Goal: Transaction & Acquisition: Purchase product/service

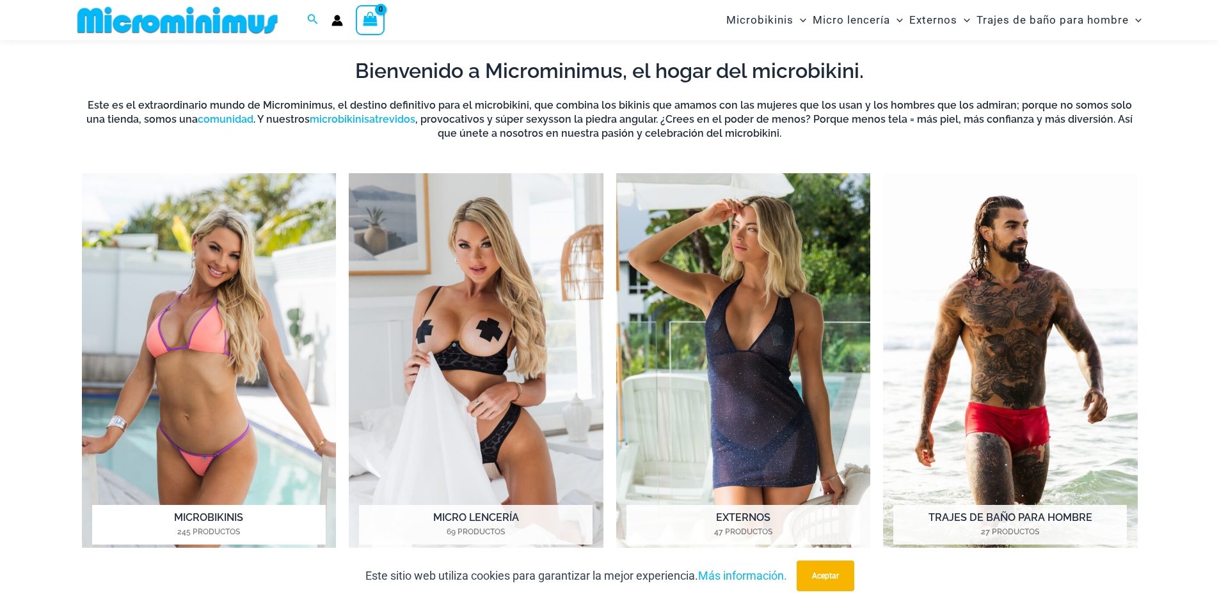
scroll to position [564, 0]
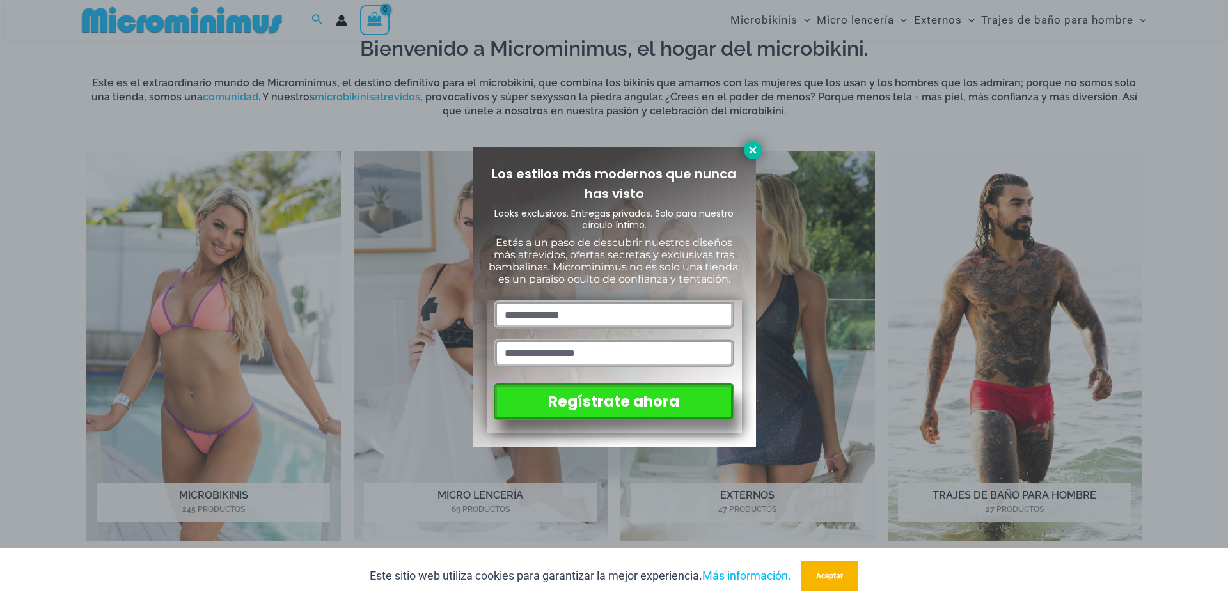
click at [757, 154] on icon at bounding box center [753, 151] width 12 height 12
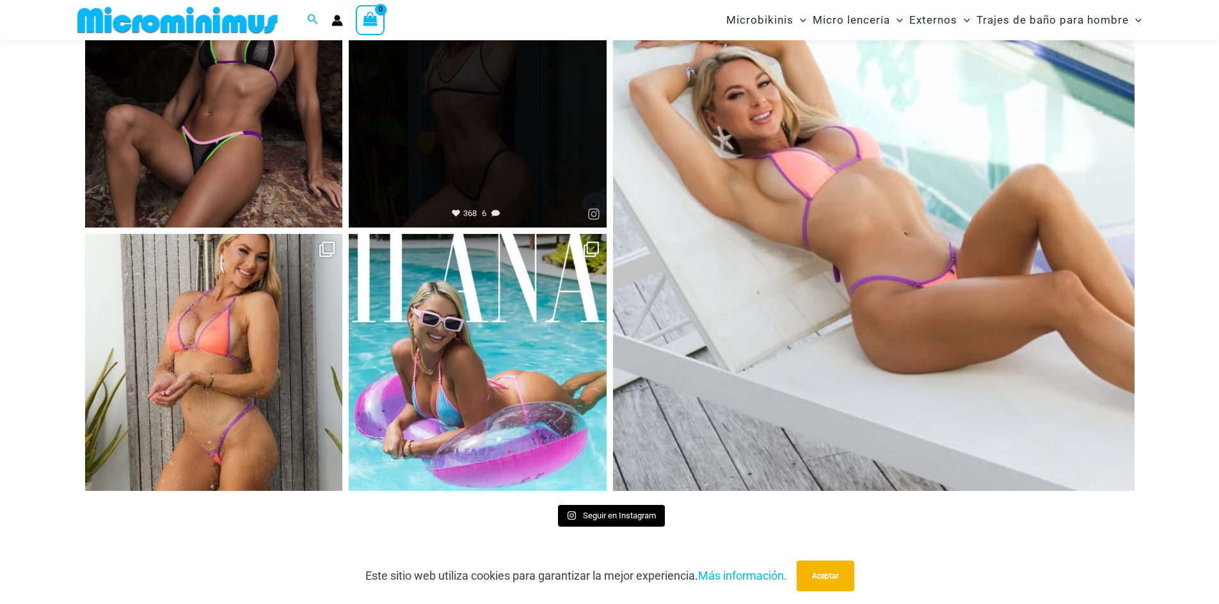
scroll to position [5746, 0]
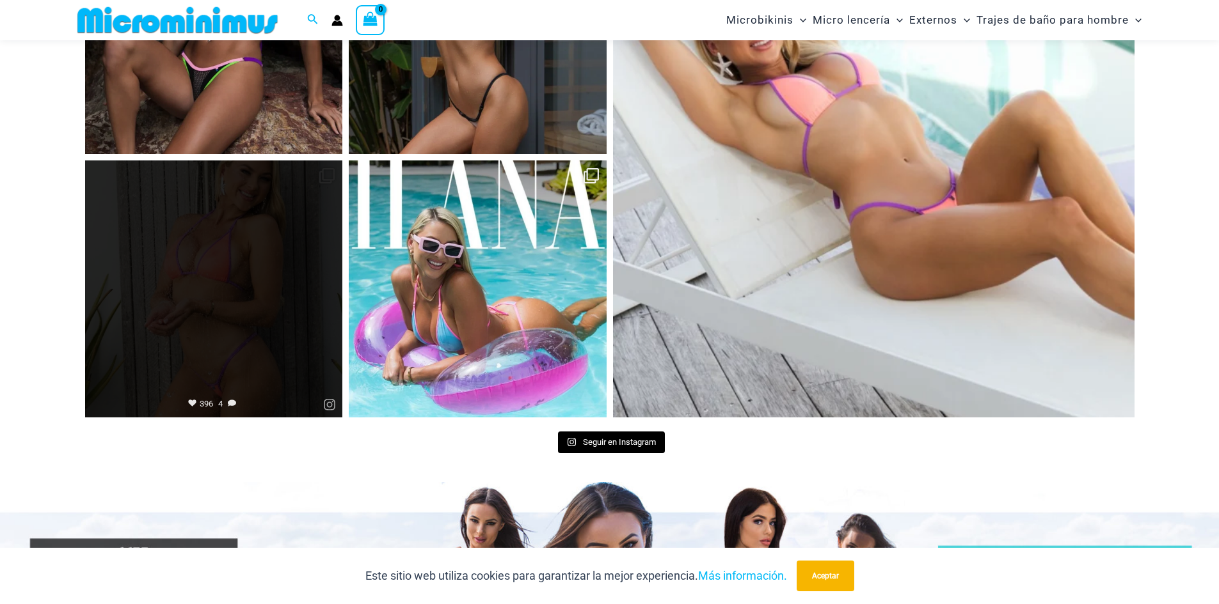
click at [237, 317] on link "Abierto" at bounding box center [214, 290] width 258 height 258
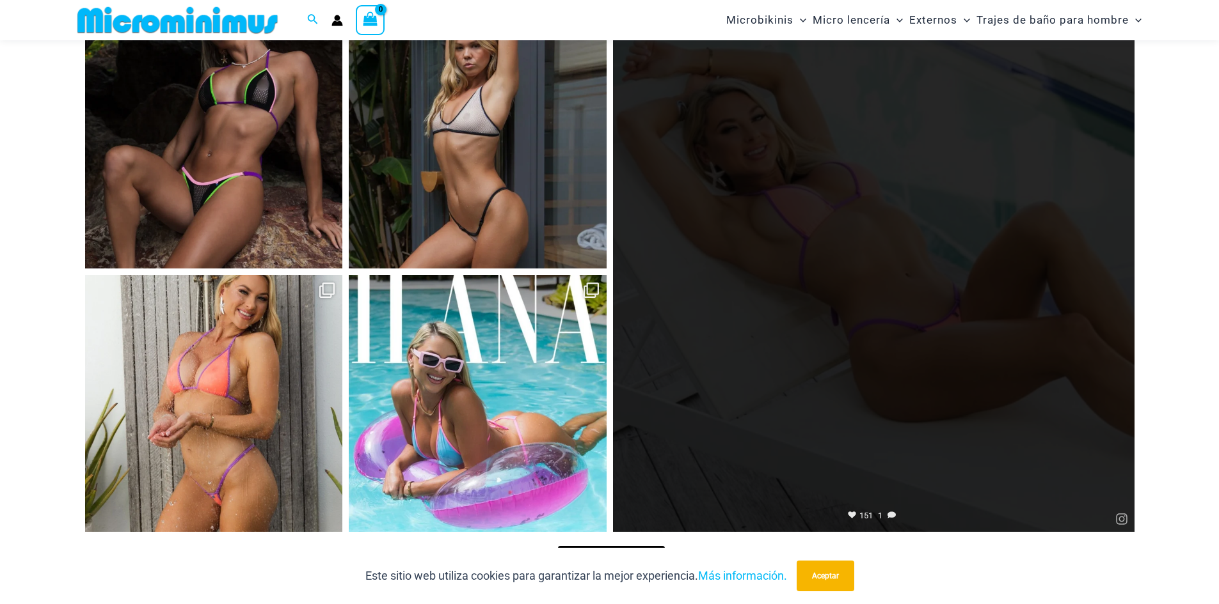
scroll to position [5490, 0]
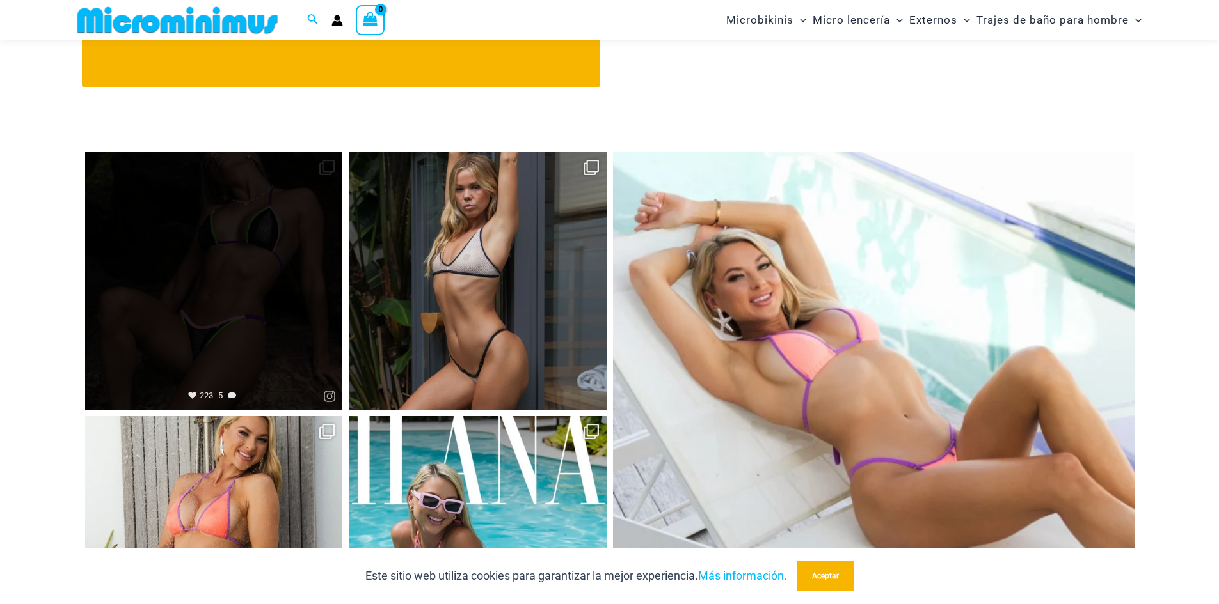
click at [312, 298] on link "Abierto" at bounding box center [214, 281] width 258 height 258
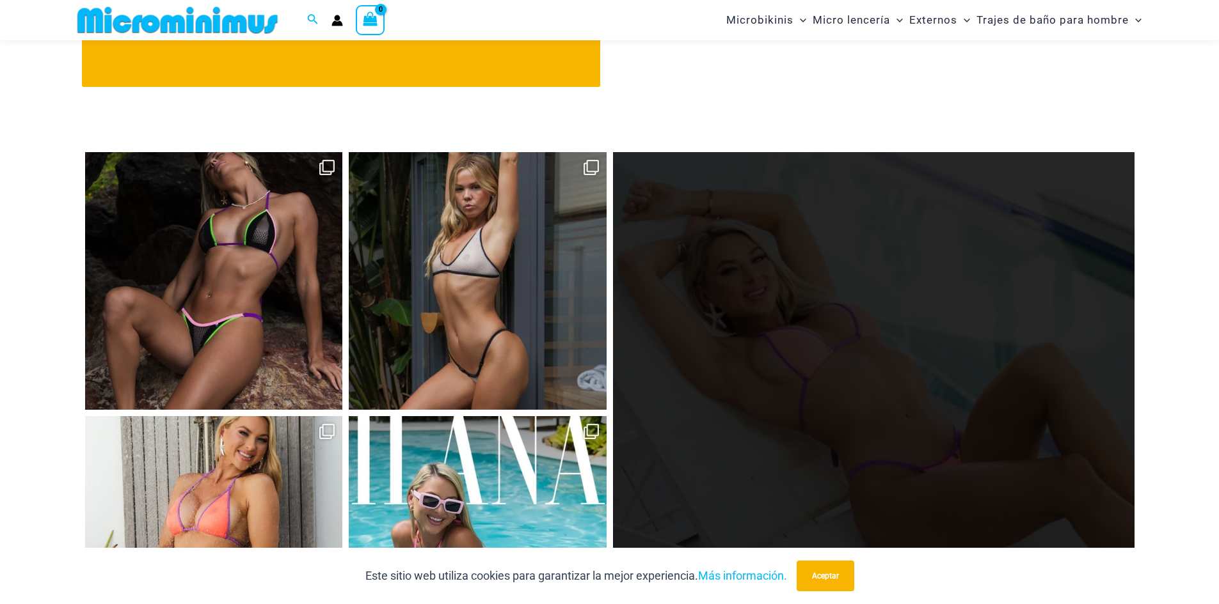
click at [855, 293] on link "Abierto" at bounding box center [873, 412] width 521 height 521
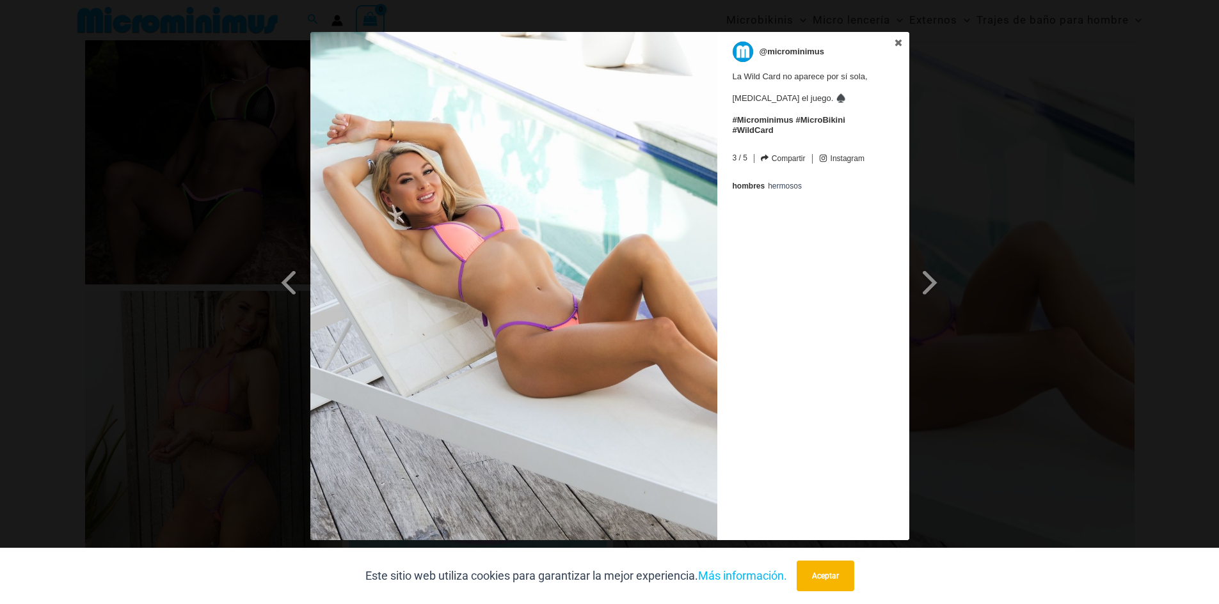
scroll to position [5618, 0]
click at [904, 40] on link at bounding box center [898, 43] width 22 height 23
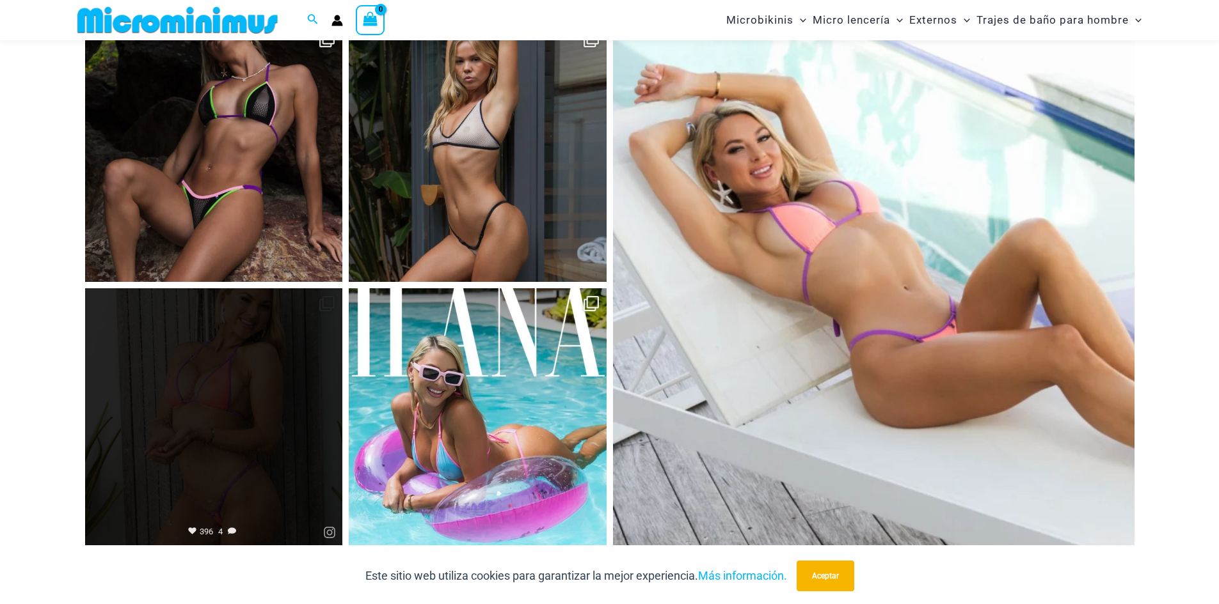
click at [256, 423] on link "Abierto" at bounding box center [214, 417] width 258 height 258
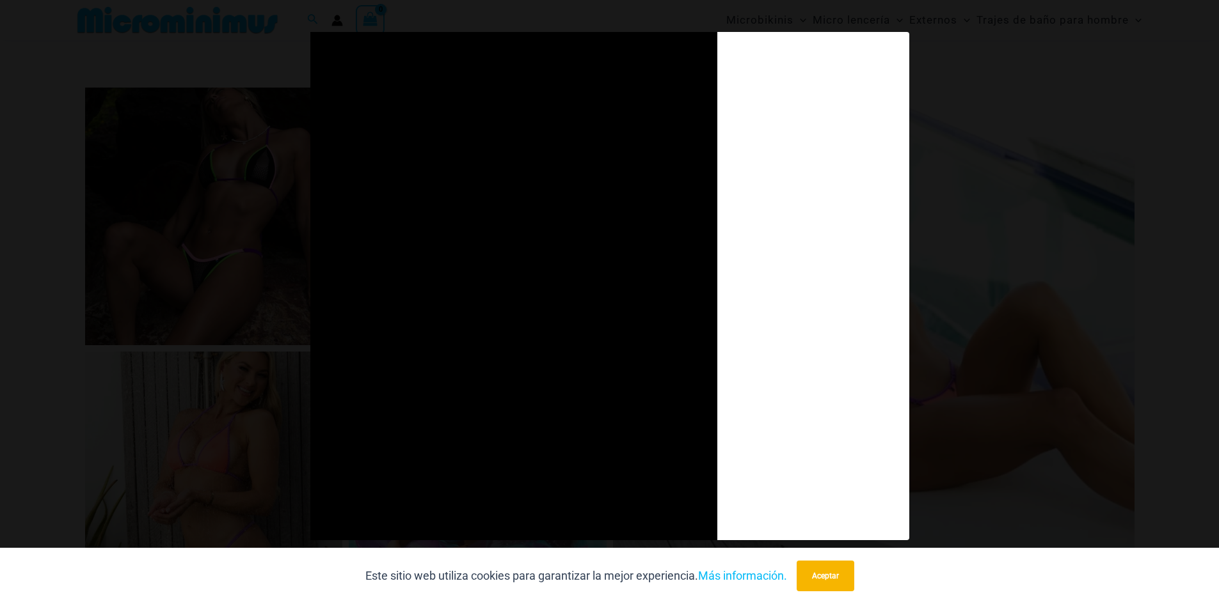
scroll to position [5554, 0]
click at [998, 277] on div "Diapositiva anterior Siguiente diapositiva @microminimus La Wild Card no aparec…" at bounding box center [609, 288] width 1219 height 512
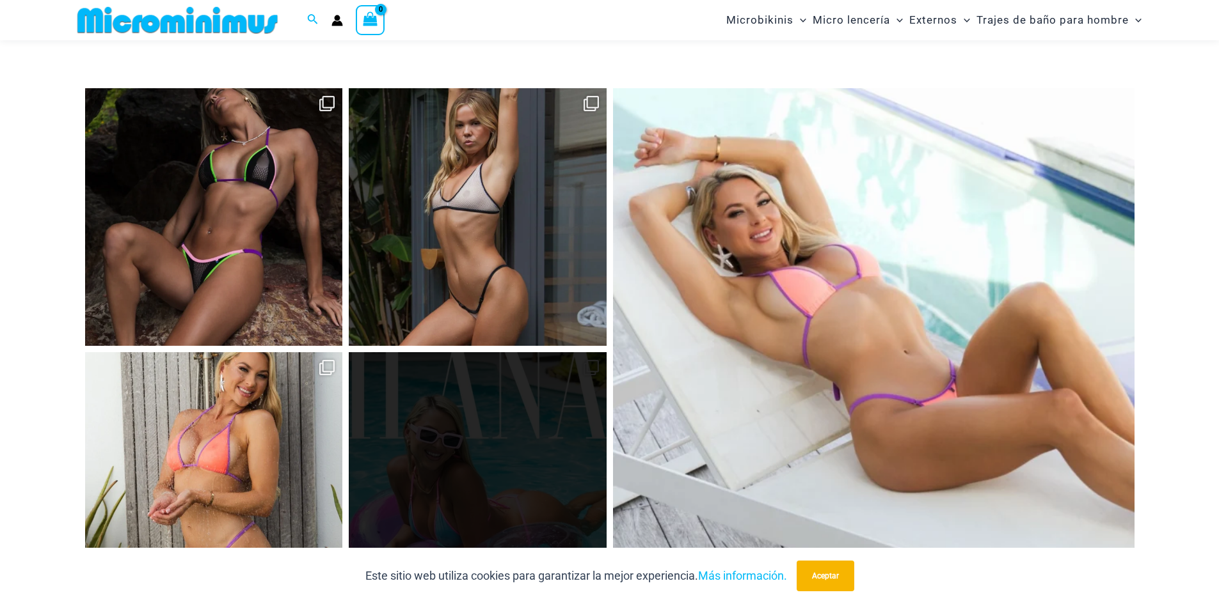
click at [434, 455] on link "Abierto" at bounding box center [478, 481] width 258 height 258
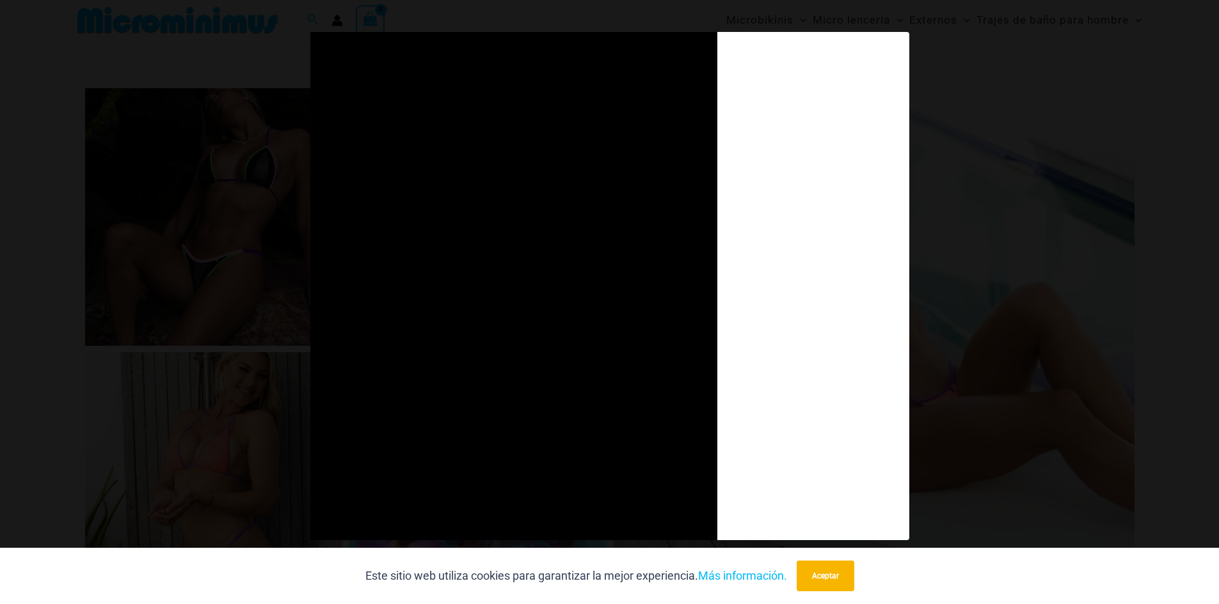
click at [931, 224] on div "Diapositiva anterior Siguiente diapositiva @microminimus La Wild Card no aparec…" at bounding box center [609, 288] width 1219 height 512
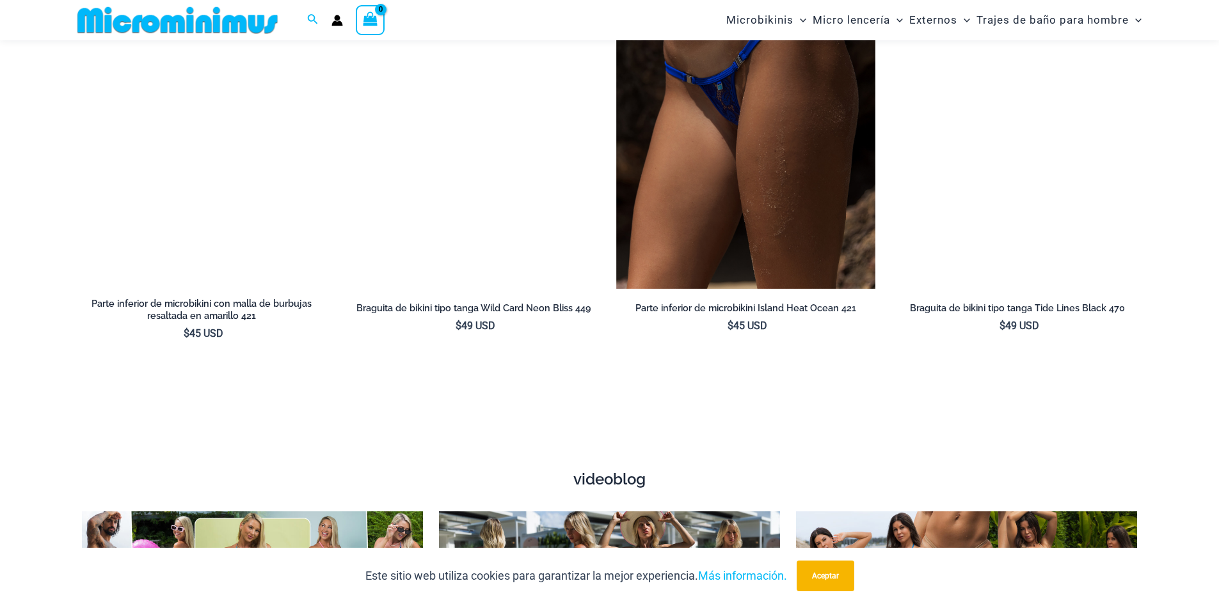
scroll to position [3891, 0]
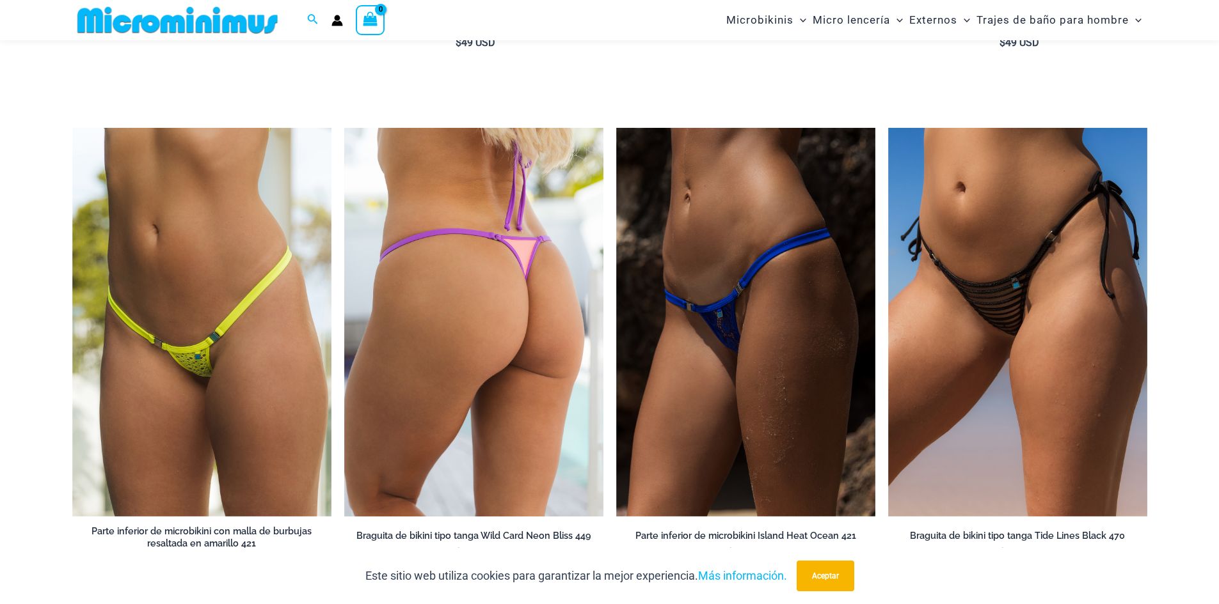
click at [501, 358] on img at bounding box center [473, 322] width 259 height 389
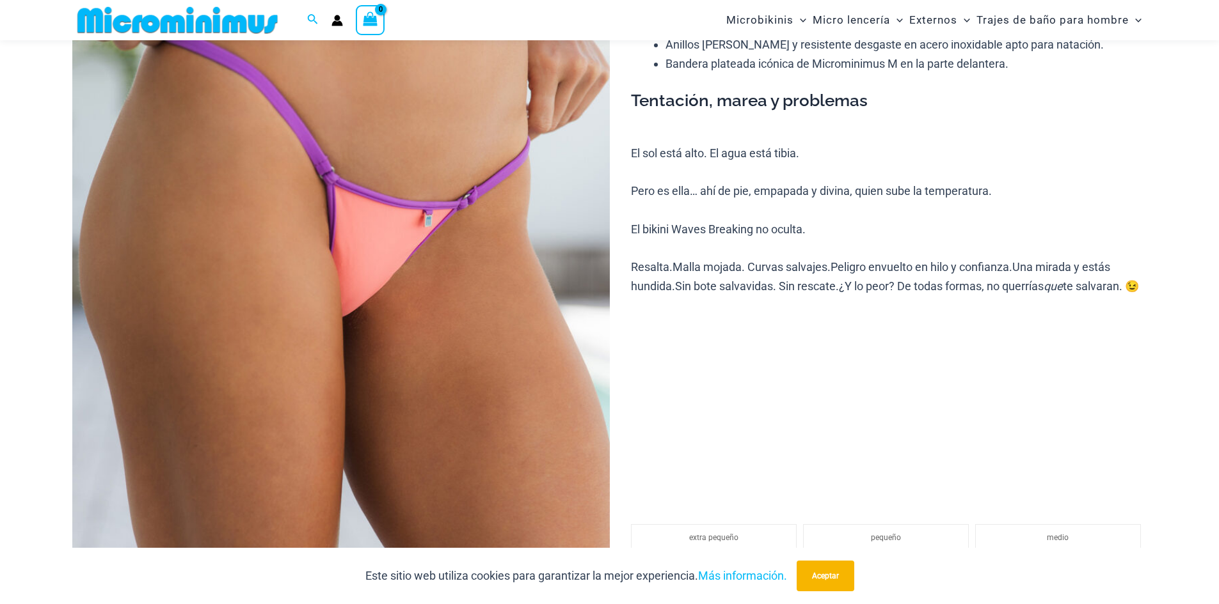
scroll to position [205, 0]
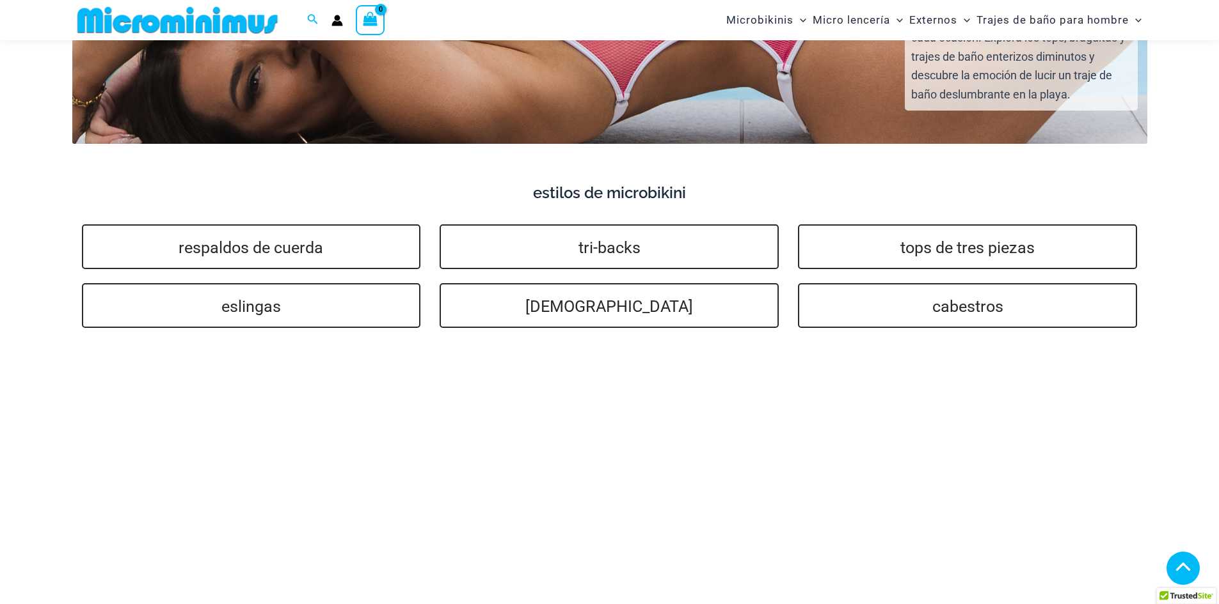
scroll to position [2656, 0]
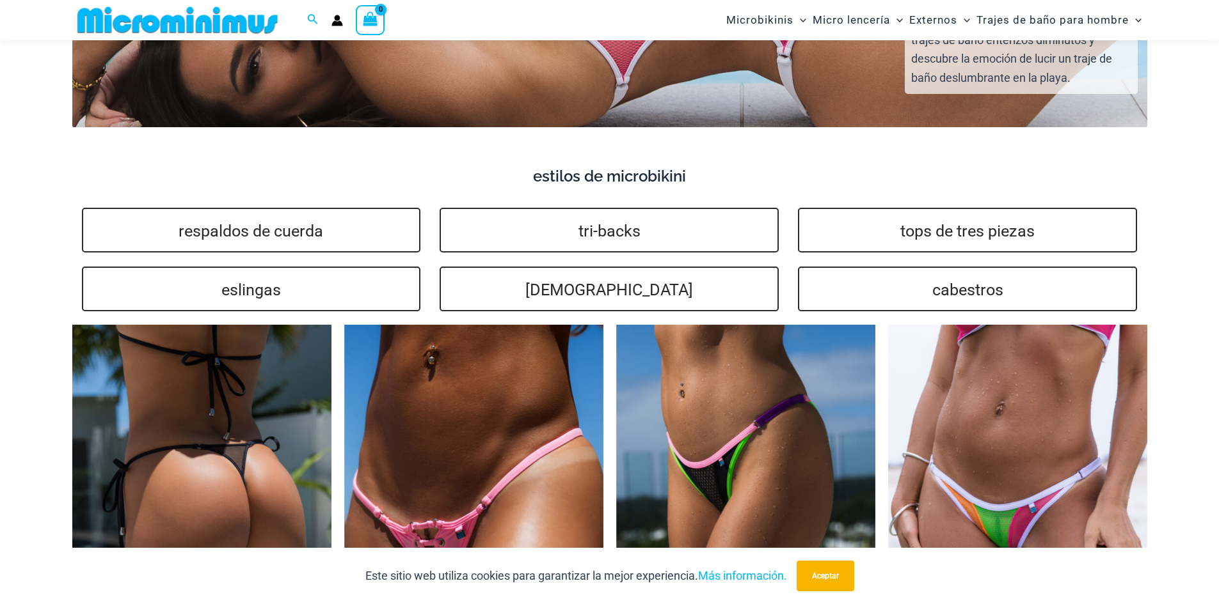
click at [267, 420] on img at bounding box center [201, 519] width 259 height 389
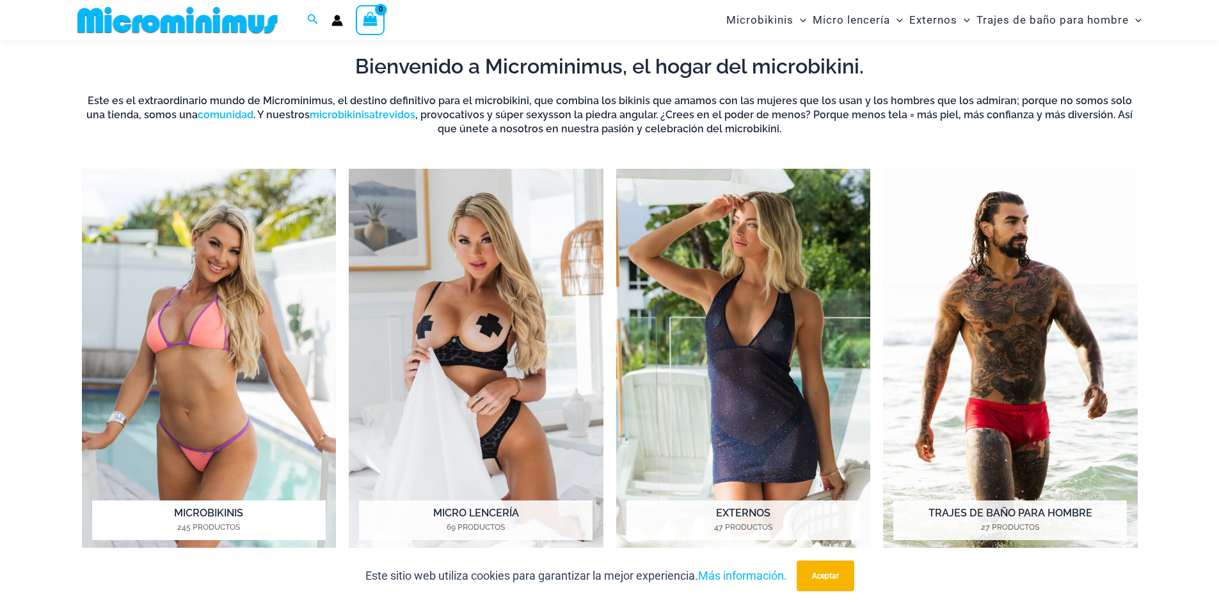
scroll to position [545, 0]
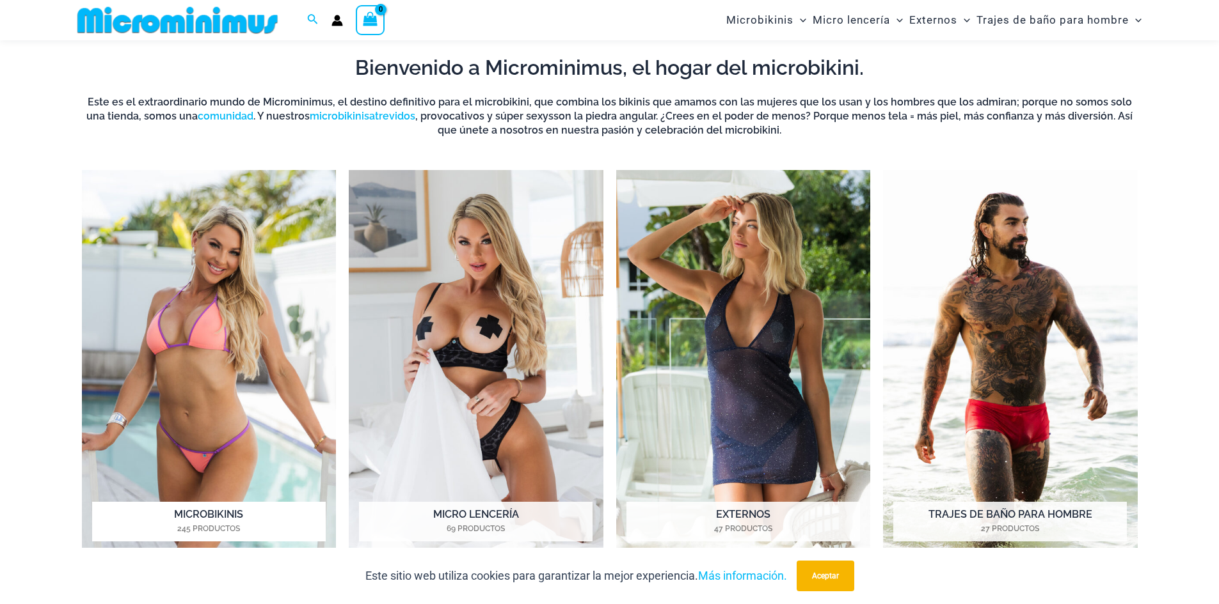
click at [220, 365] on img "Visita la categoría de producto Micro Bikinis" at bounding box center [209, 365] width 255 height 391
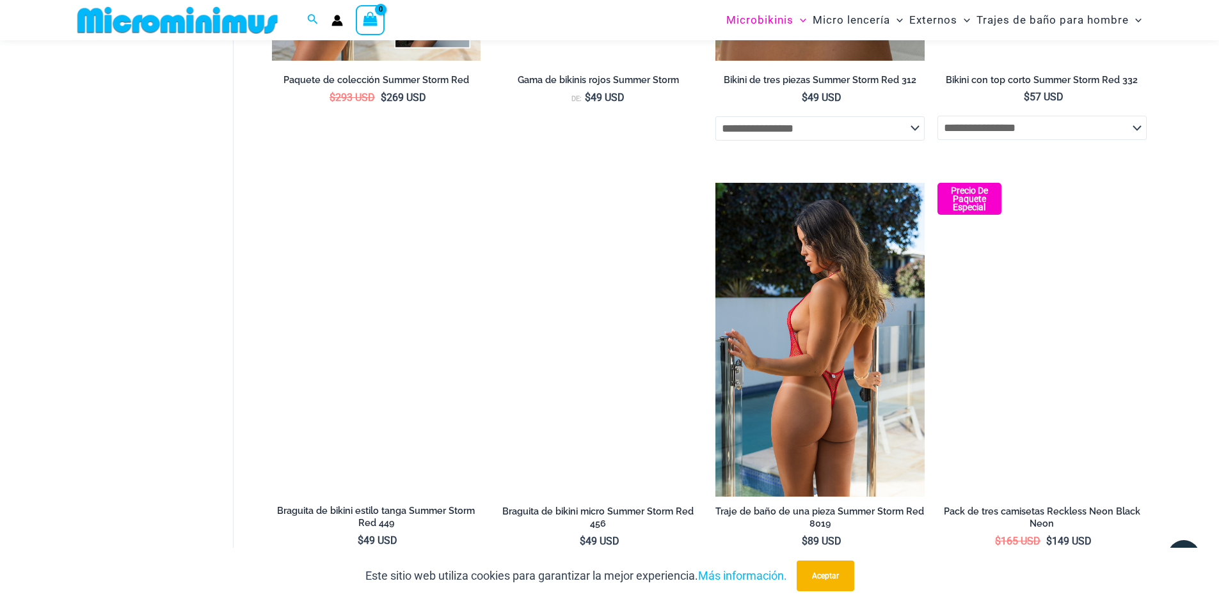
scroll to position [3262, 0]
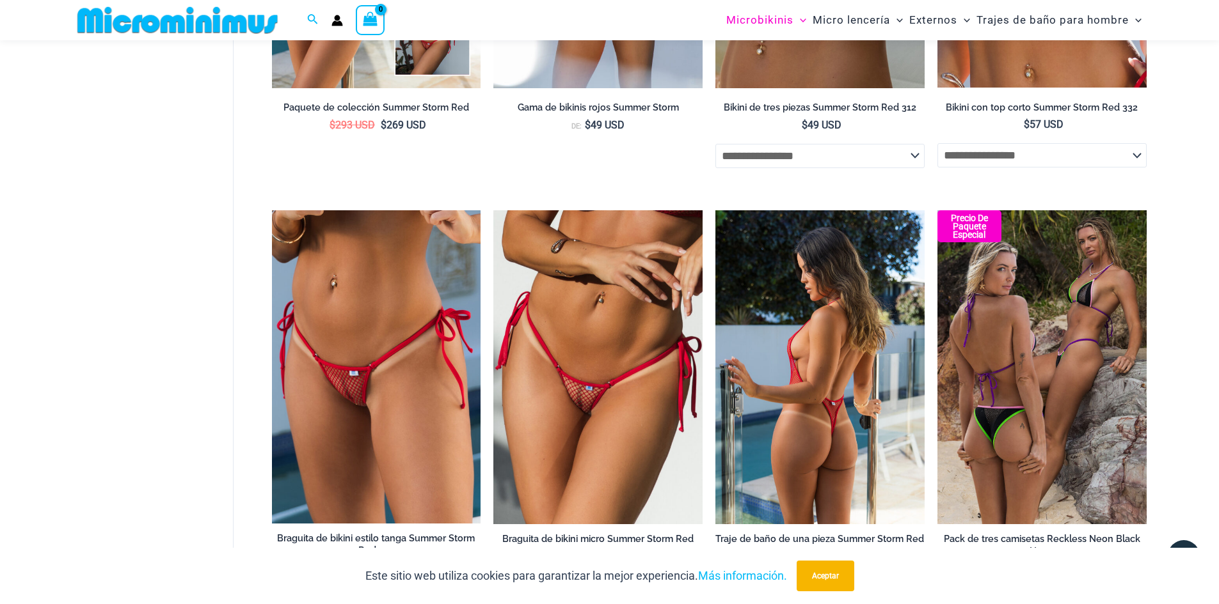
click at [777, 390] on img at bounding box center [819, 366] width 209 height 313
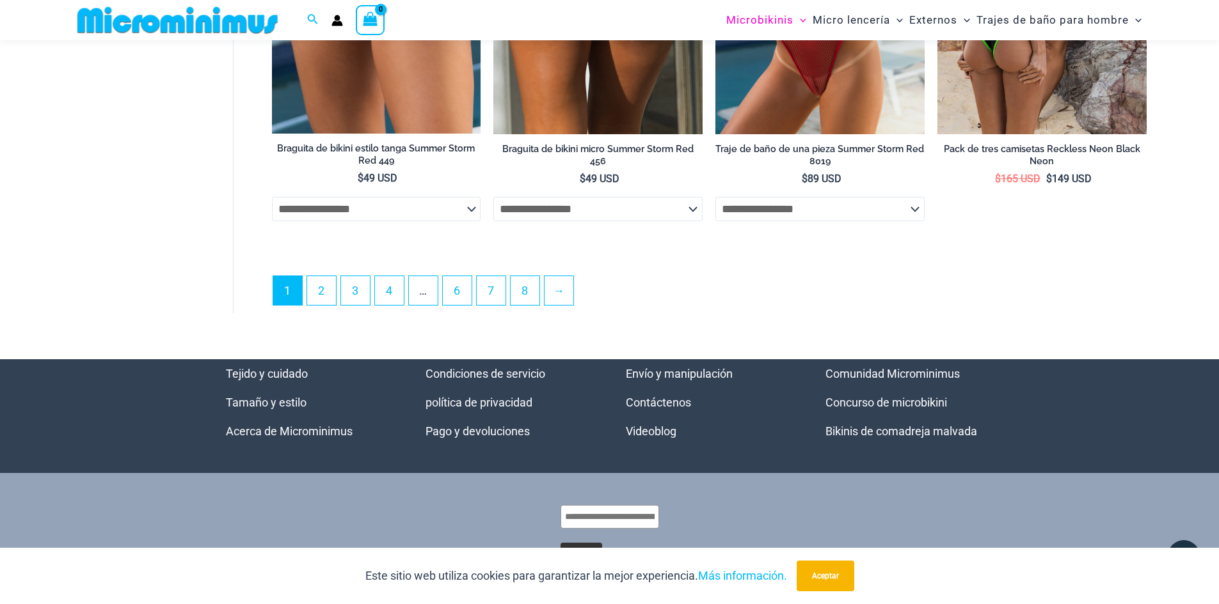
scroll to position [3706, 0]
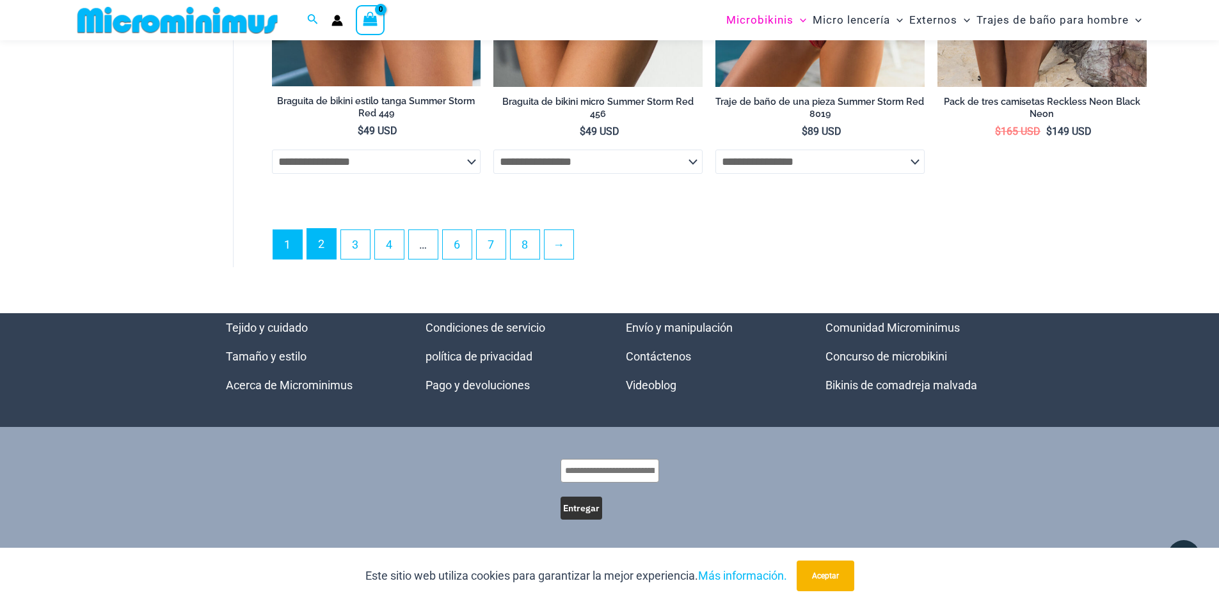
click at [318, 248] on link "2" at bounding box center [321, 244] width 29 height 30
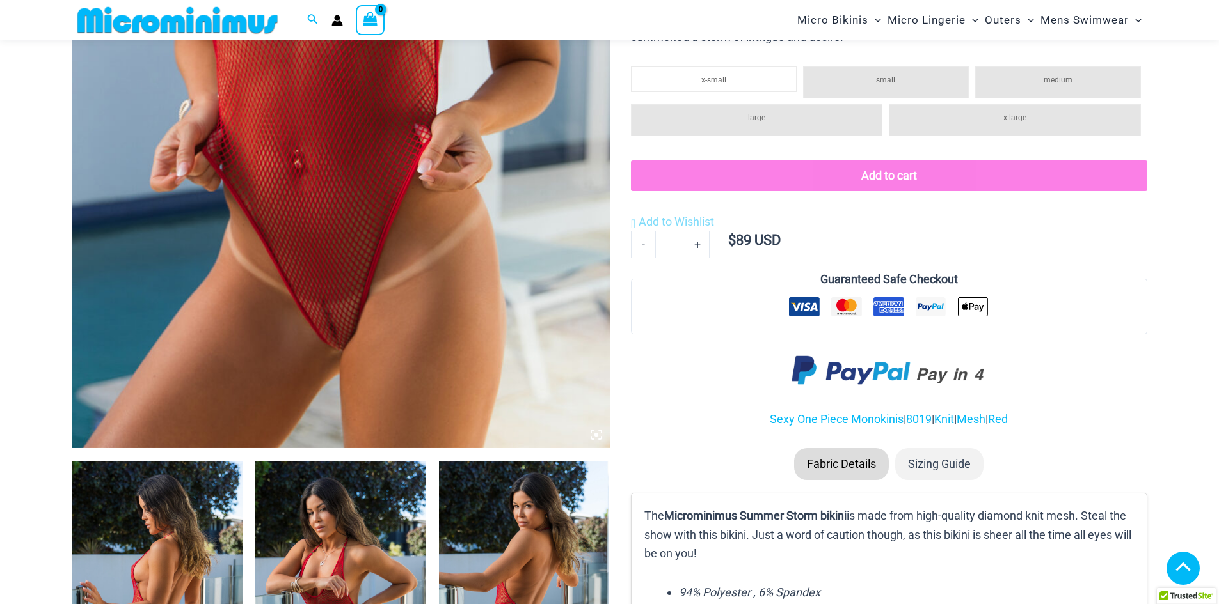
scroll to position [821, 0]
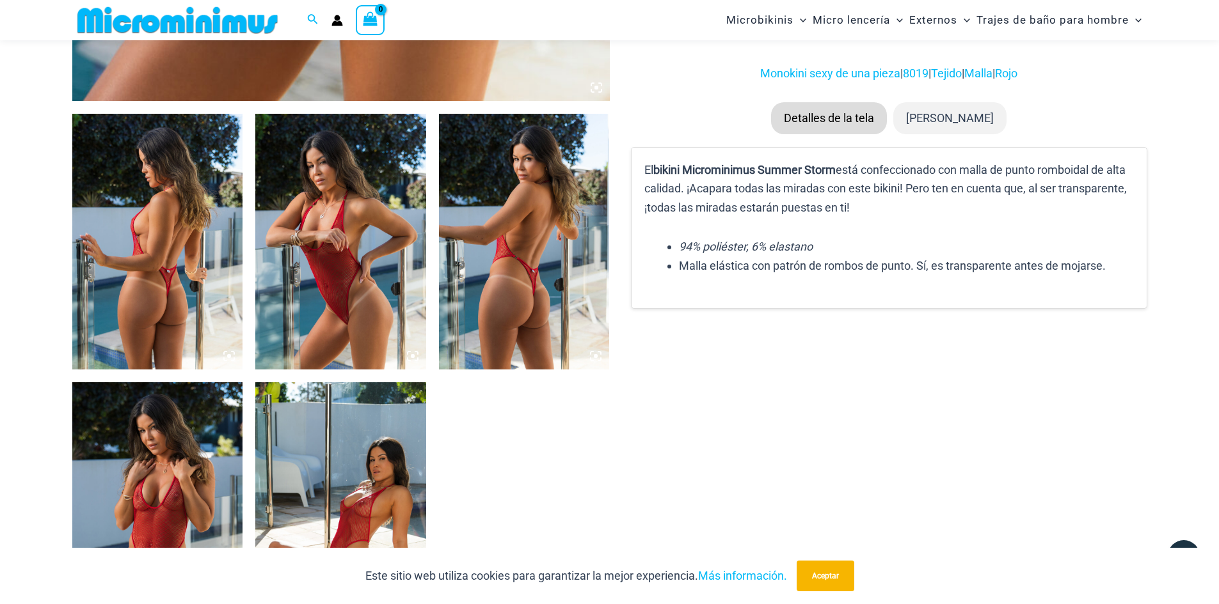
click at [150, 294] on img at bounding box center [157, 242] width 171 height 256
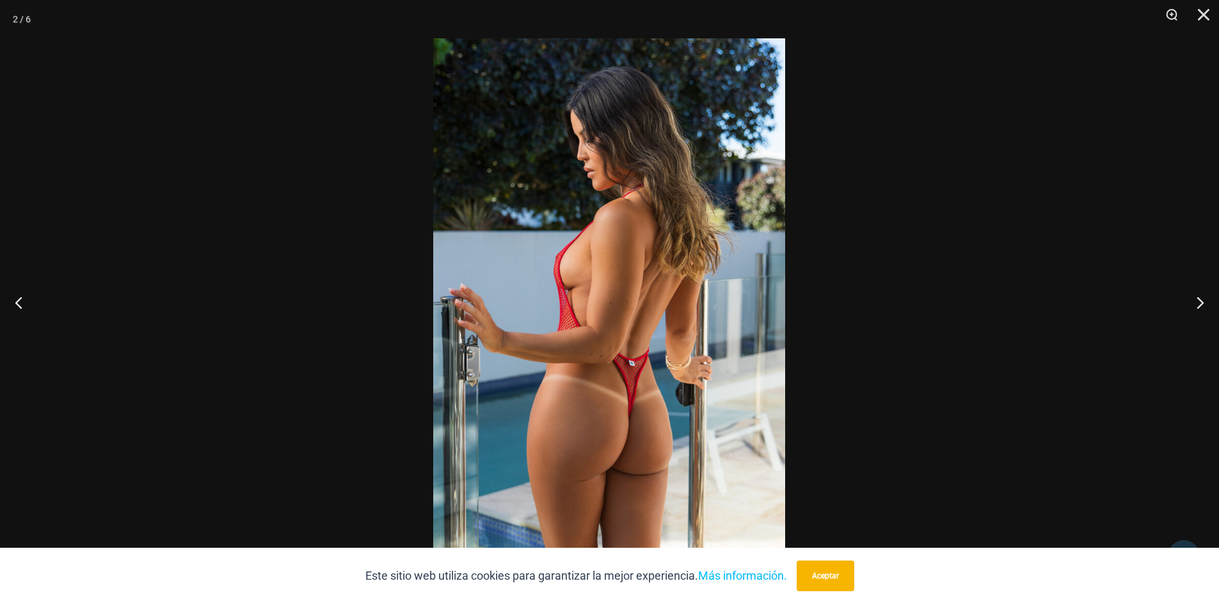
click at [597, 446] on img at bounding box center [609, 302] width 352 height 528
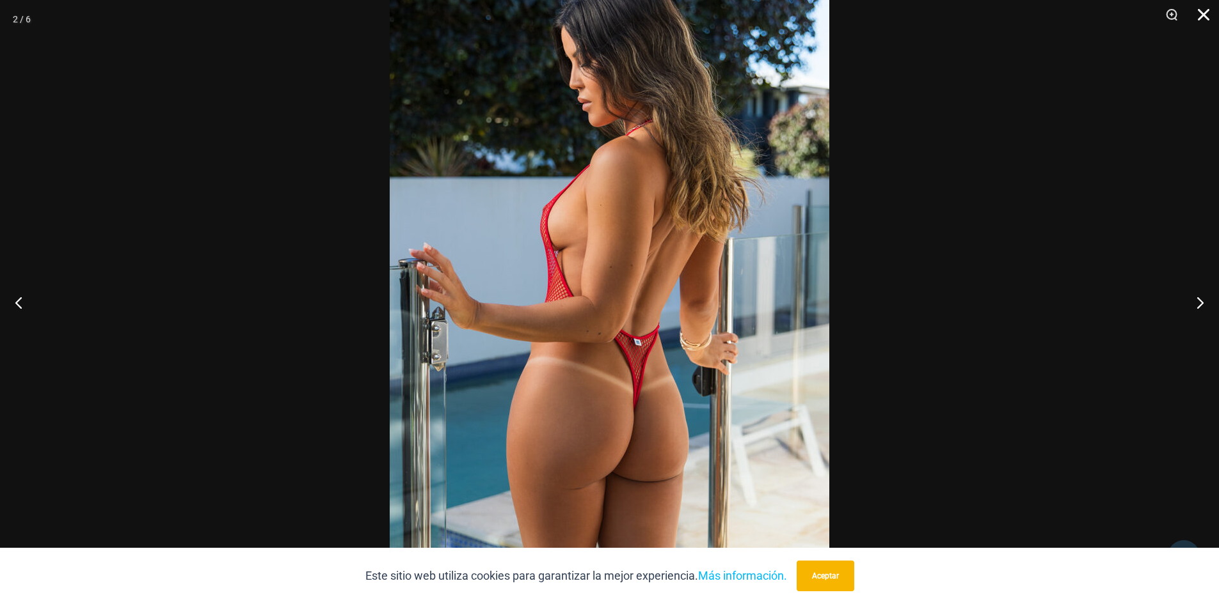
click at [1206, 17] on button "Cerca" at bounding box center [1199, 19] width 32 height 38
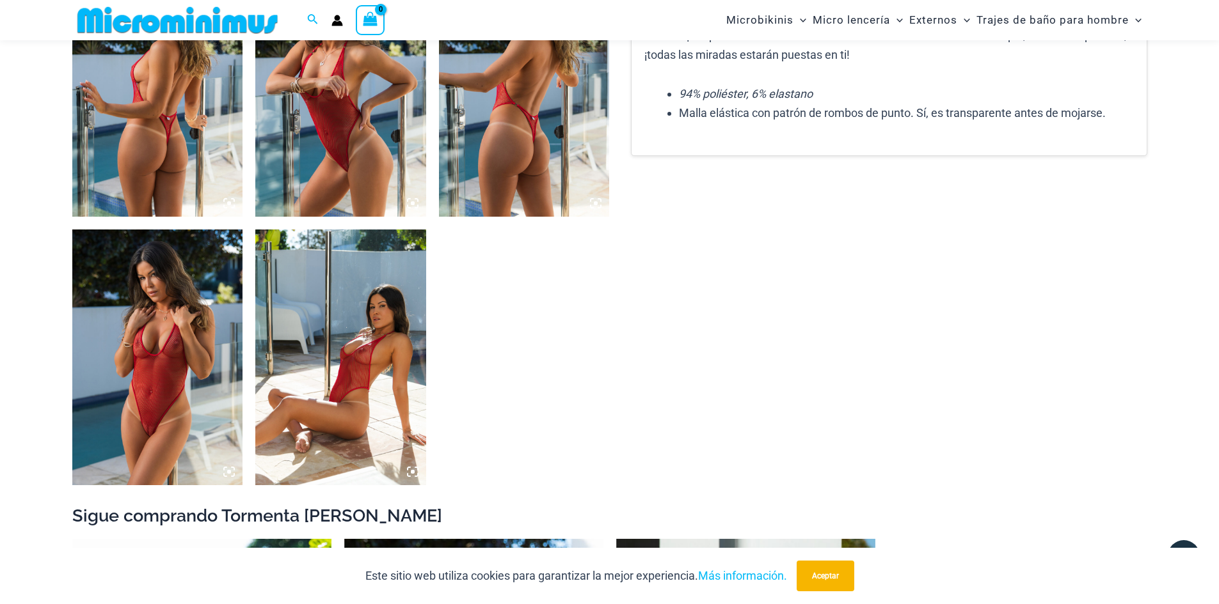
scroll to position [885, 0]
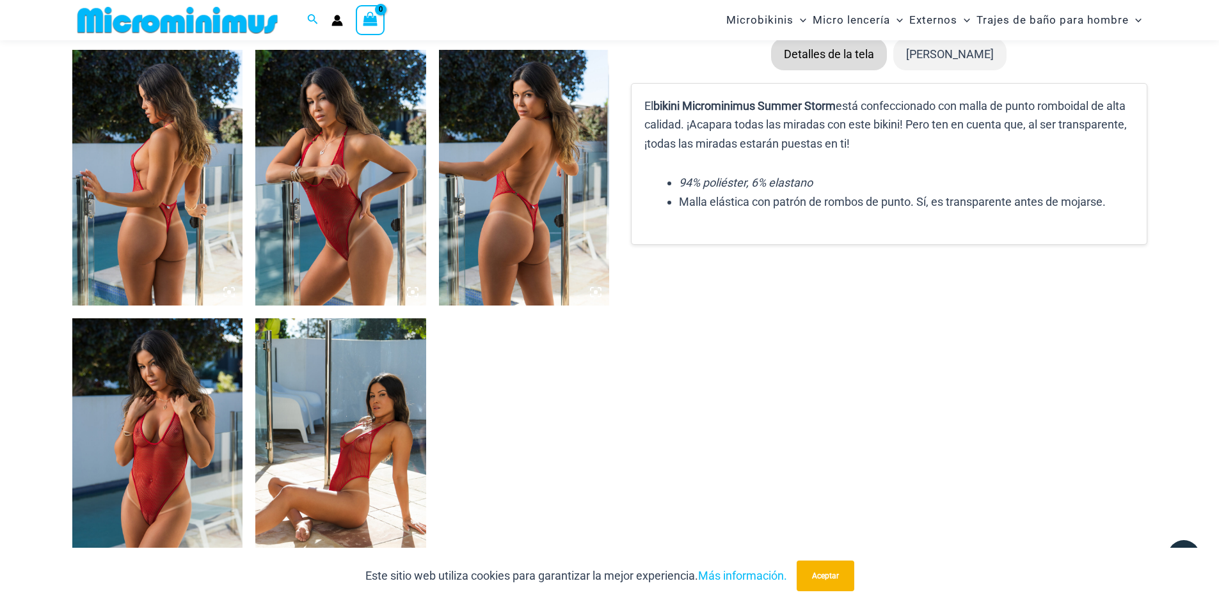
click at [608, 287] on img at bounding box center [524, 178] width 171 height 256
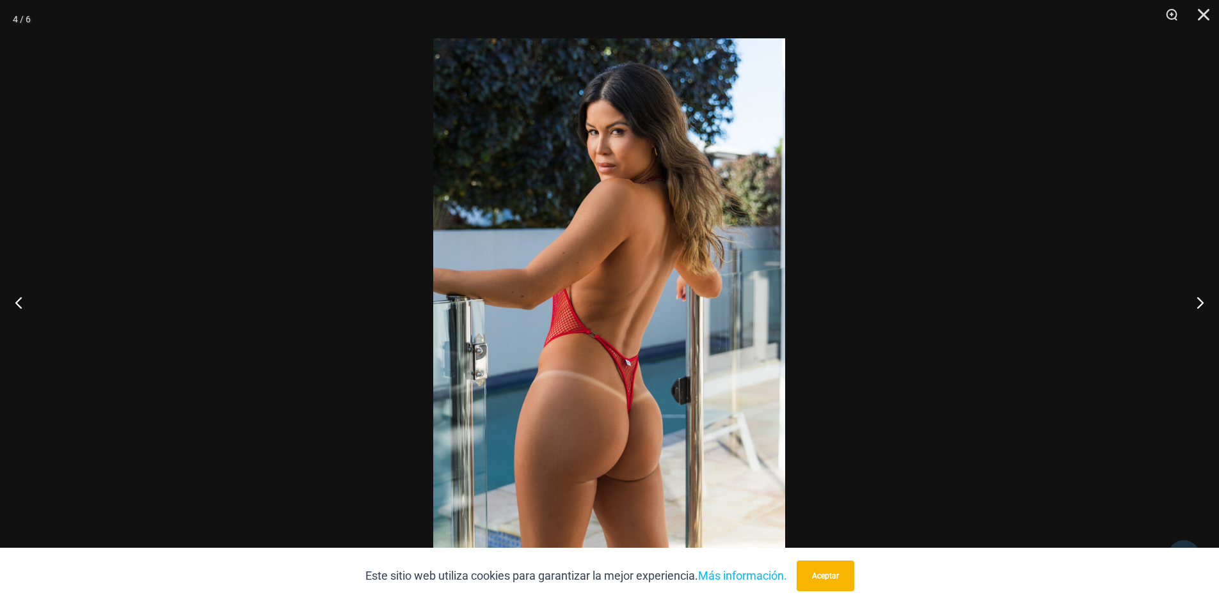
click at [624, 364] on img at bounding box center [609, 302] width 352 height 528
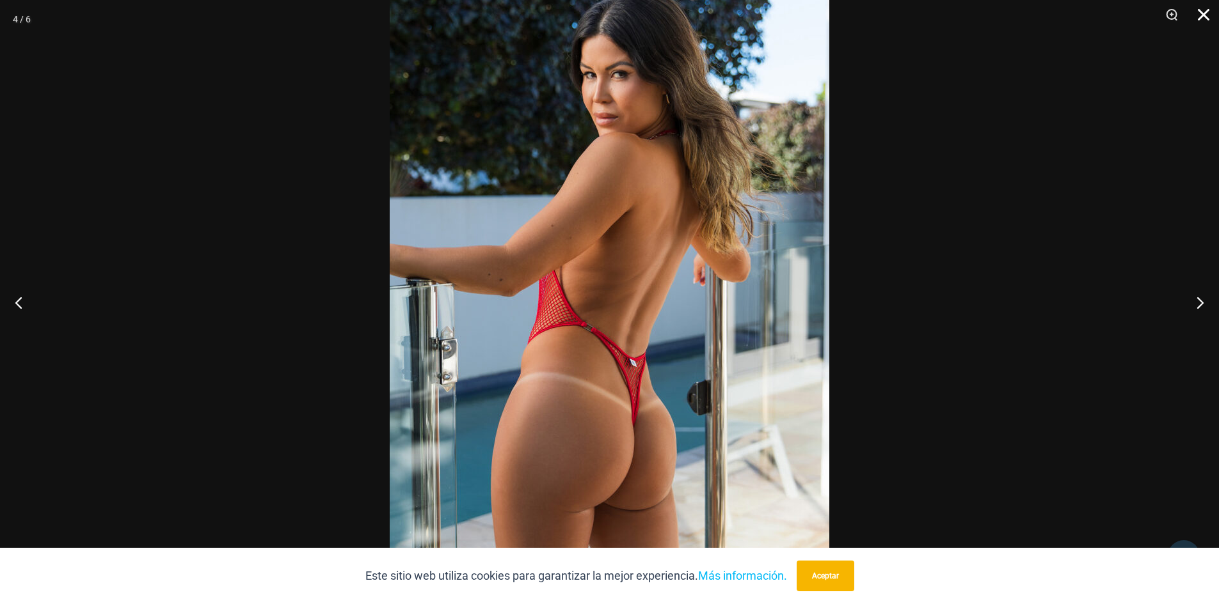
click at [1207, 9] on button "Cerca" at bounding box center [1199, 19] width 32 height 38
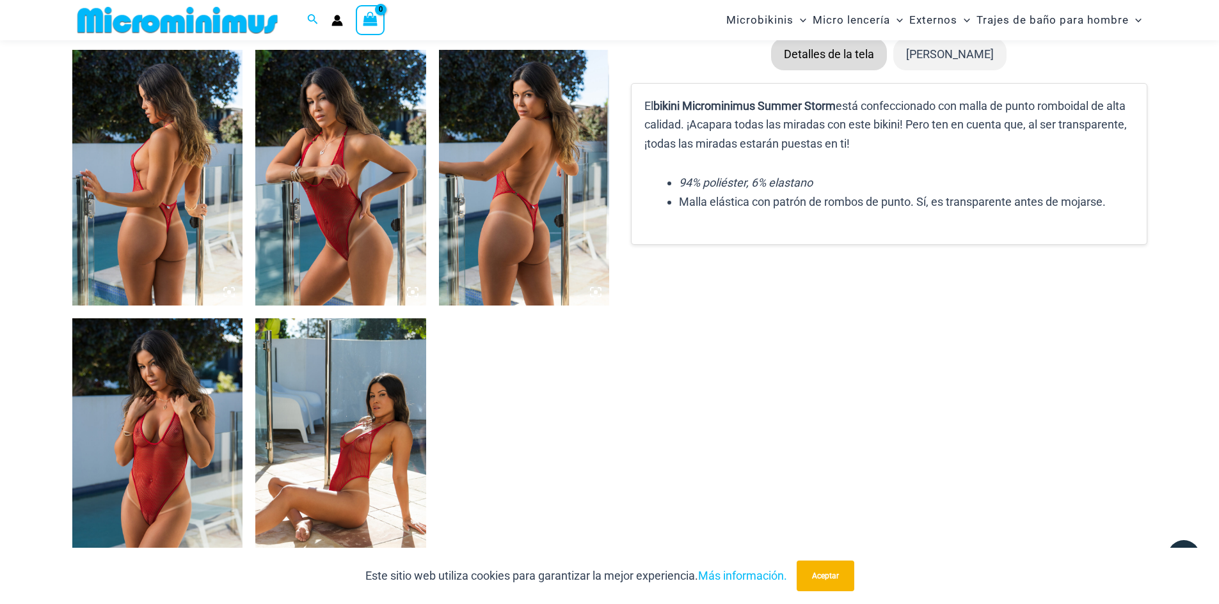
click at [135, 236] on img at bounding box center [157, 178] width 171 height 256
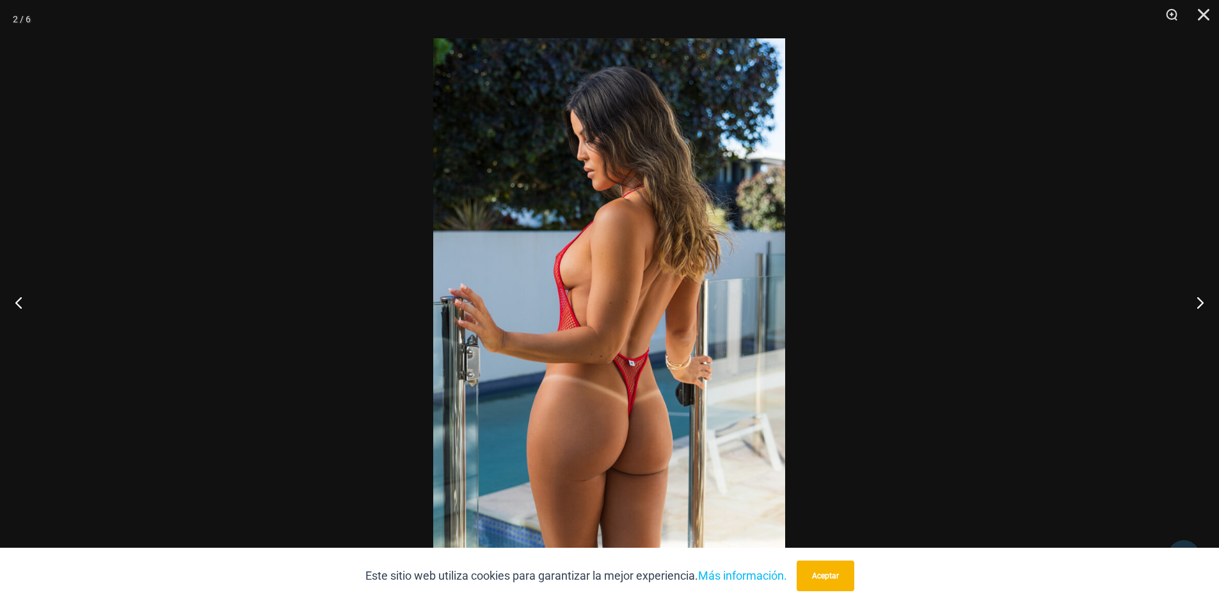
click at [574, 425] on img at bounding box center [609, 302] width 352 height 528
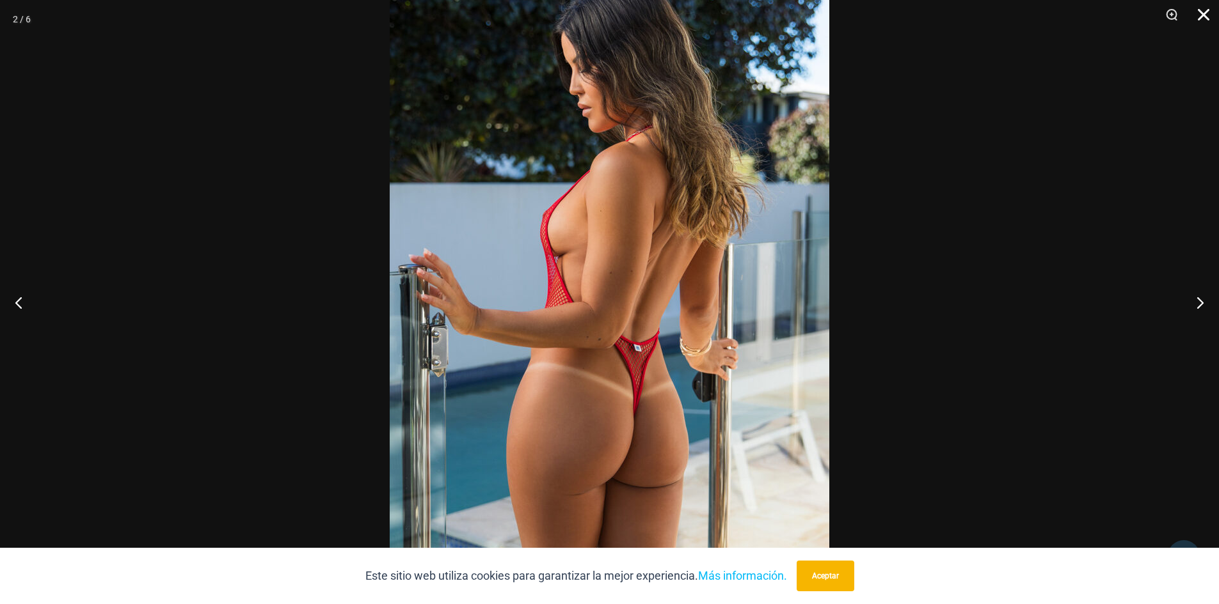
click at [1208, 17] on button "Cerca" at bounding box center [1199, 19] width 32 height 38
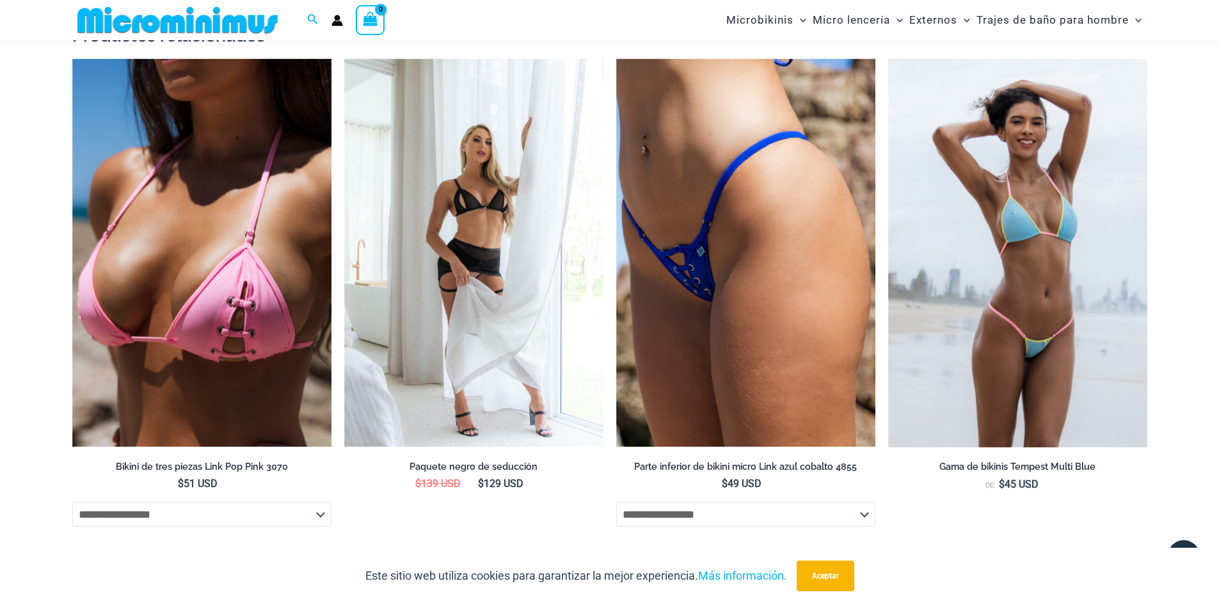
scroll to position [1970, 0]
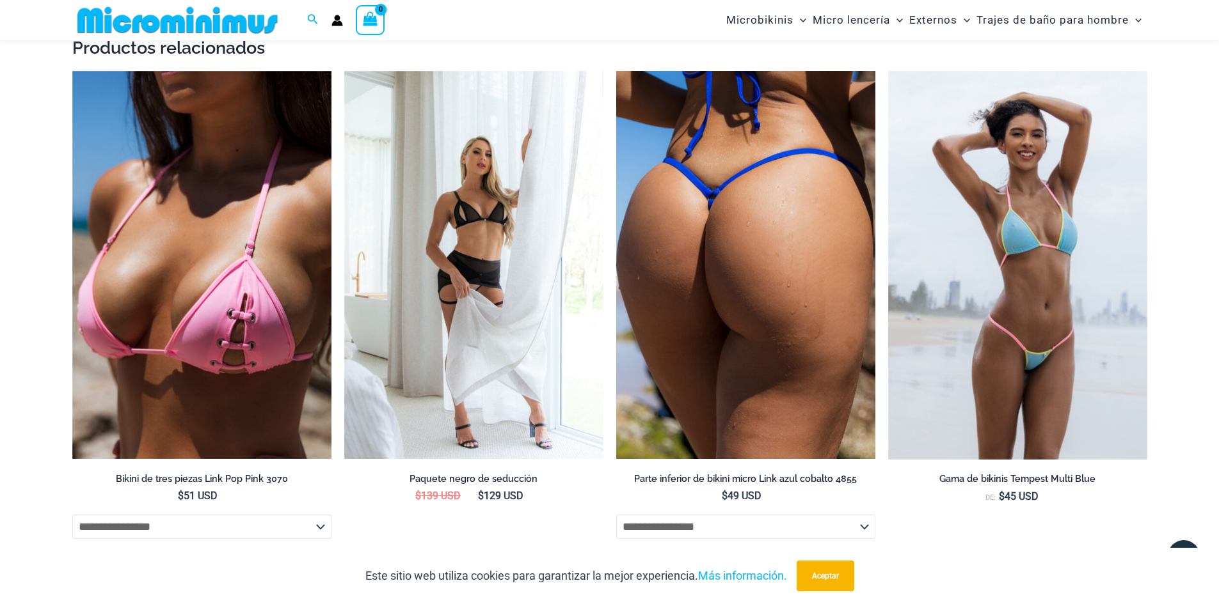
click at [739, 310] on img at bounding box center [745, 265] width 259 height 389
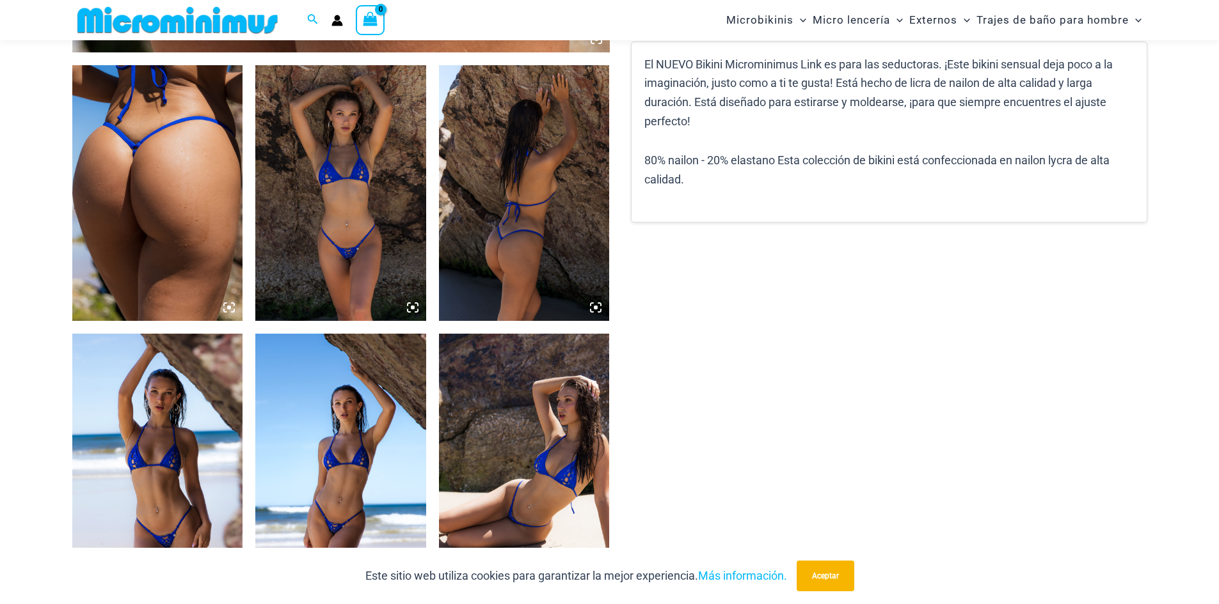
scroll to position [820, 0]
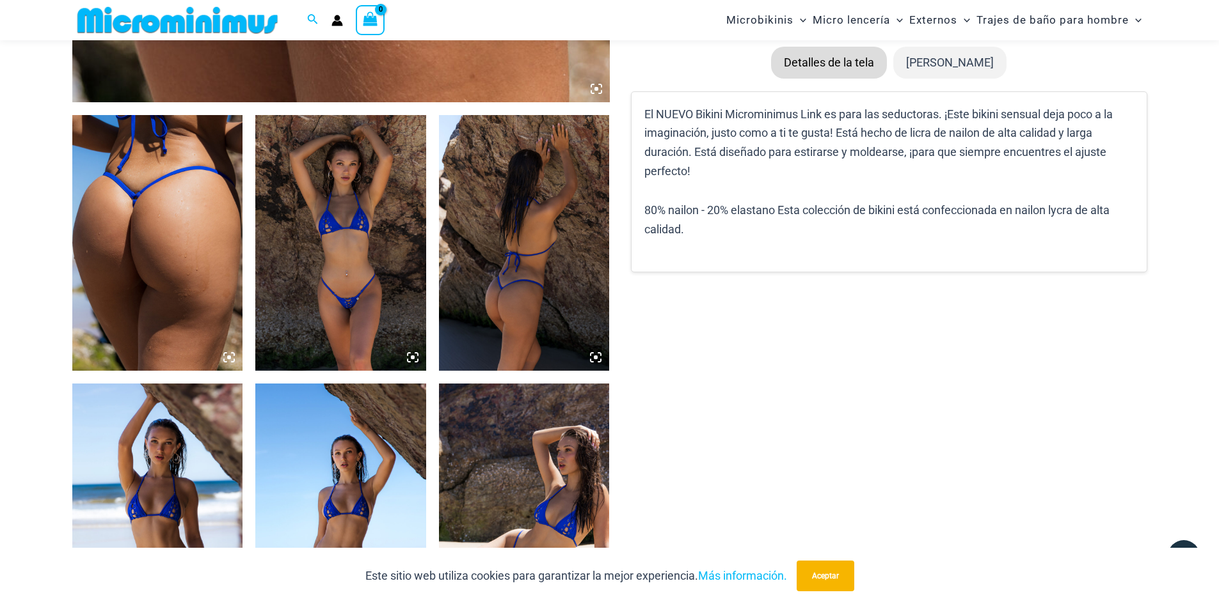
click at [233, 354] on icon at bounding box center [229, 358] width 12 height 12
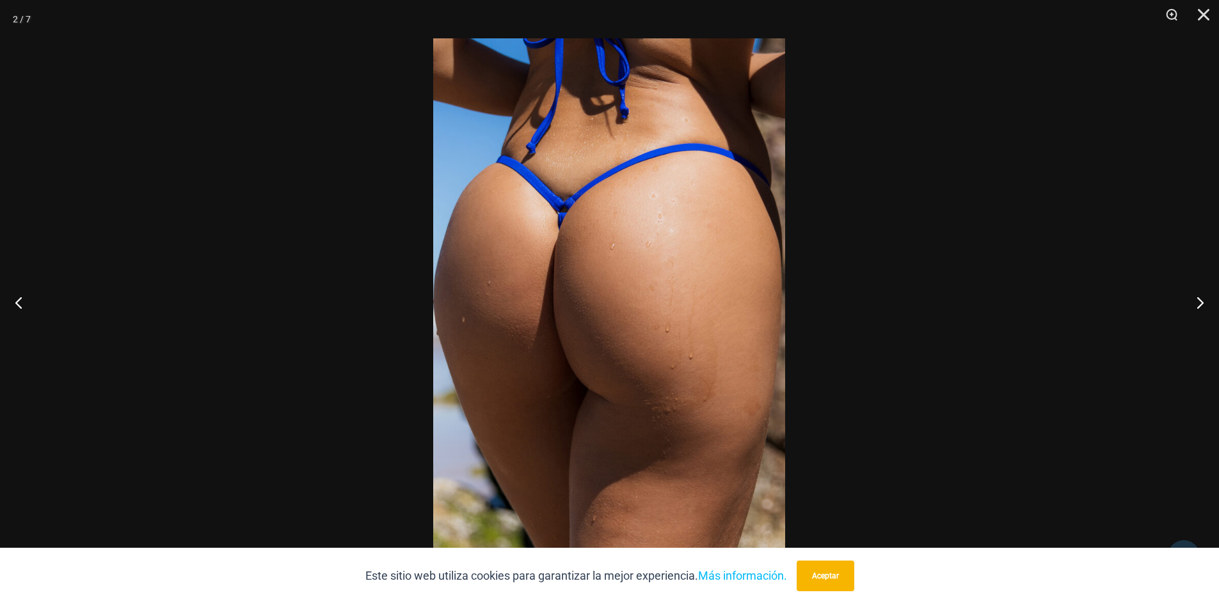
click at [578, 290] on img at bounding box center [609, 302] width 352 height 528
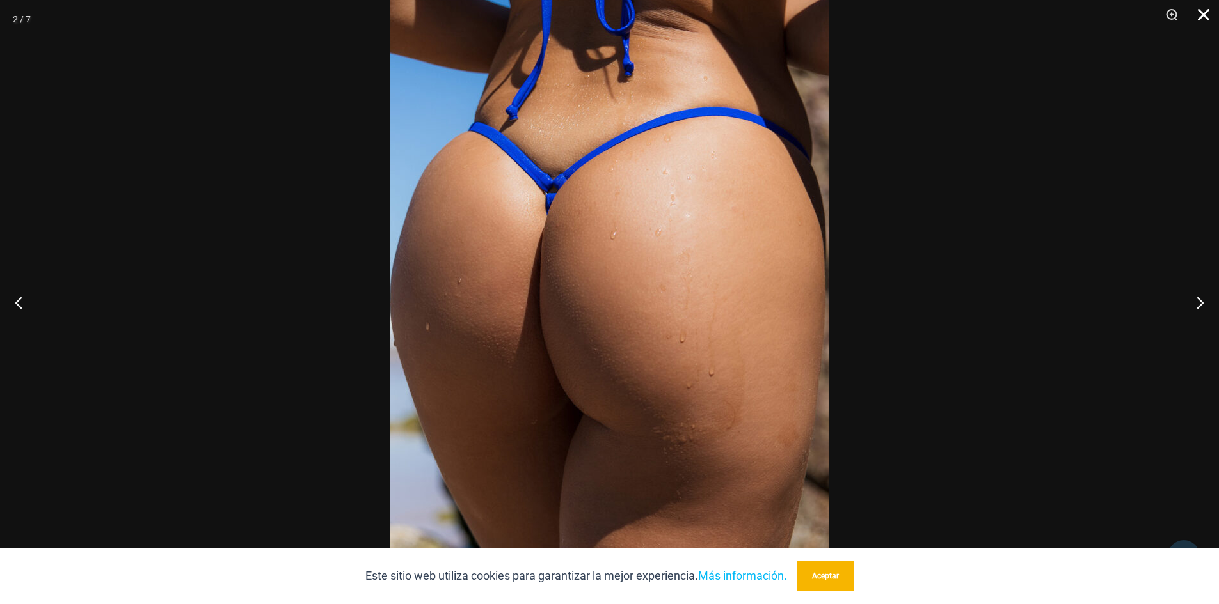
click at [1206, 6] on button "Cerca" at bounding box center [1199, 19] width 32 height 38
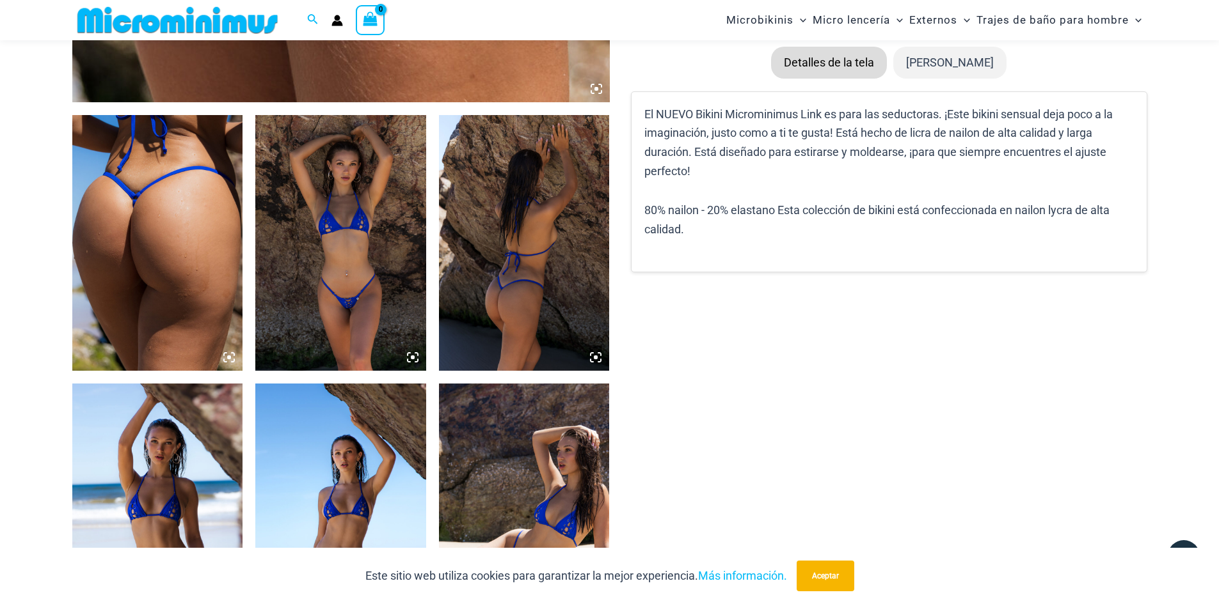
click at [597, 360] on icon at bounding box center [596, 358] width 12 height 12
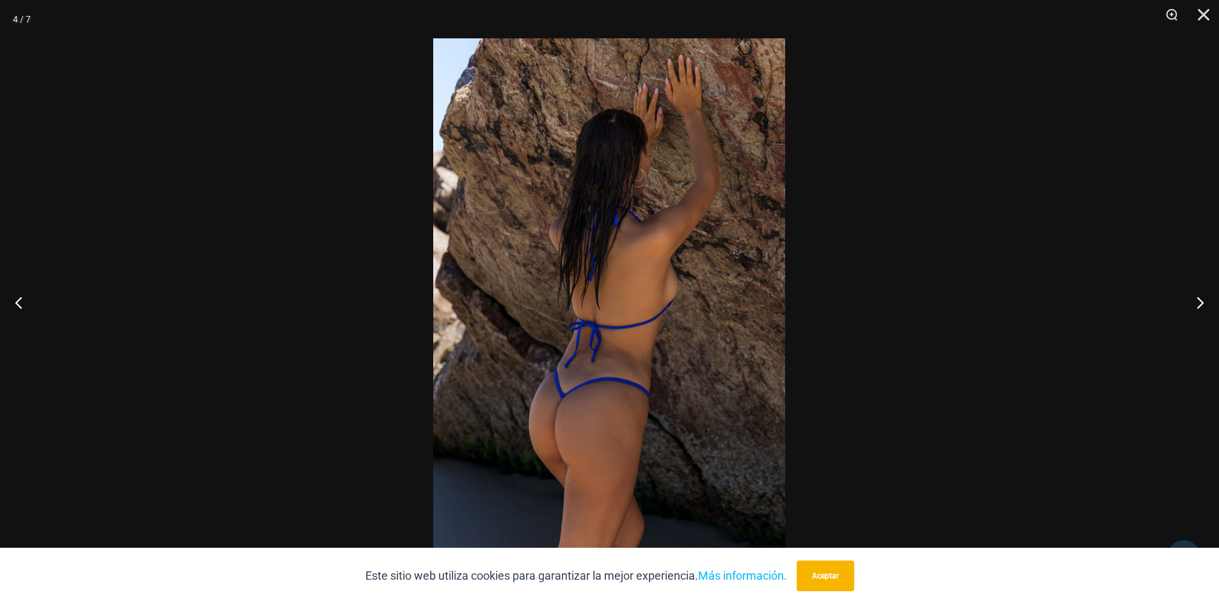
click at [590, 362] on img at bounding box center [609, 302] width 352 height 528
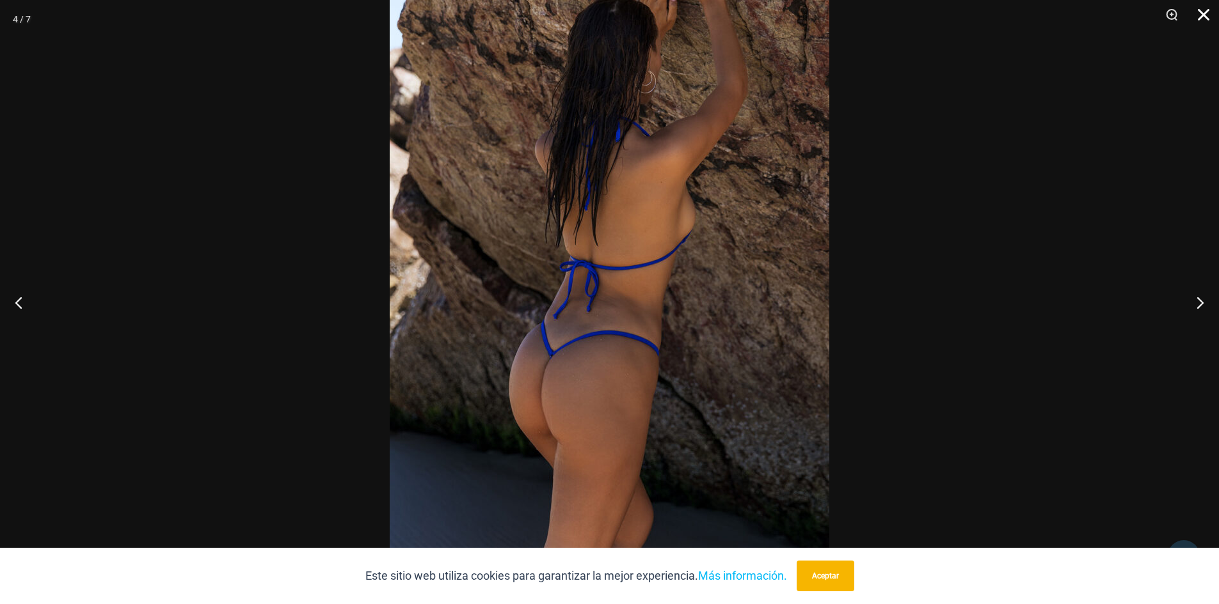
click at [1195, 13] on button "Cerca" at bounding box center [1199, 19] width 32 height 38
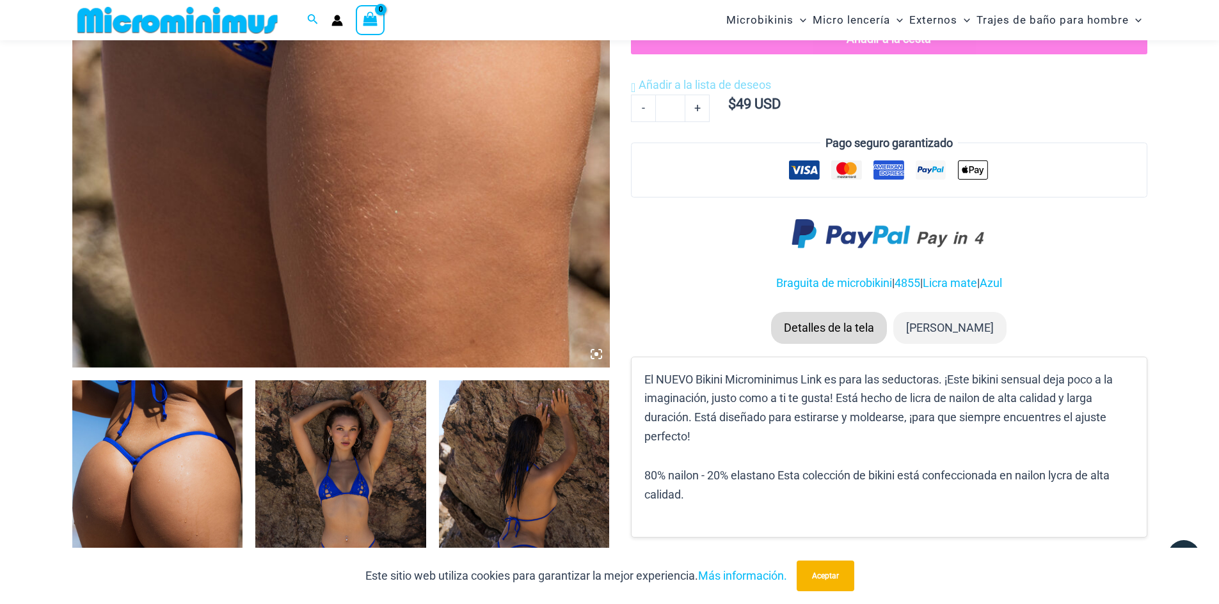
scroll to position [306, 0]
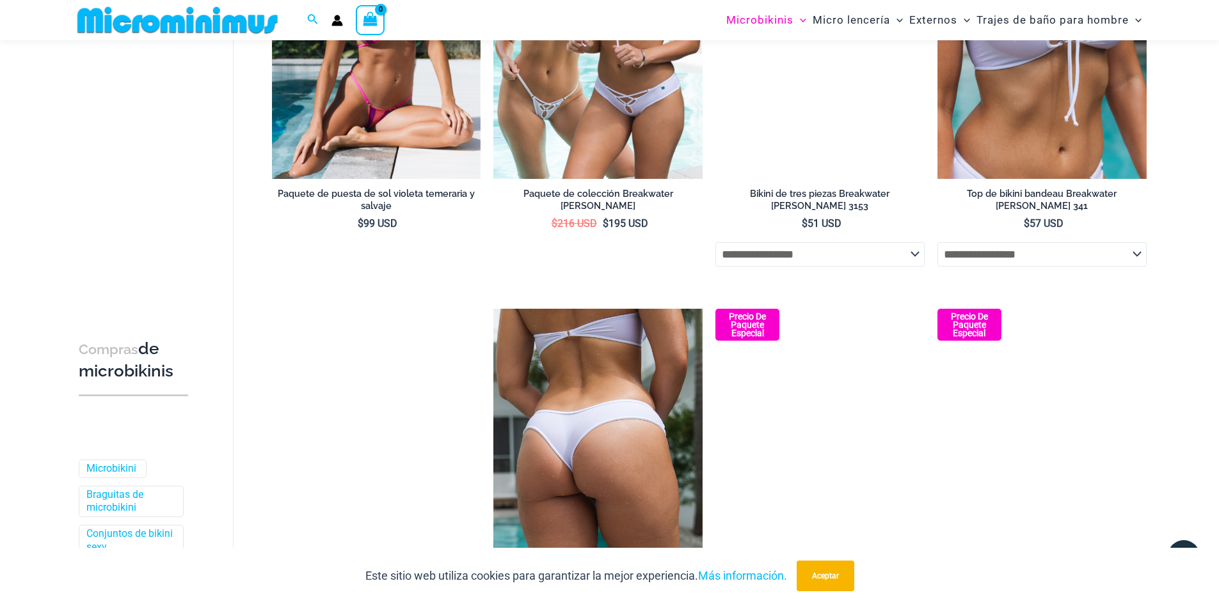
scroll to position [1333, 0]
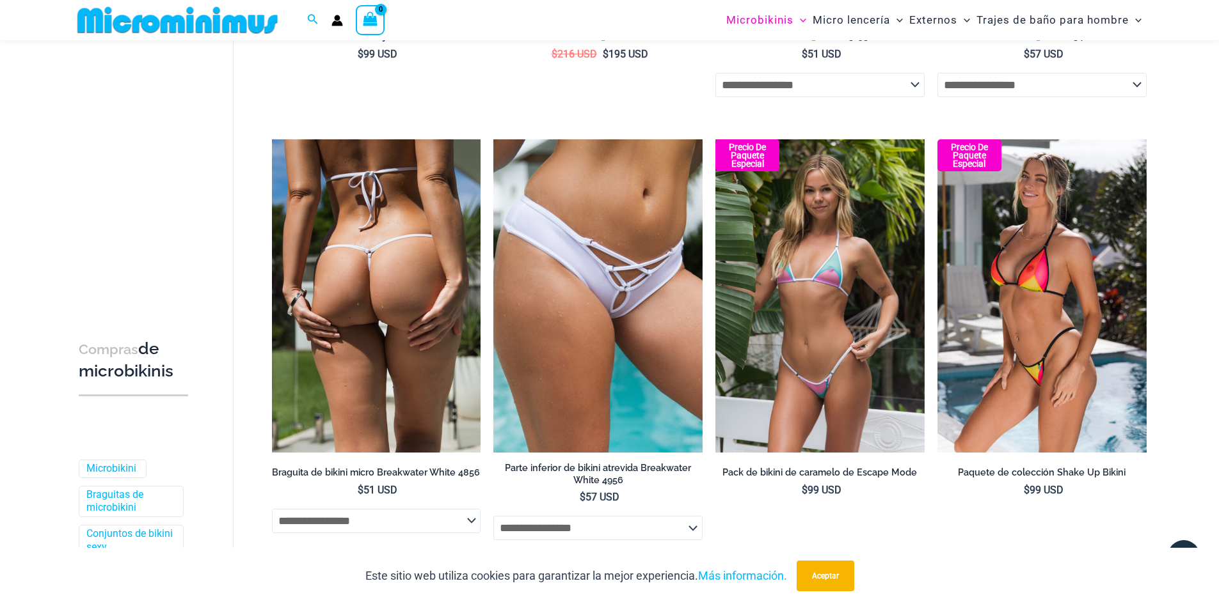
click at [384, 319] on img at bounding box center [376, 295] width 209 height 313
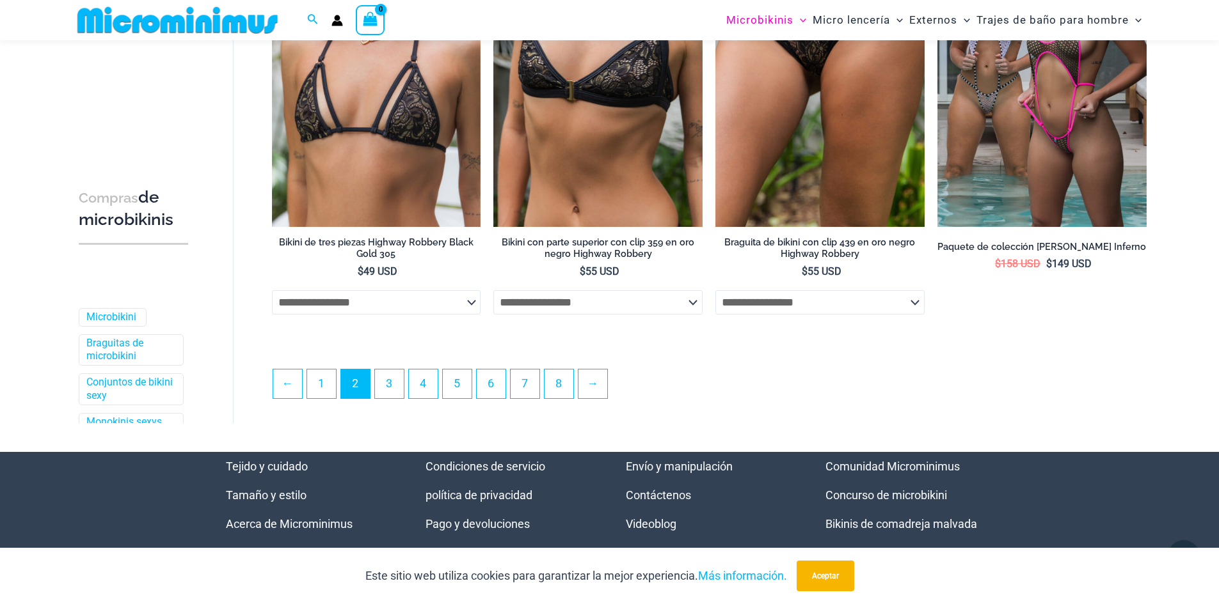
scroll to position [3444, 0]
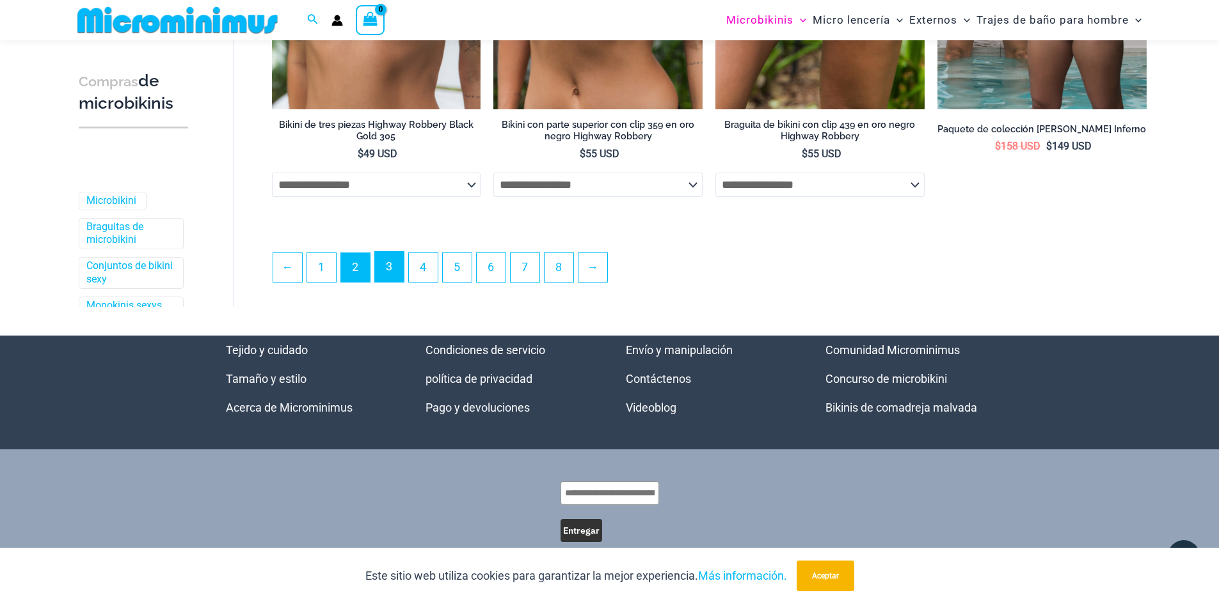
click at [393, 278] on link "3" at bounding box center [389, 267] width 29 height 30
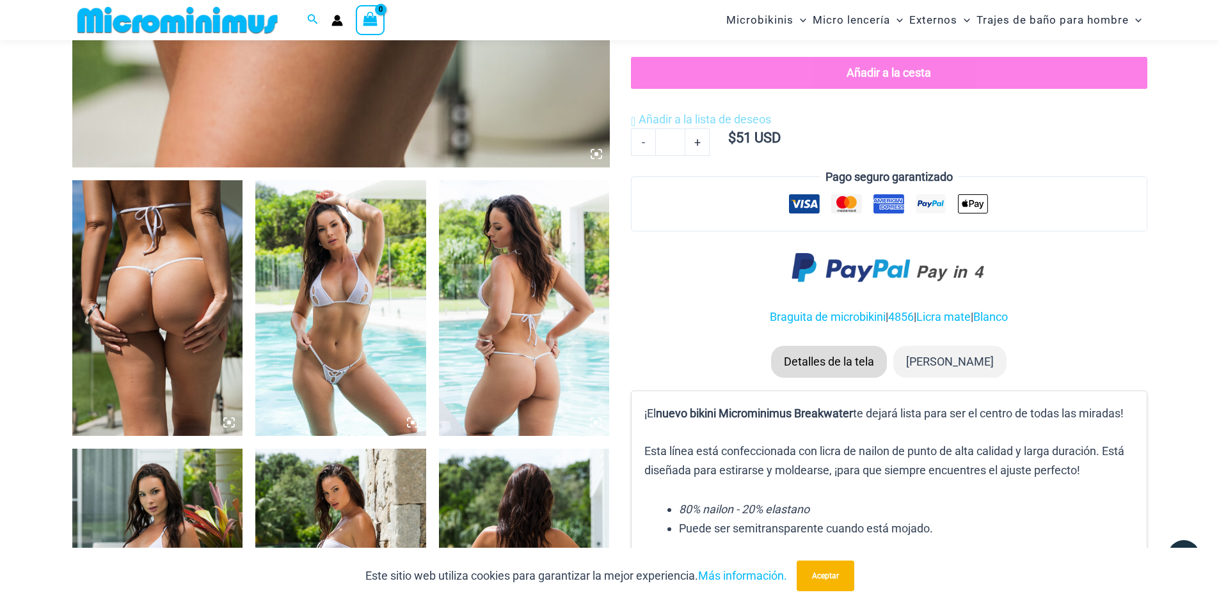
scroll to position [757, 0]
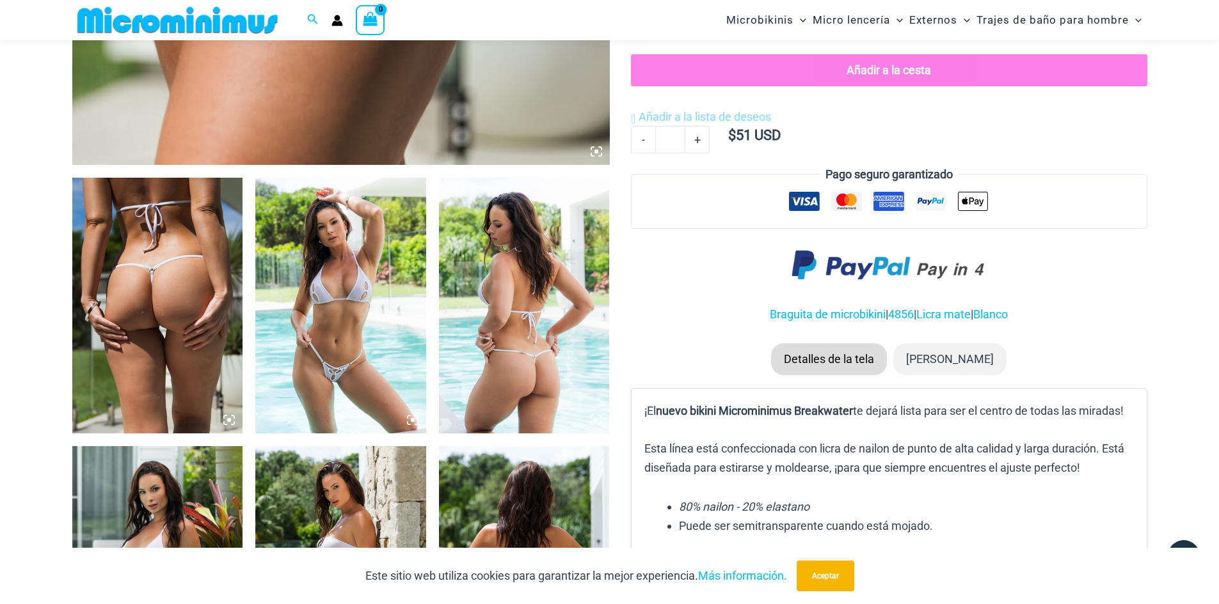
click at [233, 422] on icon at bounding box center [229, 421] width 12 height 12
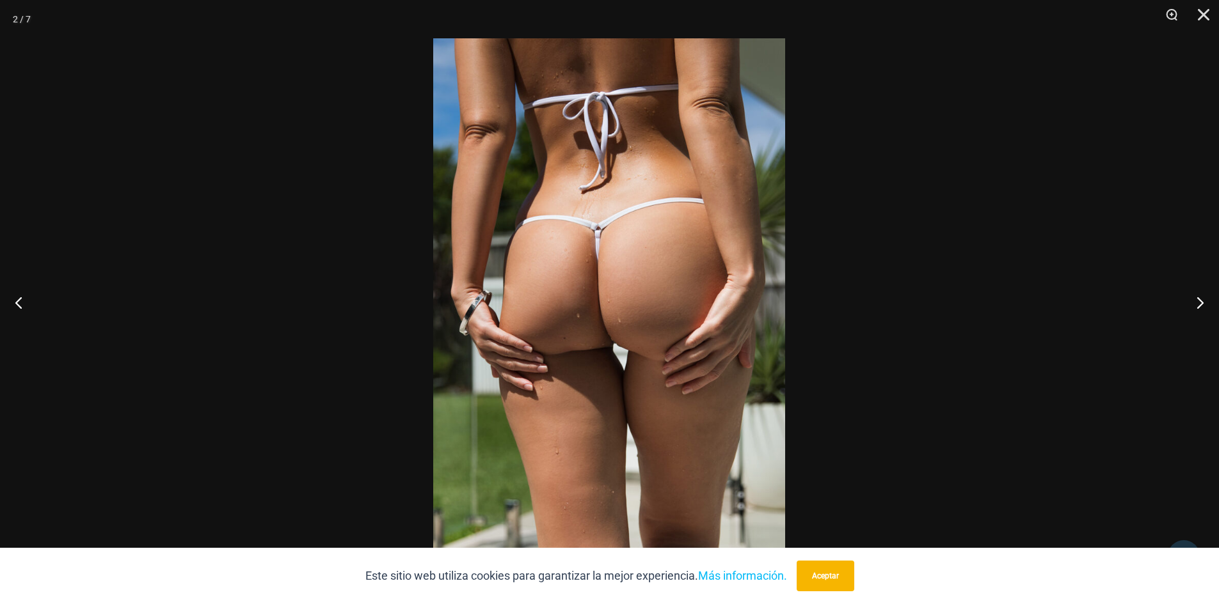
click at [573, 289] on img at bounding box center [609, 302] width 352 height 528
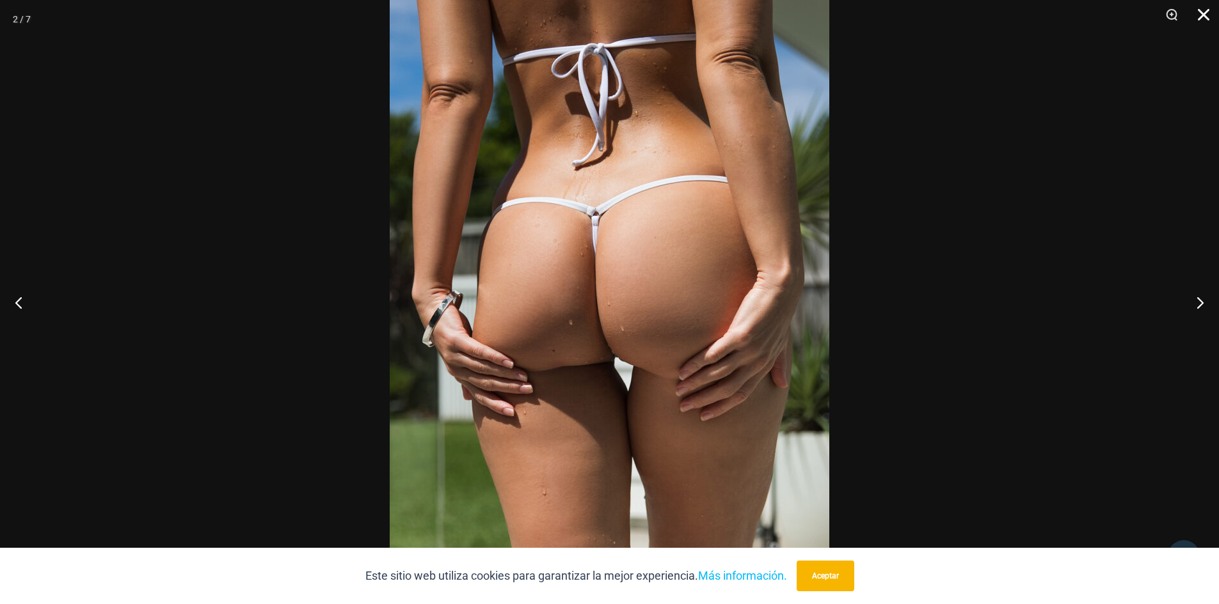
click at [1200, 16] on button "Cerca" at bounding box center [1199, 19] width 32 height 38
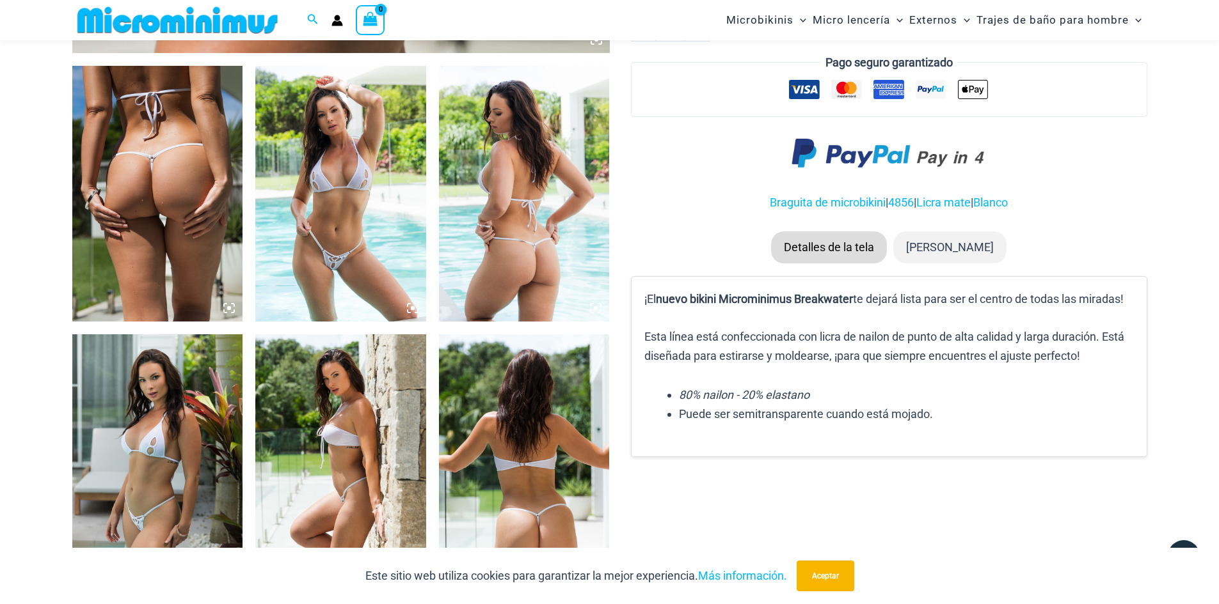
scroll to position [885, 0]
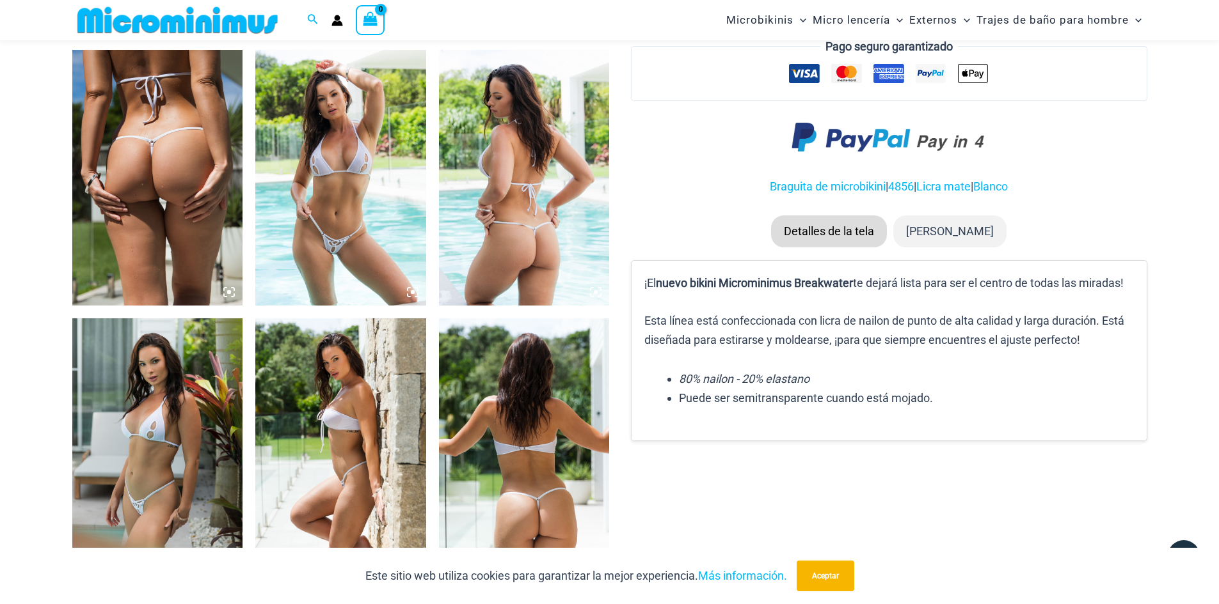
click at [598, 294] on icon at bounding box center [596, 293] width 12 height 12
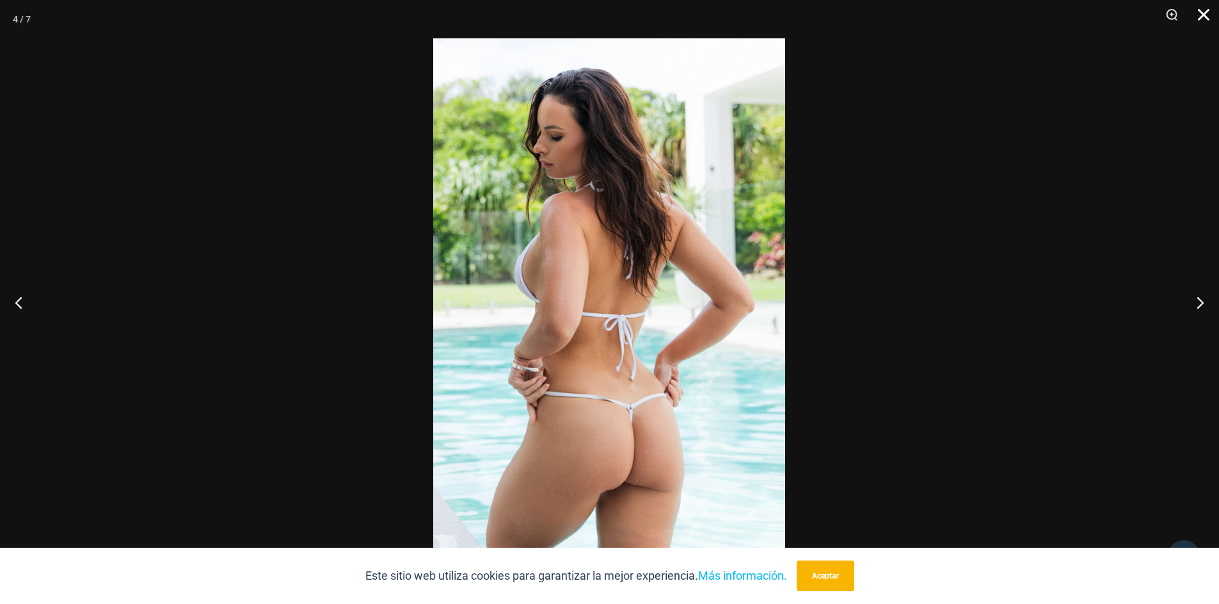
click at [1207, 19] on button "Cerca" at bounding box center [1199, 19] width 32 height 38
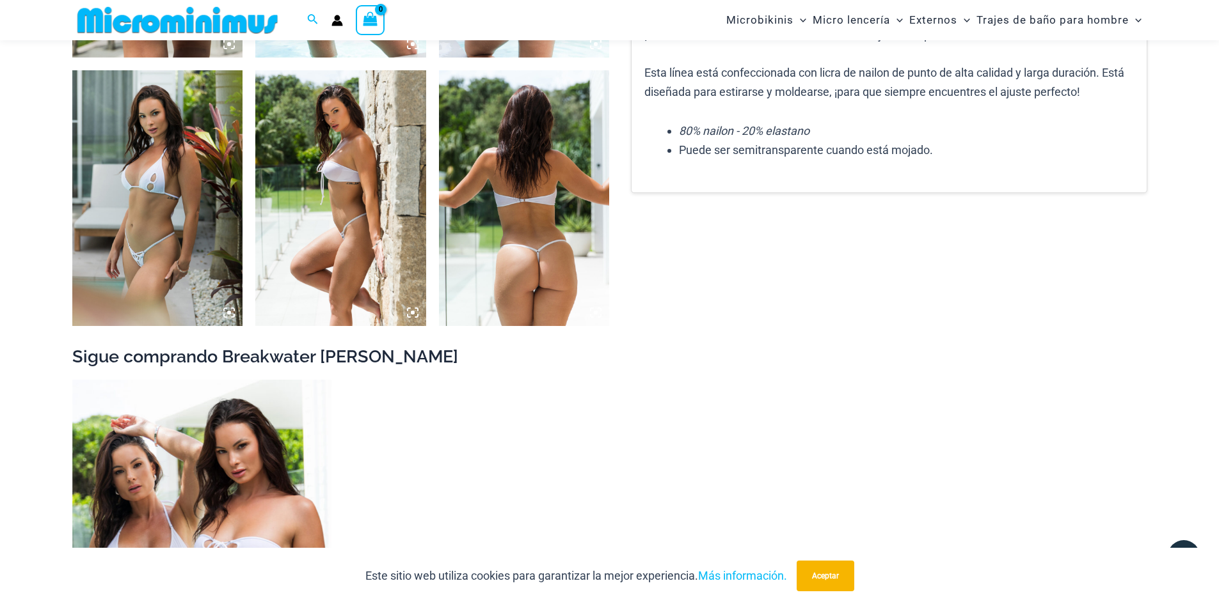
scroll to position [1141, 0]
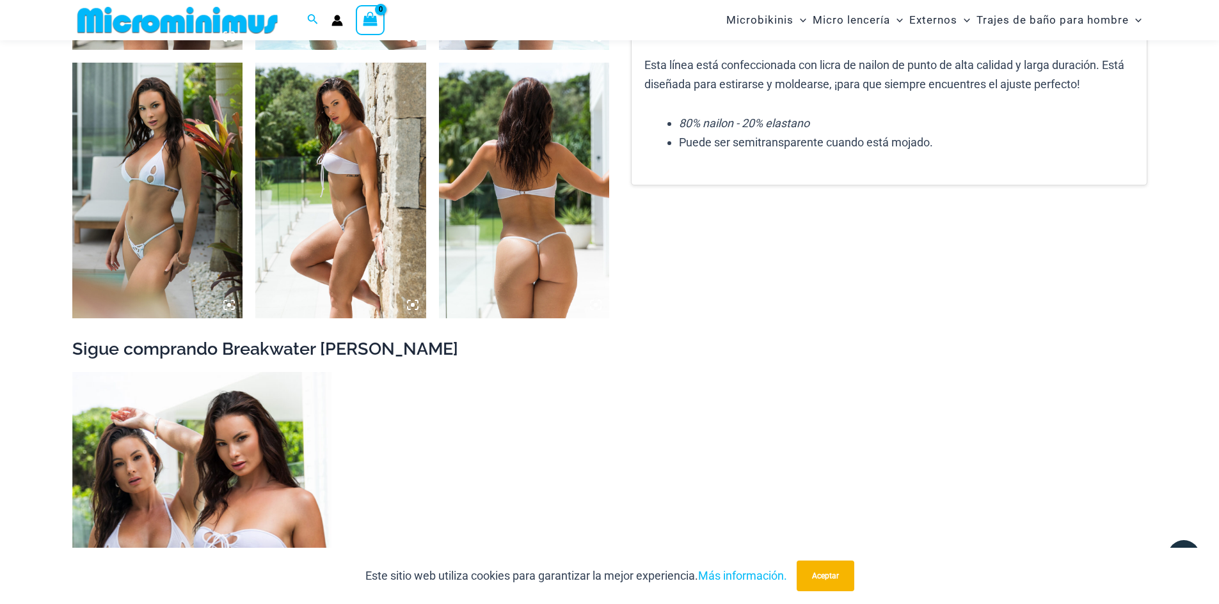
click at [597, 310] on icon at bounding box center [596, 305] width 12 height 12
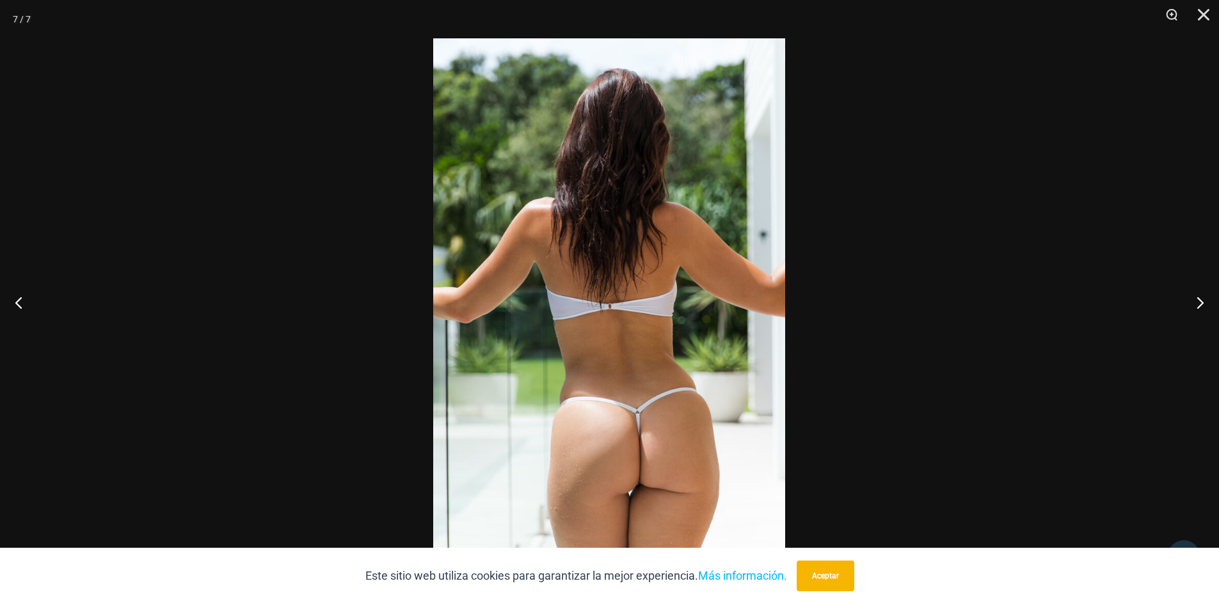
click at [628, 384] on img at bounding box center [609, 302] width 352 height 528
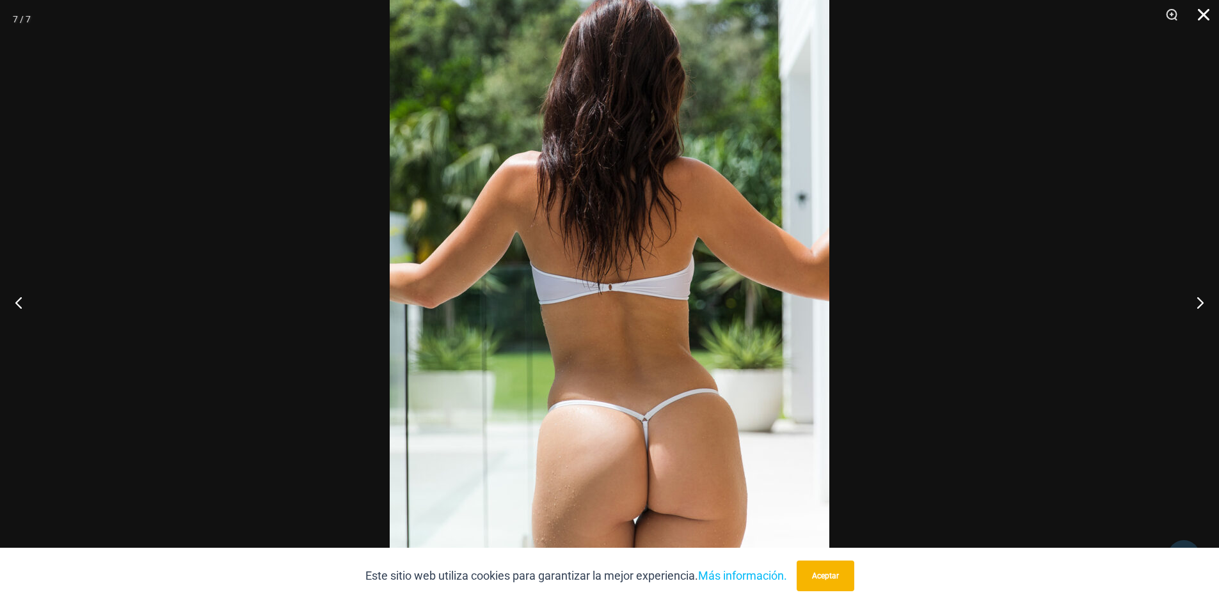
click at [1199, 15] on button "Cerca" at bounding box center [1199, 19] width 32 height 38
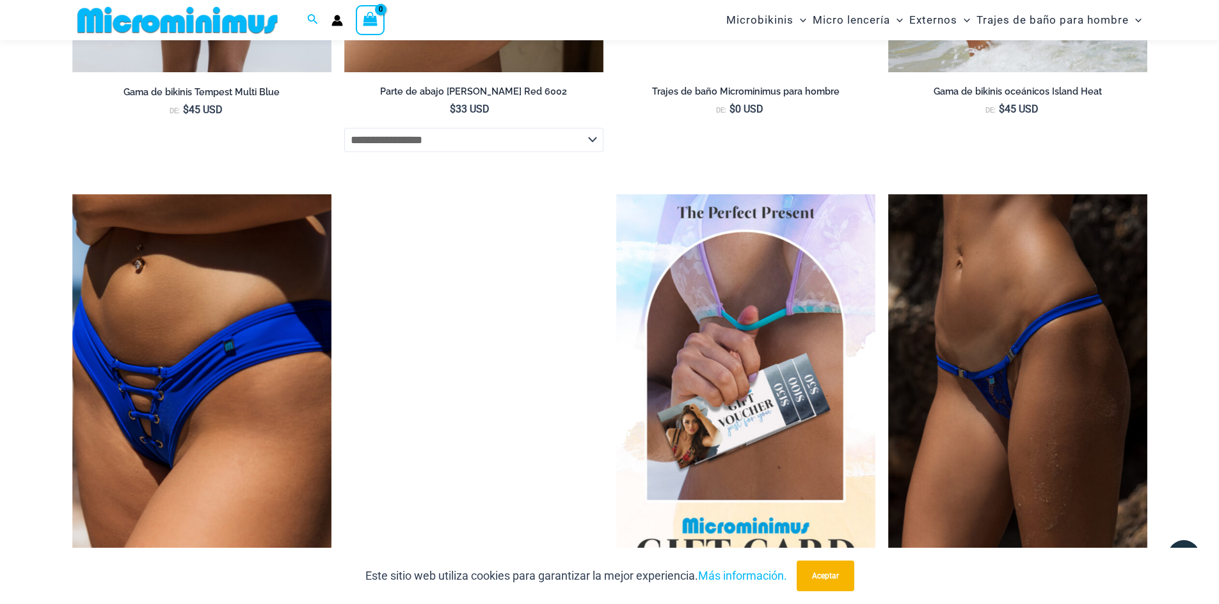
scroll to position [3188, 0]
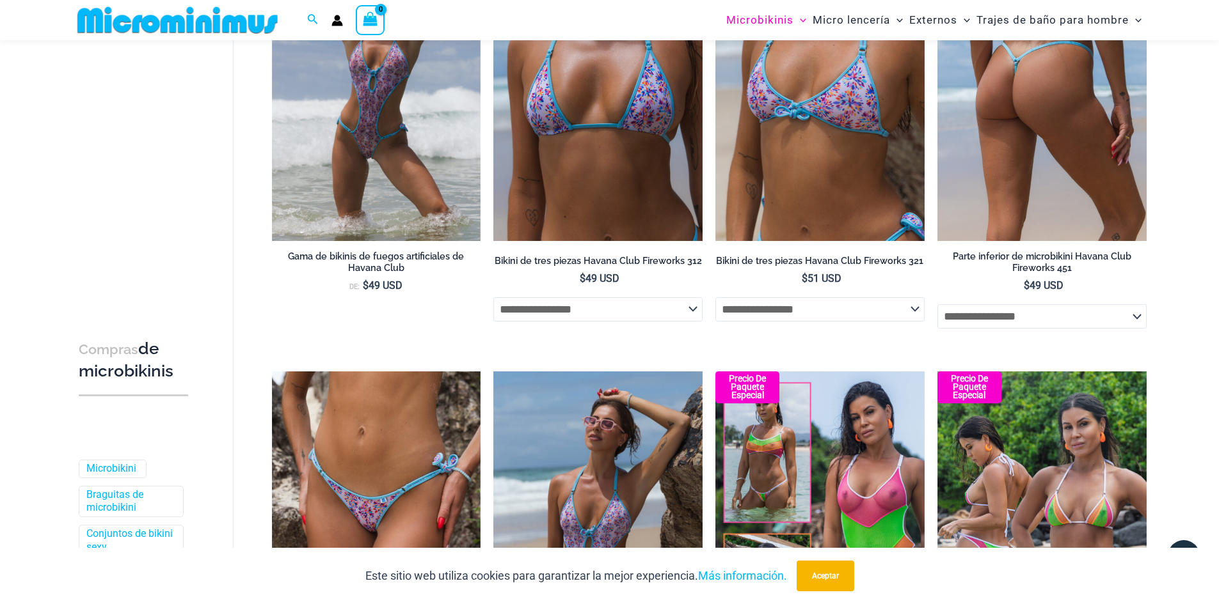
scroll to position [1789, 0]
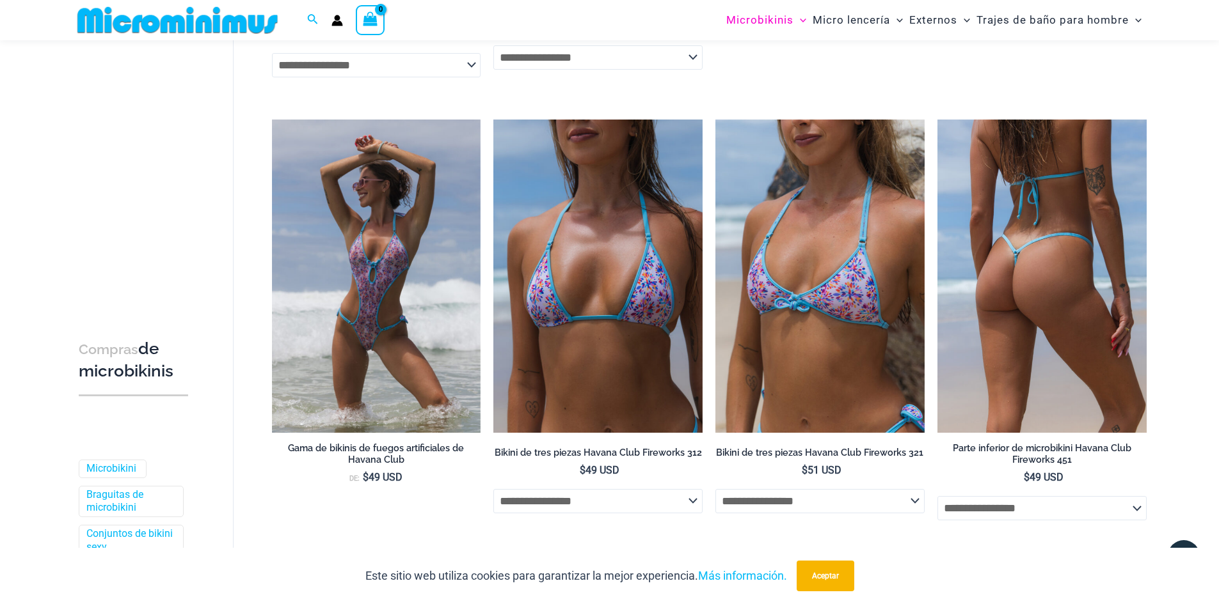
click at [1048, 284] on img at bounding box center [1041, 276] width 209 height 313
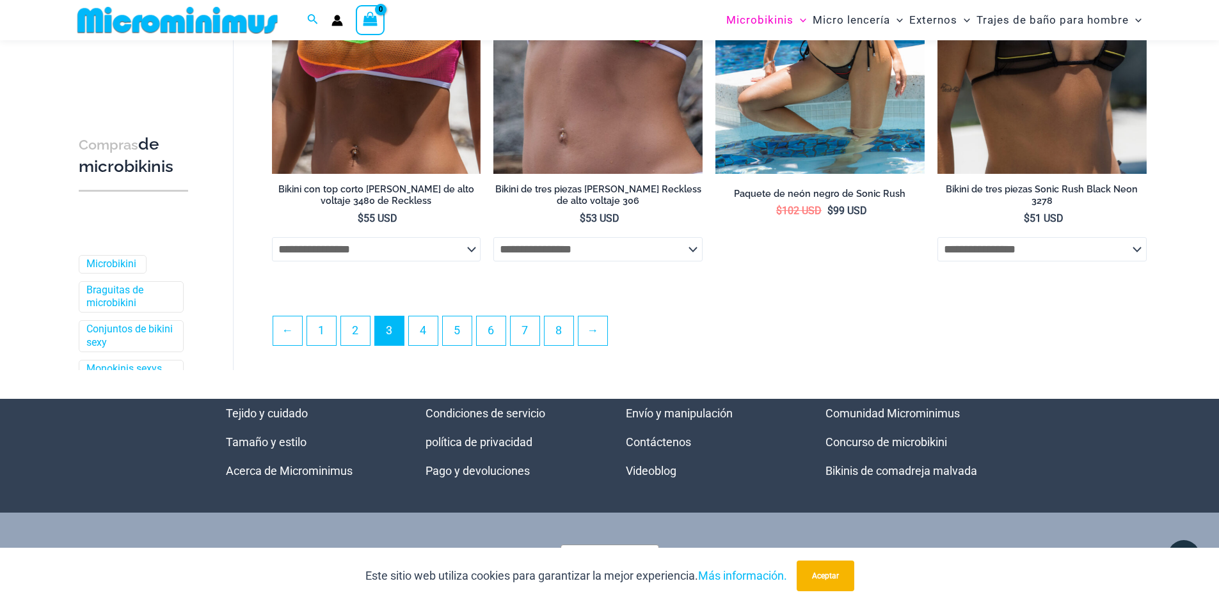
scroll to position [3388, 0]
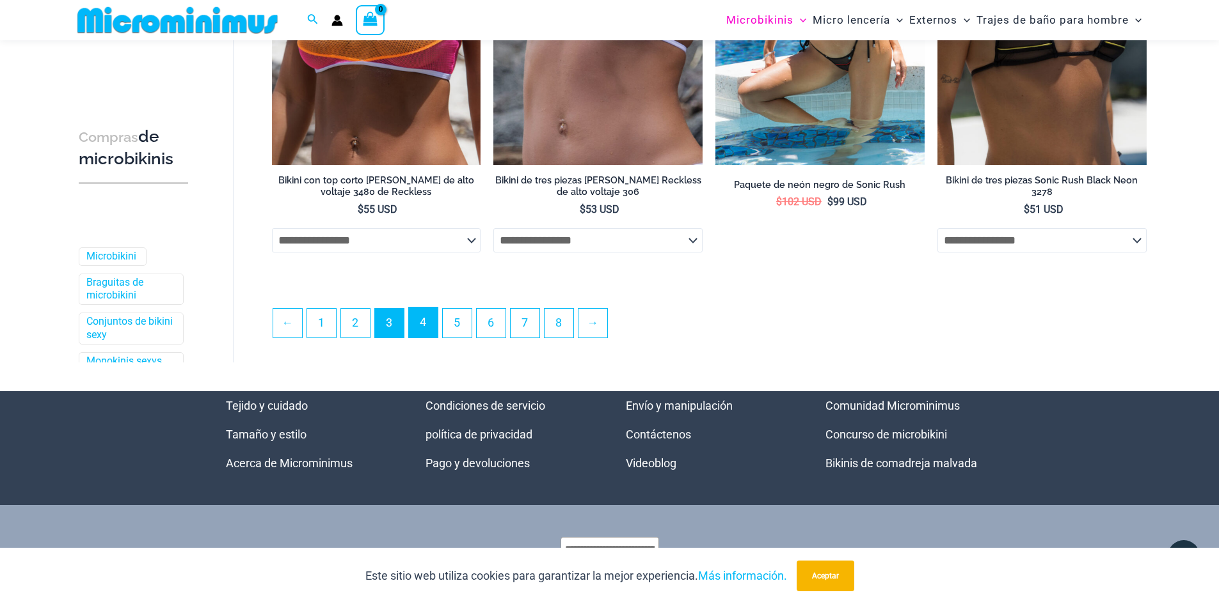
click at [424, 329] on font "4" at bounding box center [423, 321] width 6 height 13
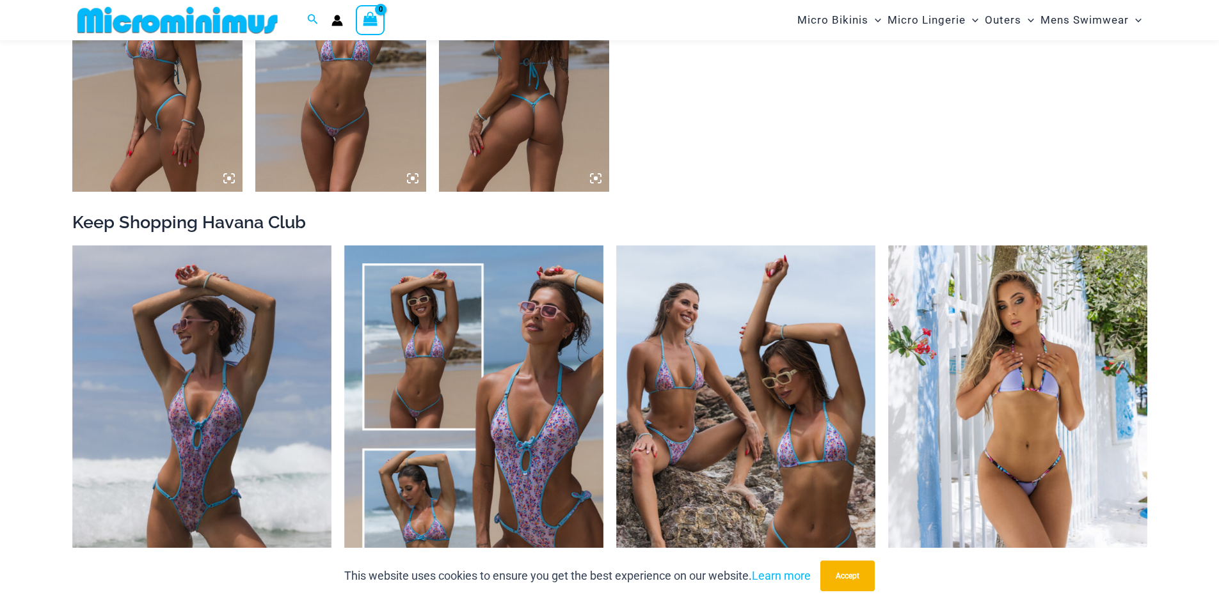
scroll to position [1012, 0]
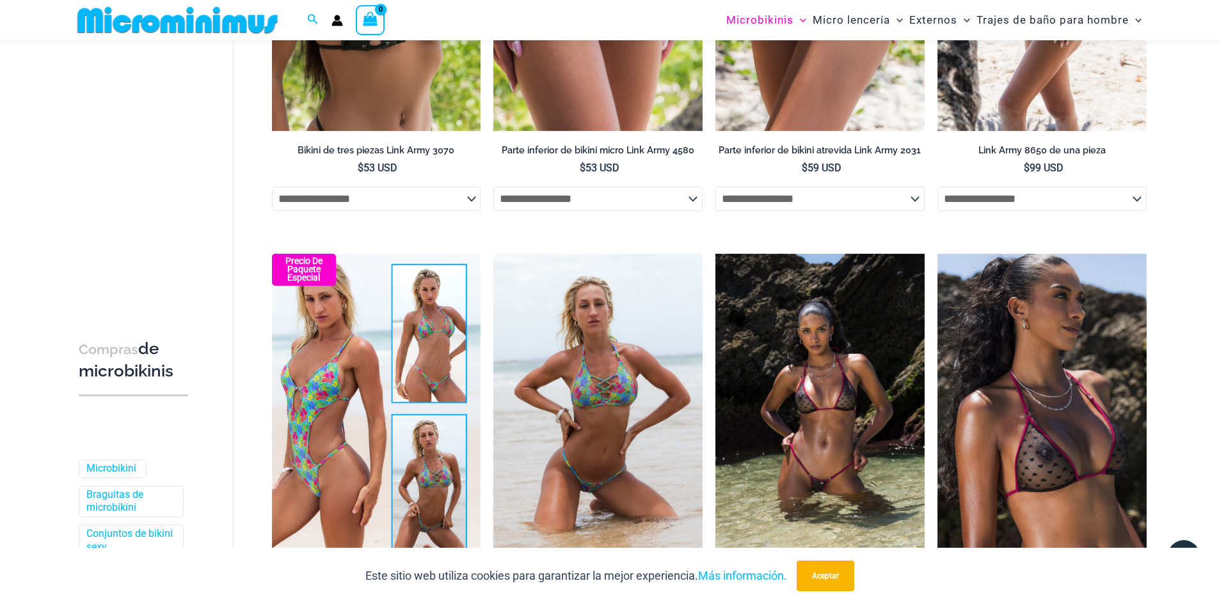
scroll to position [1012, 0]
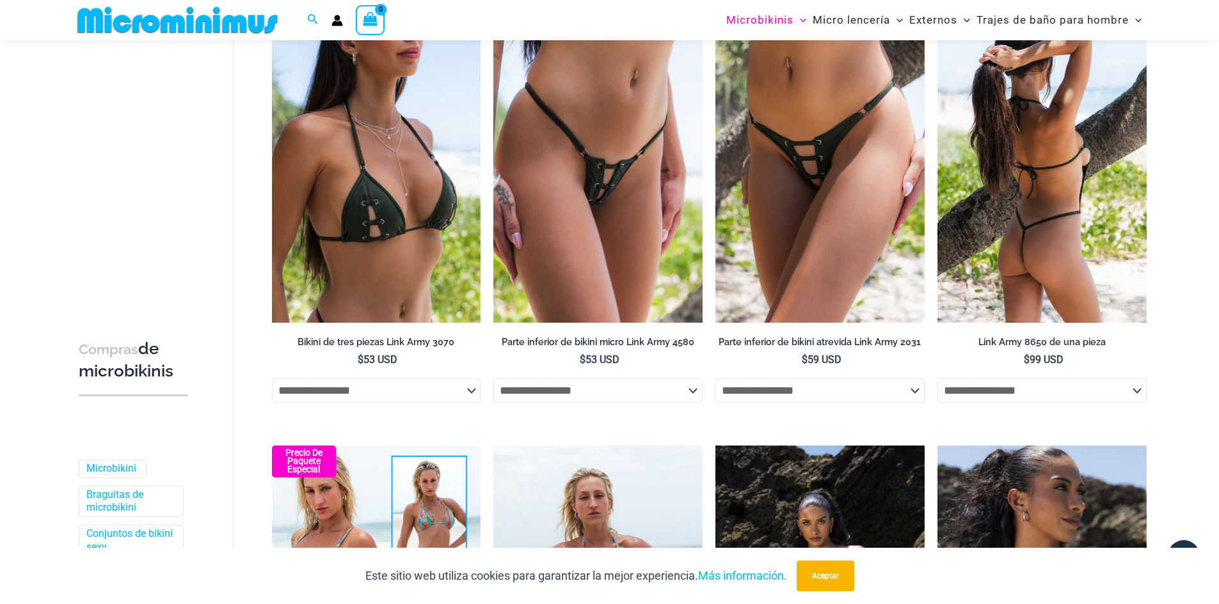
click at [1032, 217] on img at bounding box center [1041, 166] width 209 height 313
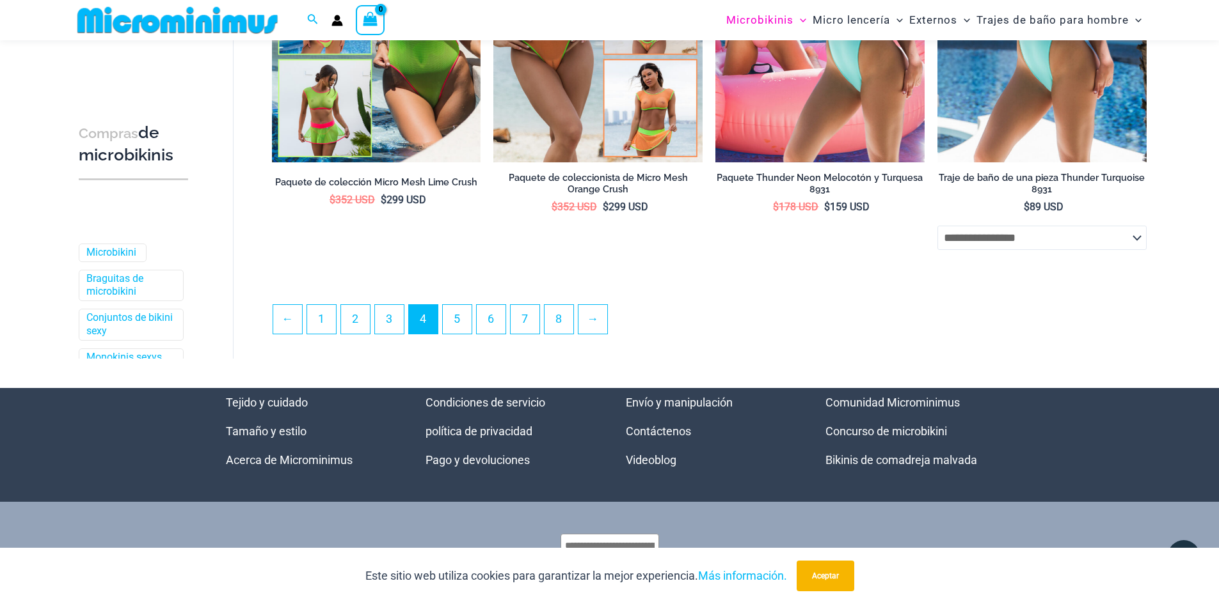
scroll to position [3379, 0]
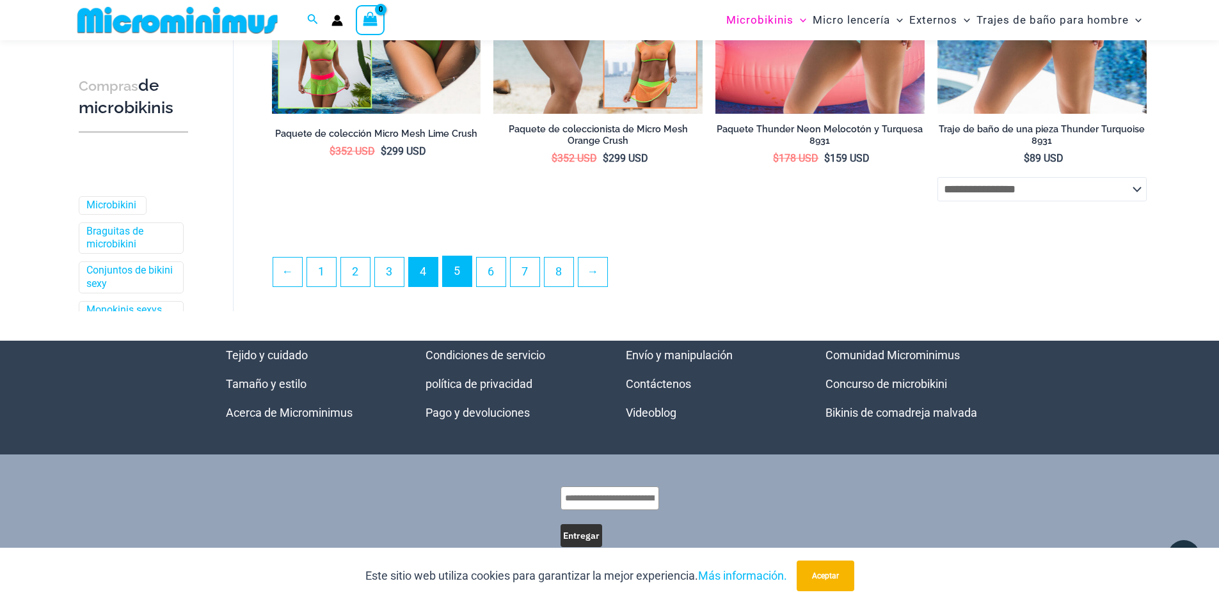
click at [458, 285] on link "5" at bounding box center [457, 272] width 29 height 30
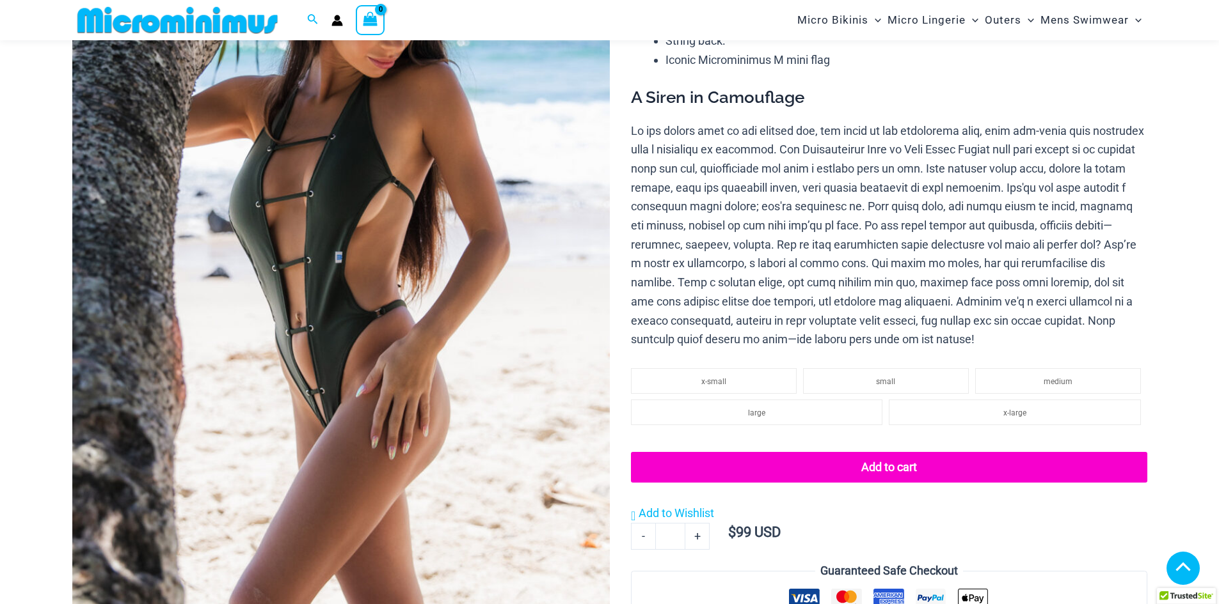
scroll to position [633, 0]
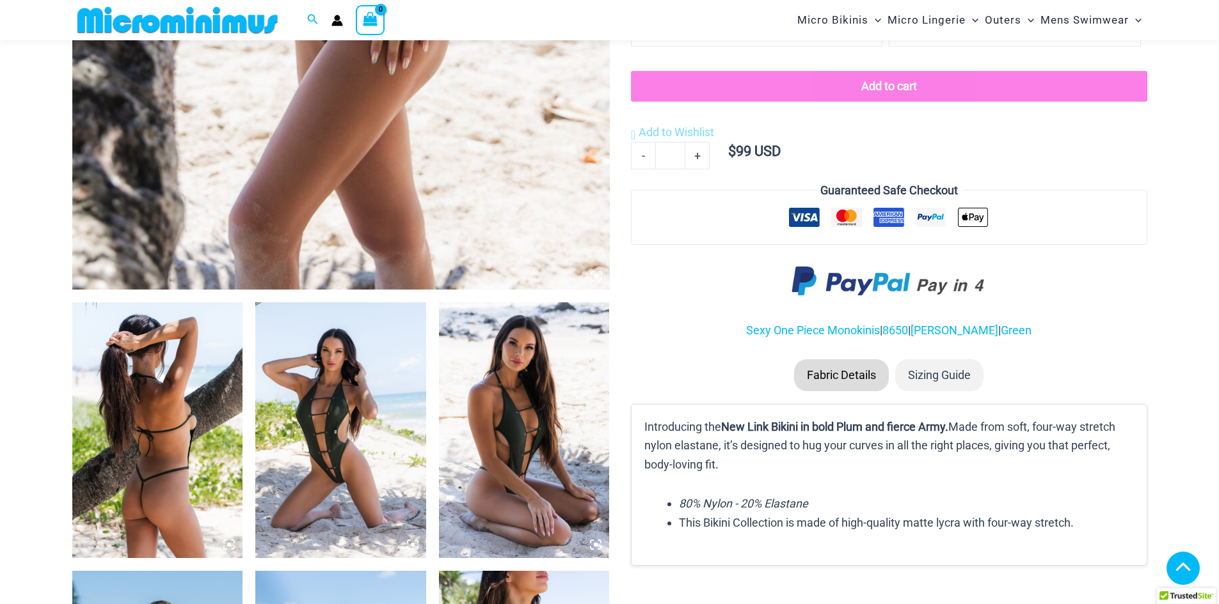
click at [232, 541] on icon at bounding box center [233, 542] width 3 height 3
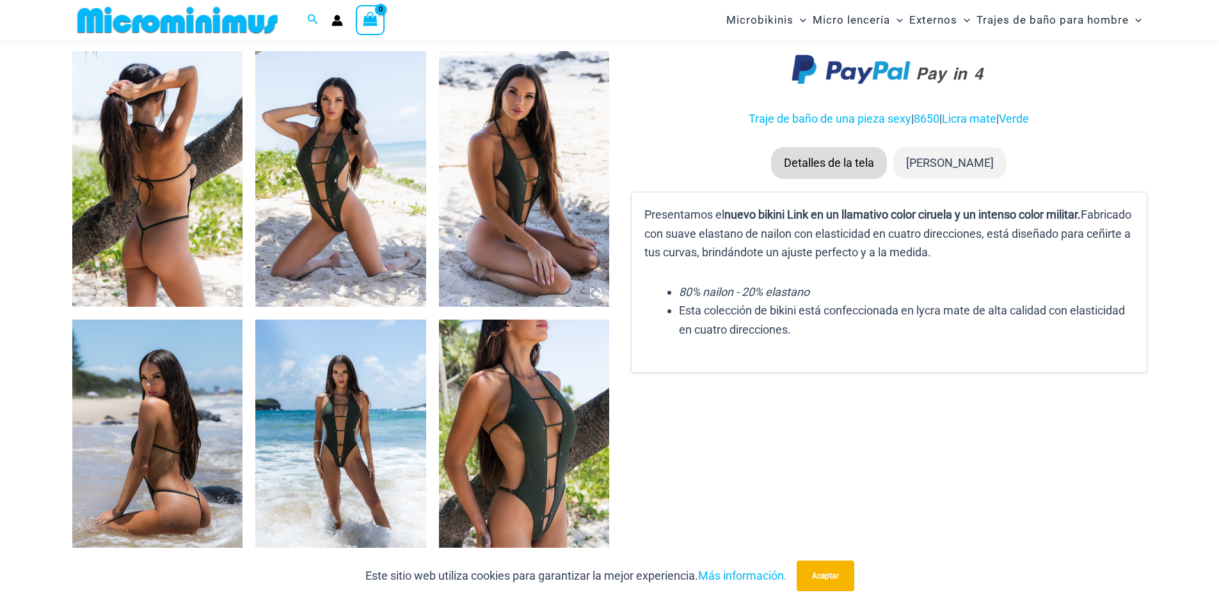
click at [232, 290] on icon at bounding box center [233, 290] width 3 height 3
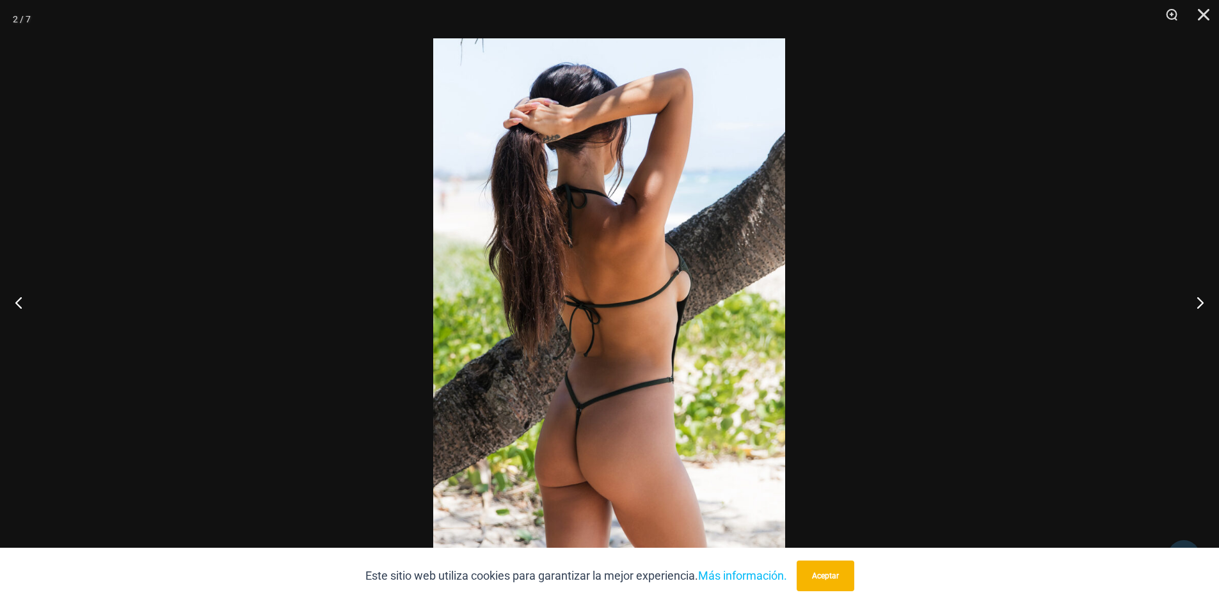
click at [589, 407] on img at bounding box center [609, 302] width 352 height 528
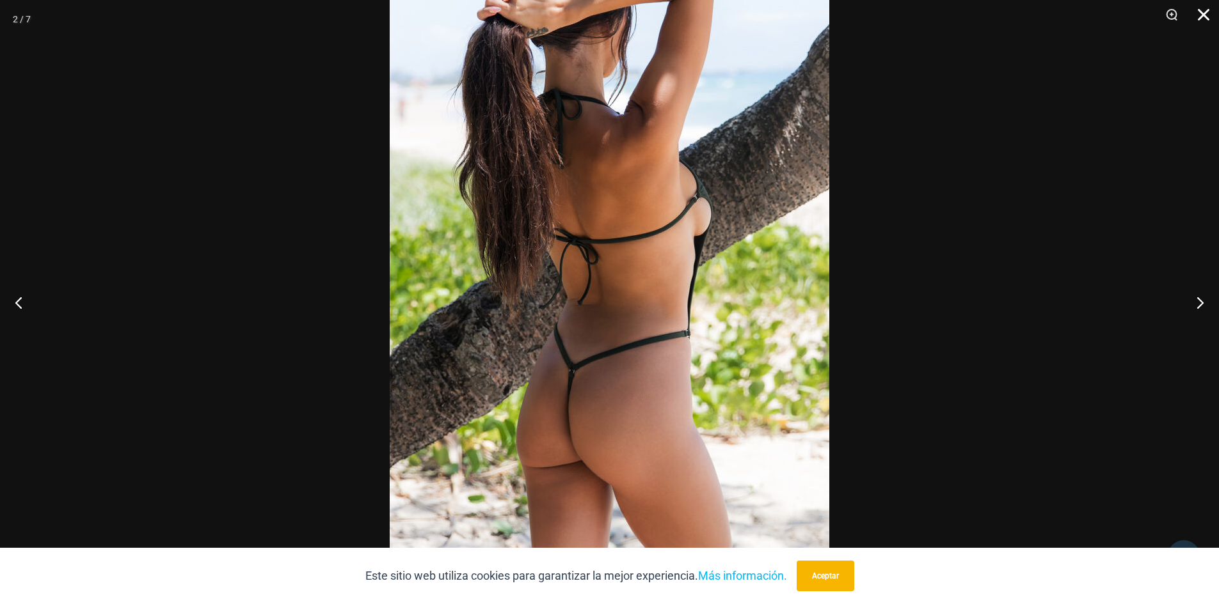
click at [1205, 14] on button "Cerca" at bounding box center [1199, 19] width 32 height 38
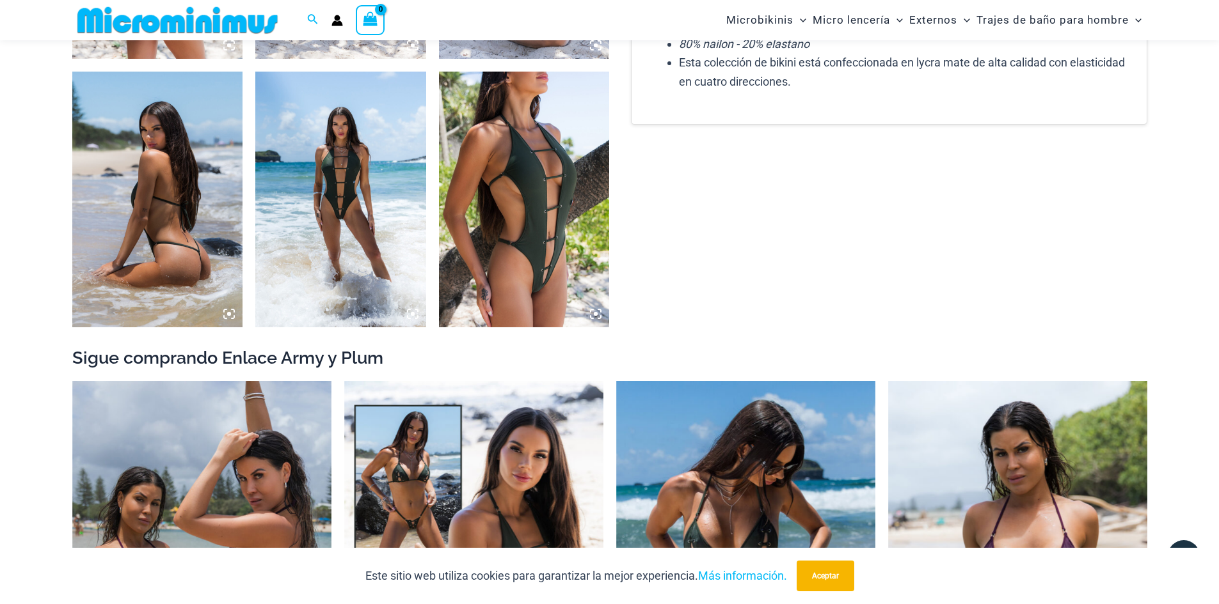
scroll to position [1140, 0]
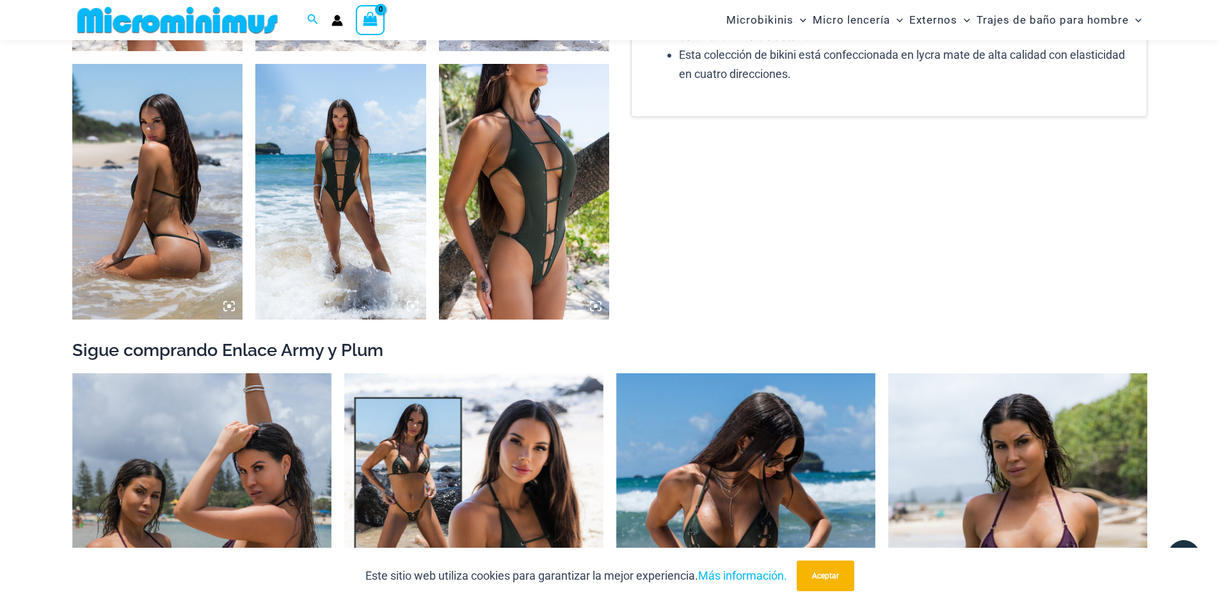
click at [232, 309] on icon at bounding box center [229, 307] width 12 height 12
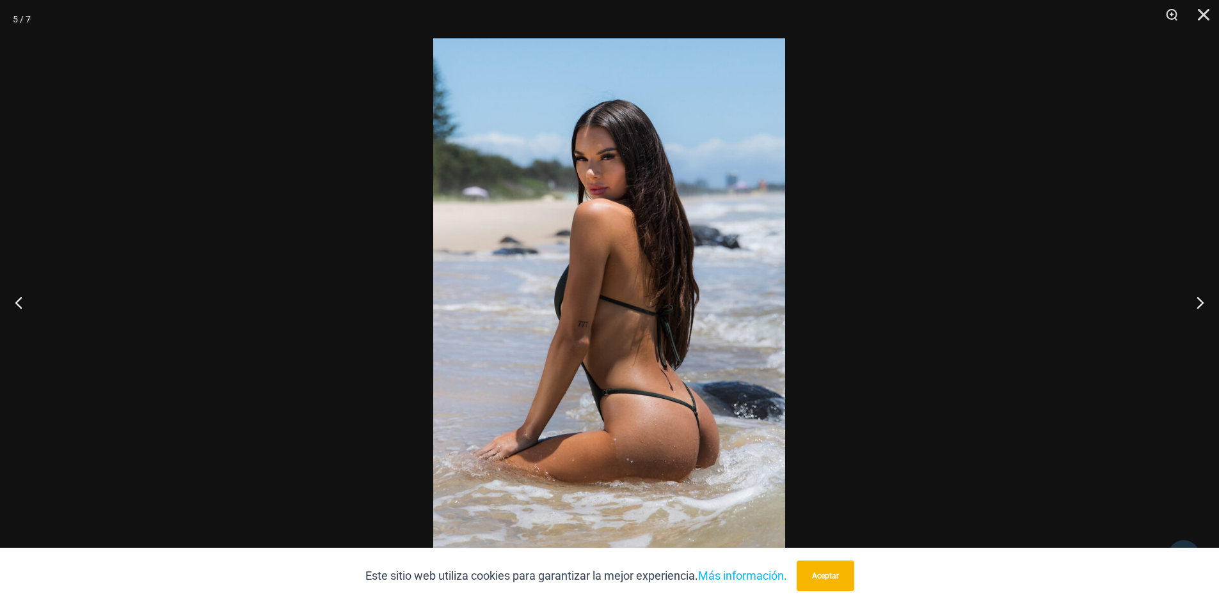
click at [592, 367] on img at bounding box center [609, 302] width 352 height 528
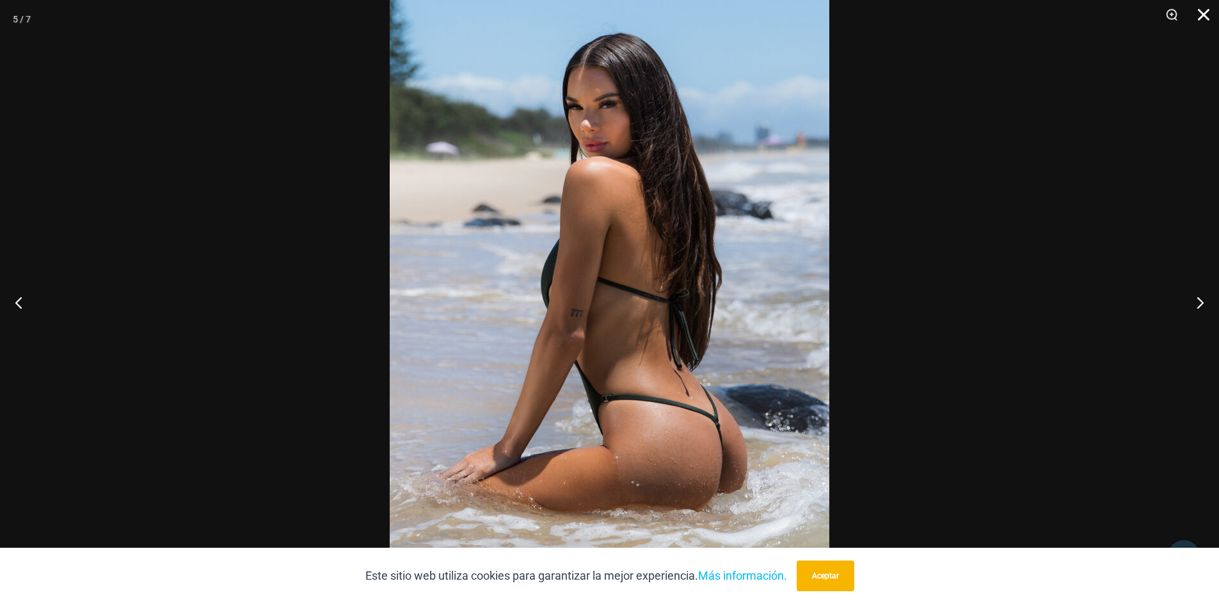
click at [1205, 18] on button "Cerca" at bounding box center [1199, 19] width 32 height 38
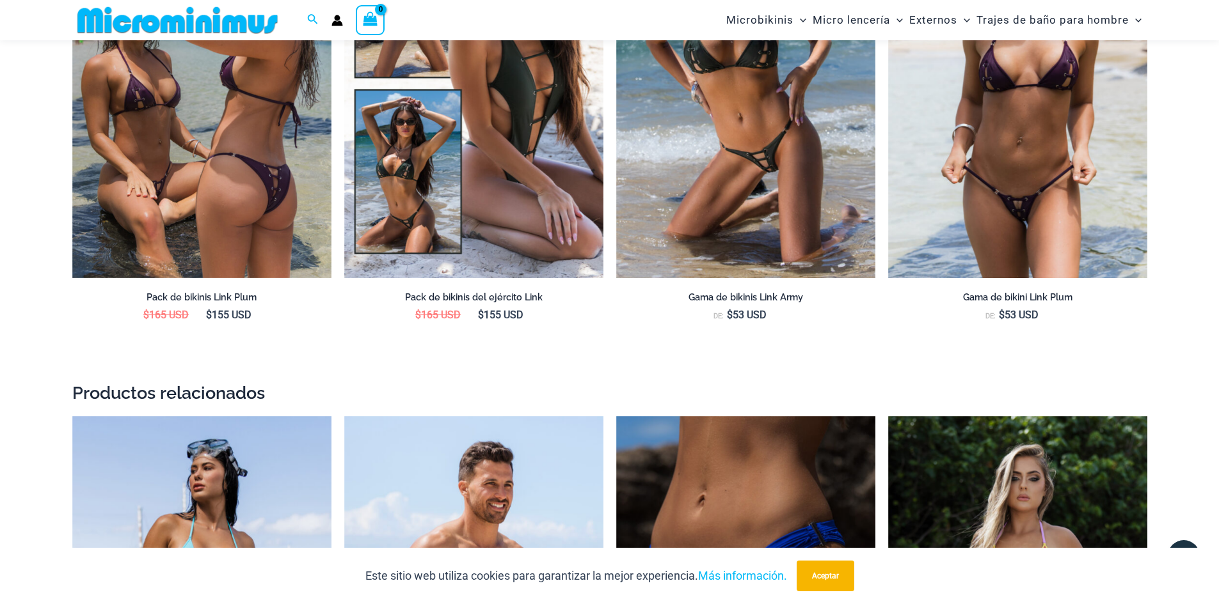
scroll to position [1460, 0]
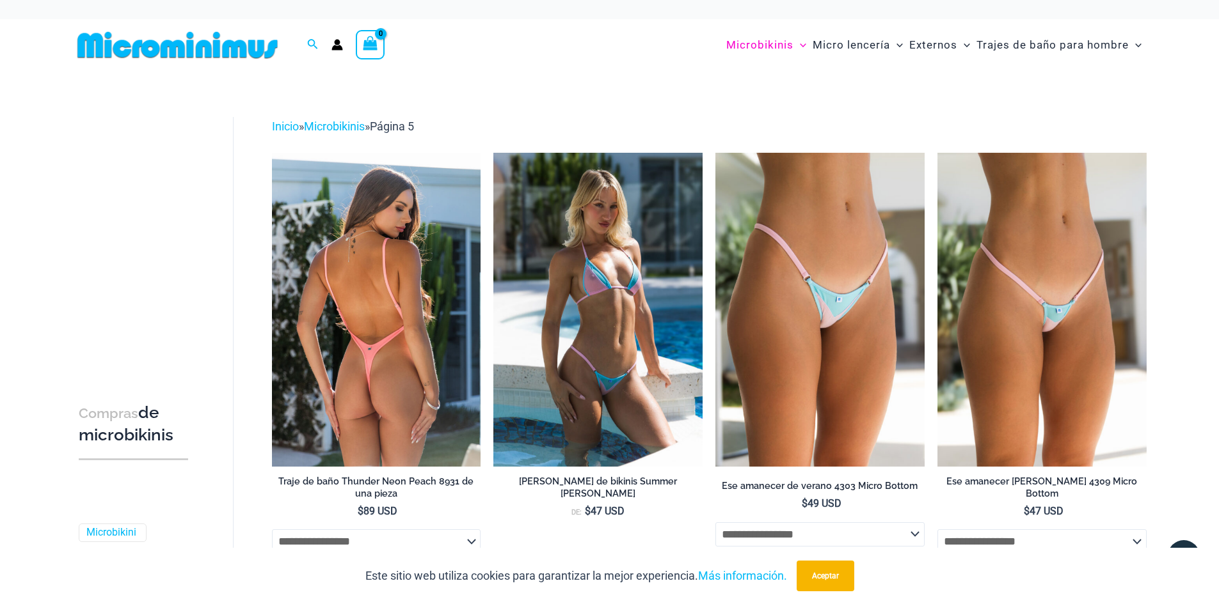
click at [342, 297] on img at bounding box center [376, 309] width 209 height 313
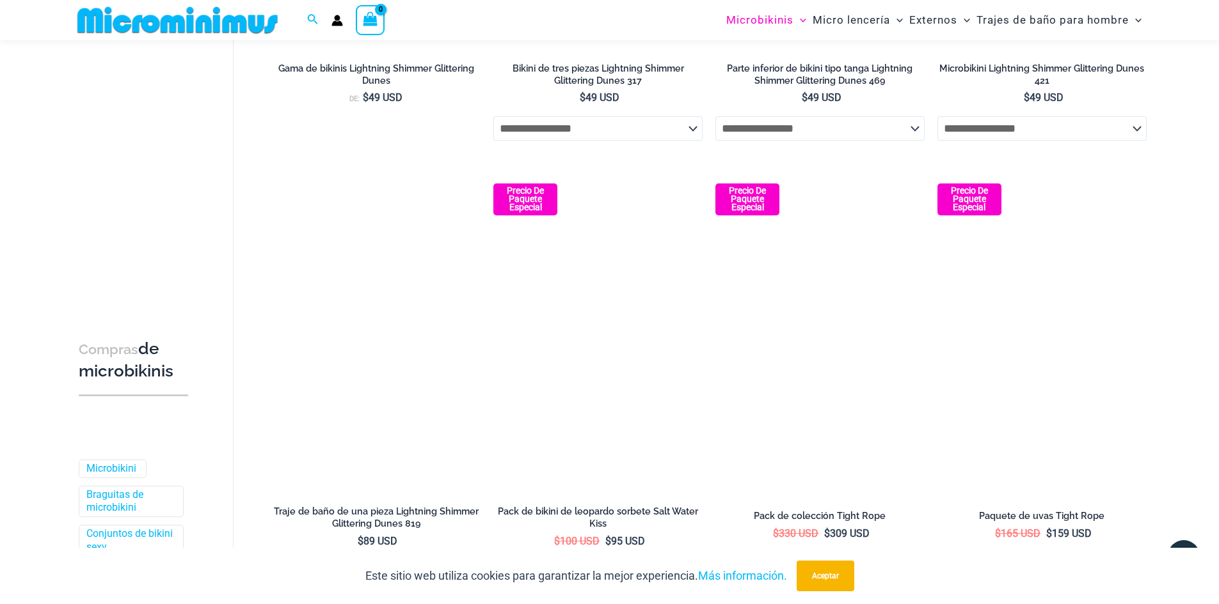
scroll to position [1843, 0]
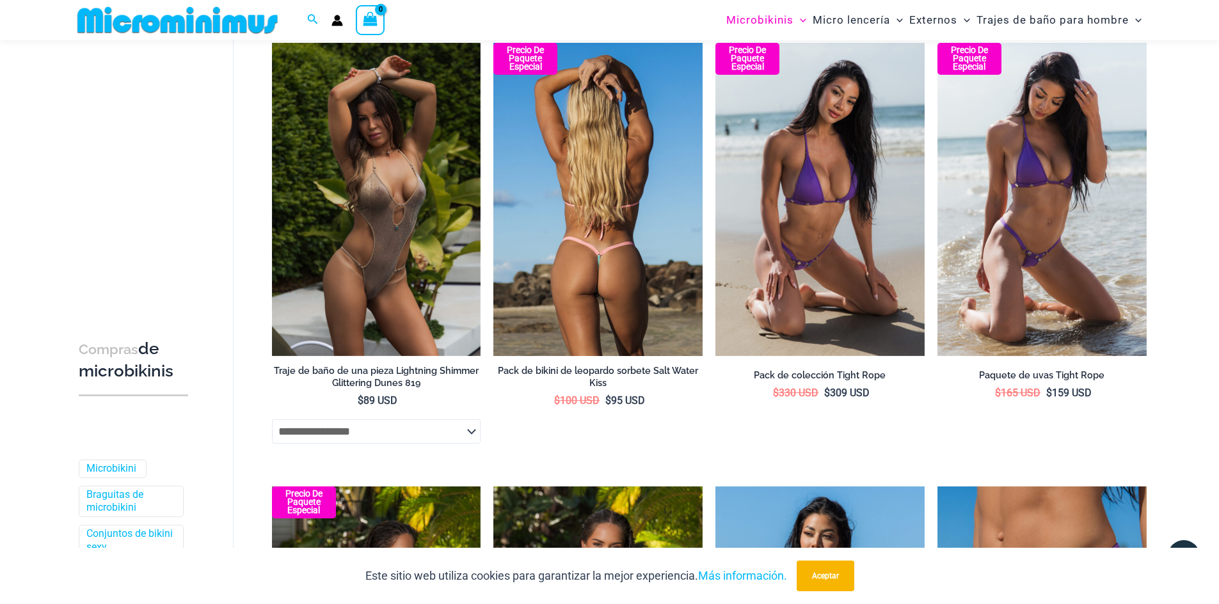
click at [628, 305] on img at bounding box center [597, 199] width 209 height 313
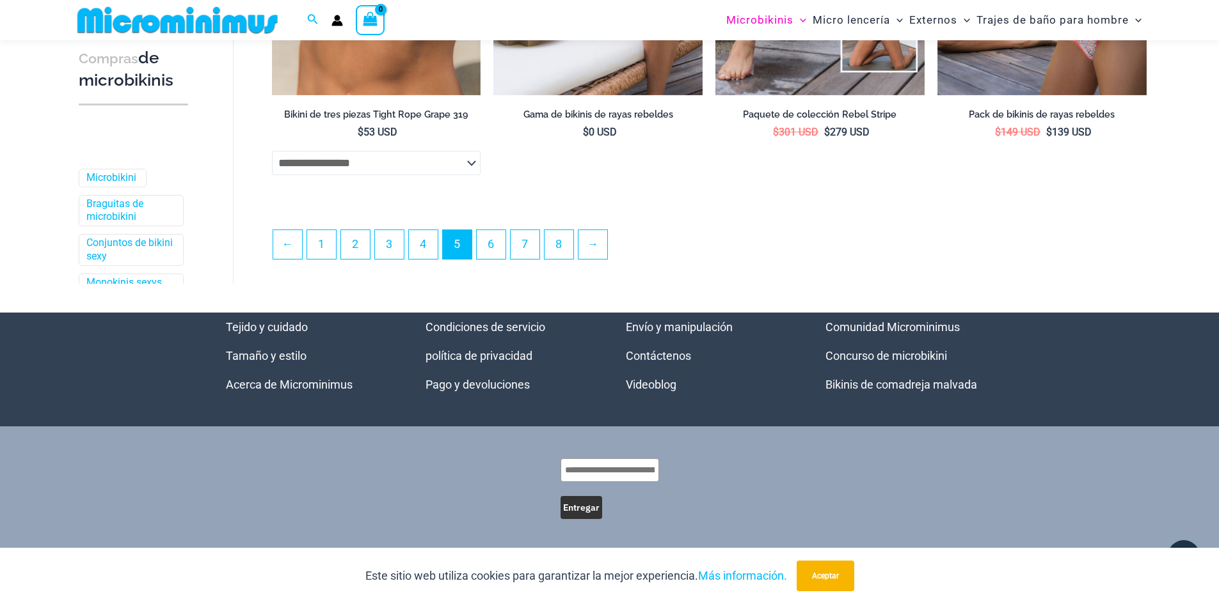
scroll to position [3444, 0]
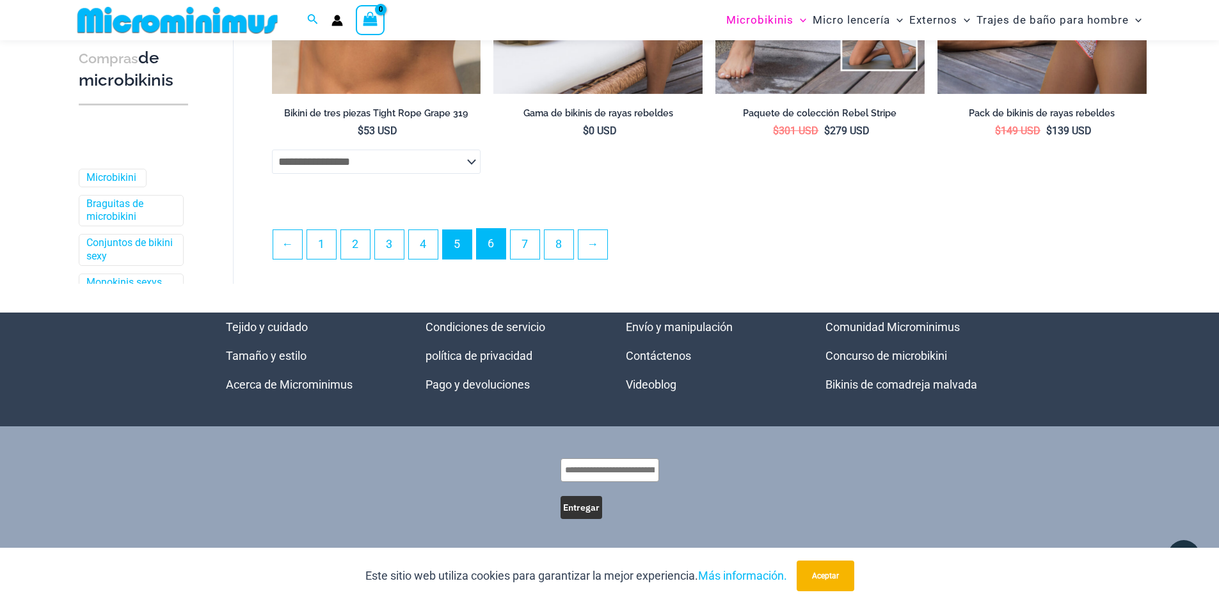
click at [498, 245] on link "6" at bounding box center [491, 244] width 29 height 30
click at [491, 251] on link "6" at bounding box center [491, 244] width 29 height 30
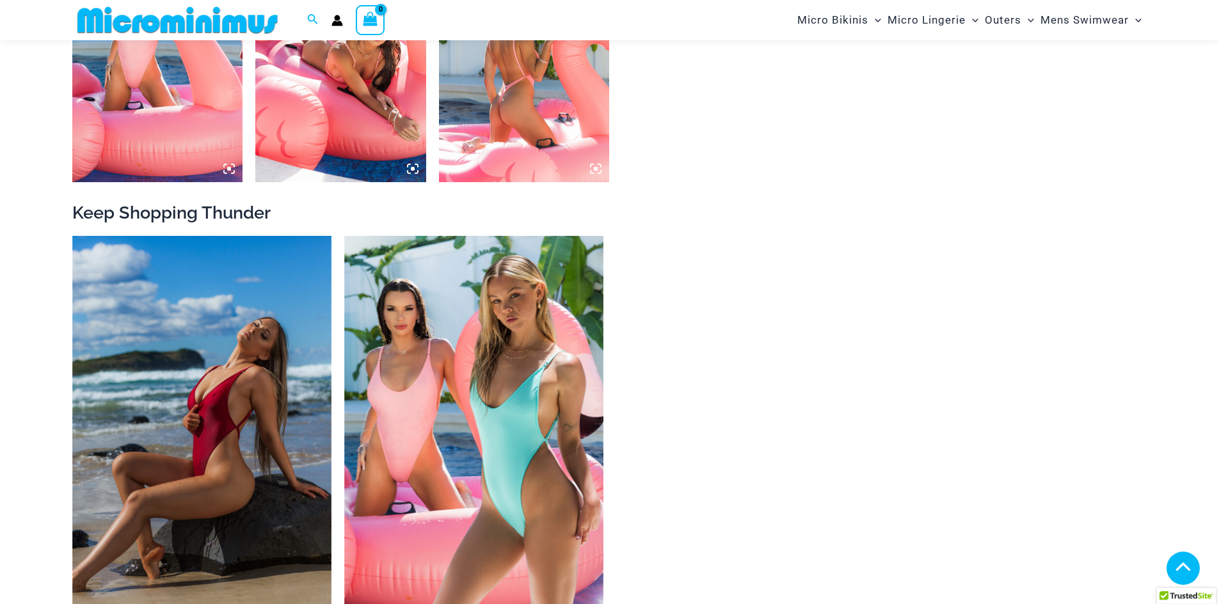
scroll to position [1102, 0]
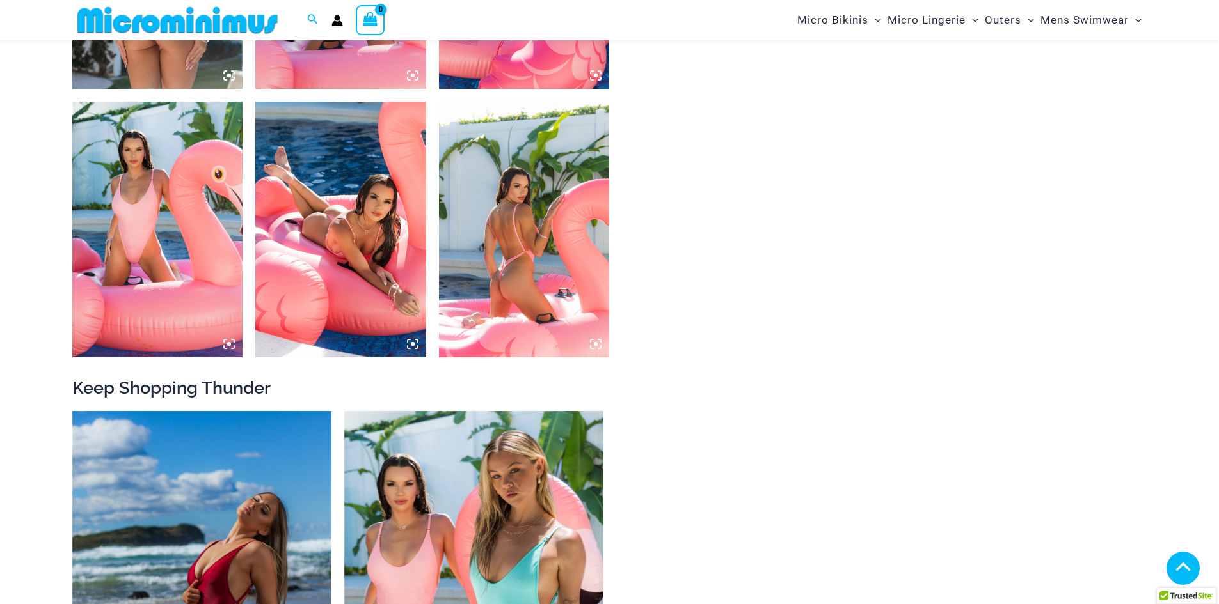
click at [225, 74] on icon at bounding box center [225, 72] width 3 height 3
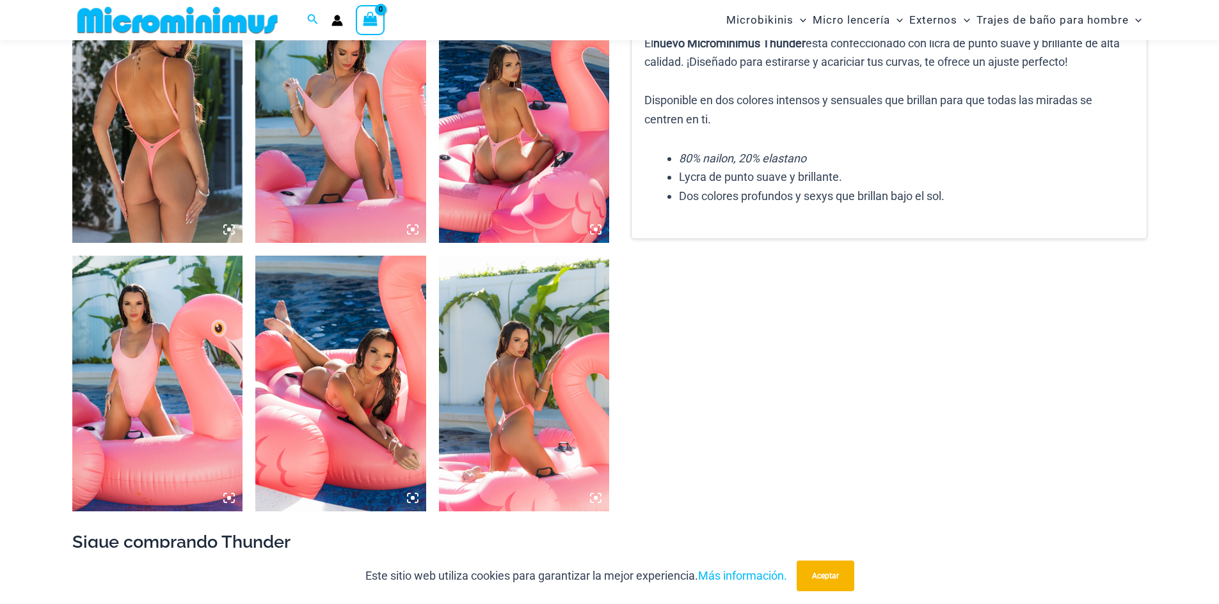
click at [226, 226] on icon at bounding box center [225, 226] width 3 height 3
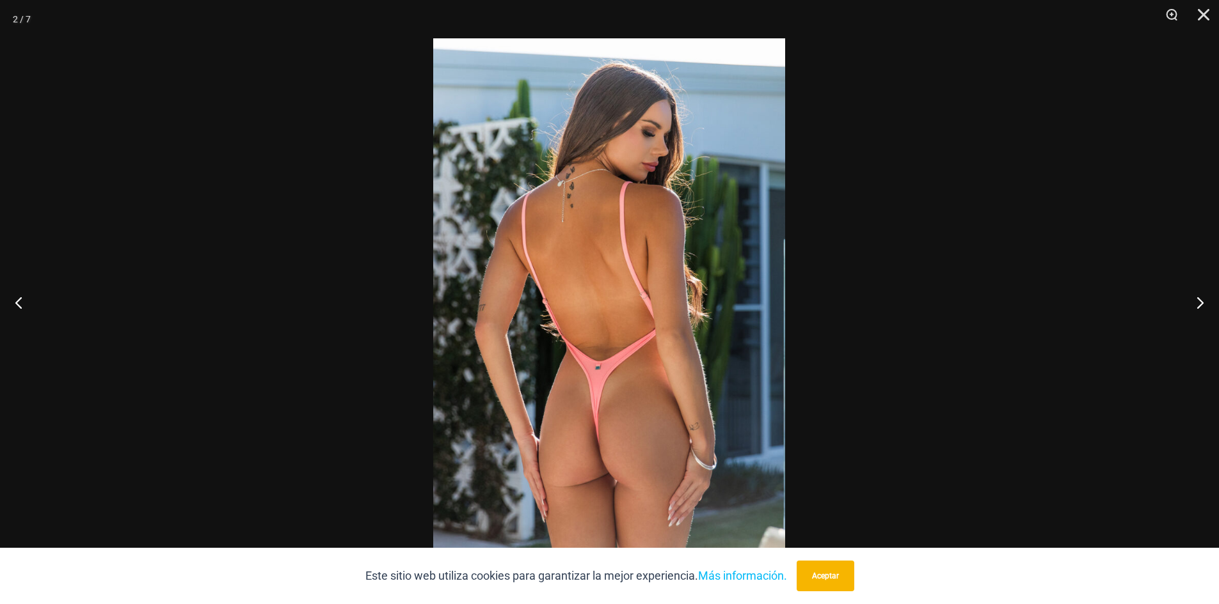
click at [614, 422] on img at bounding box center [609, 302] width 352 height 528
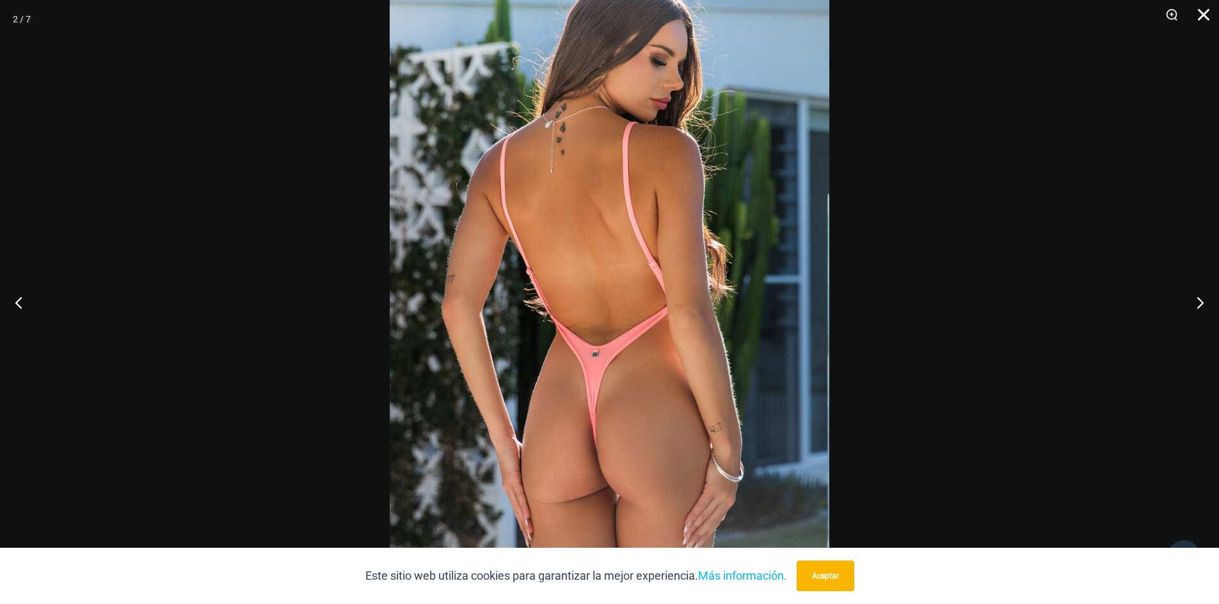
click at [1207, 20] on button "Cerca" at bounding box center [1199, 19] width 32 height 38
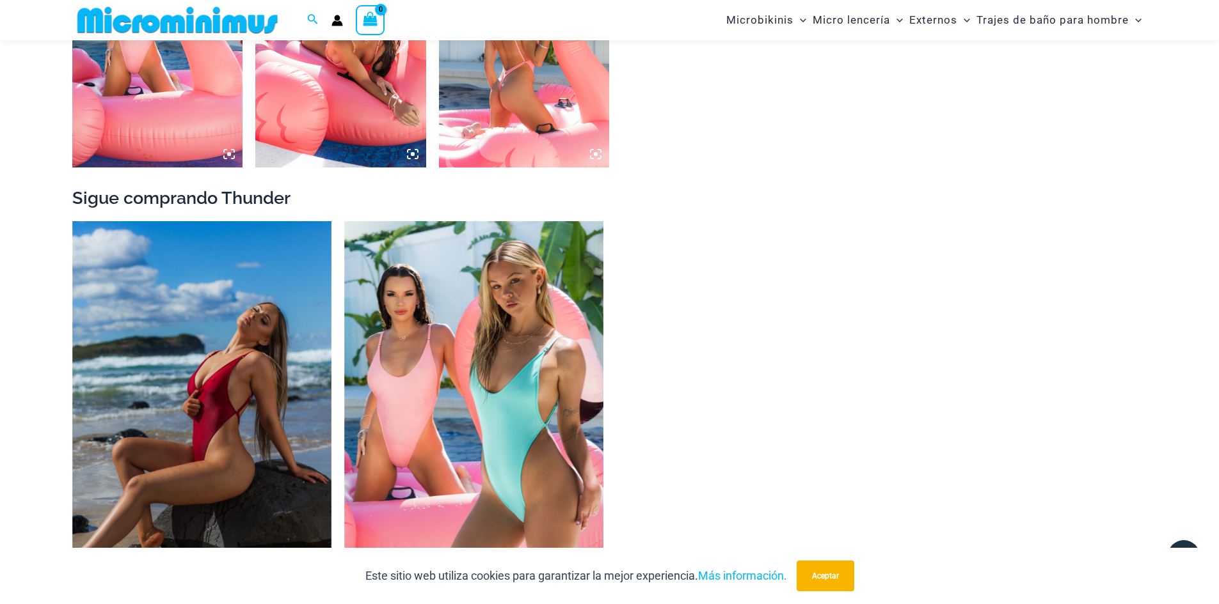
scroll to position [1012, 0]
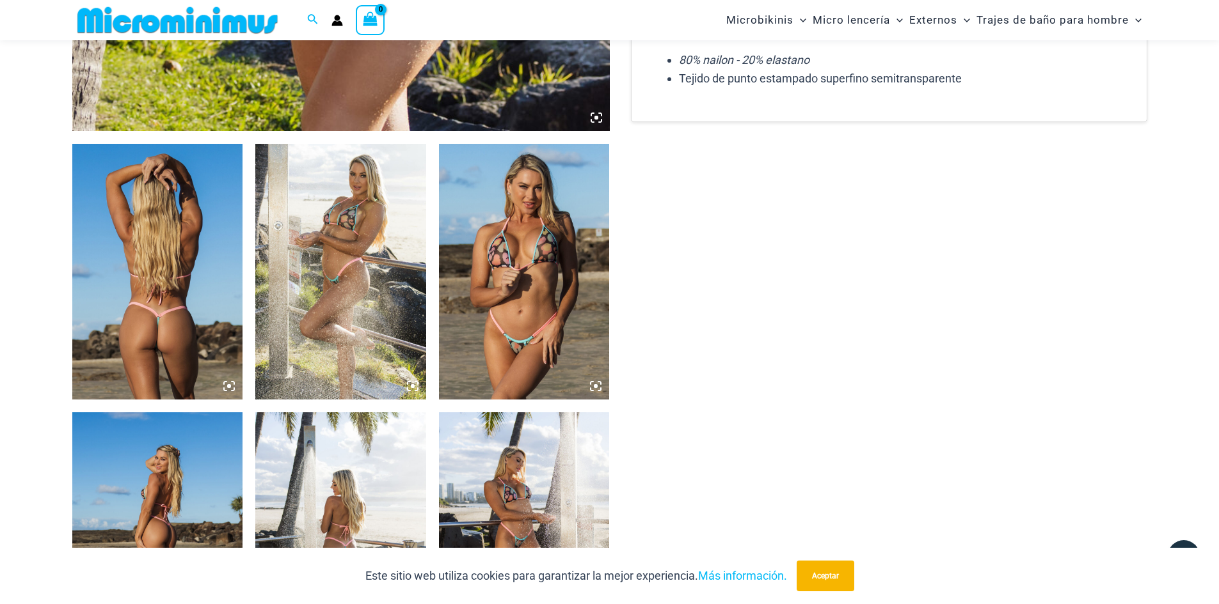
scroll to position [820, 0]
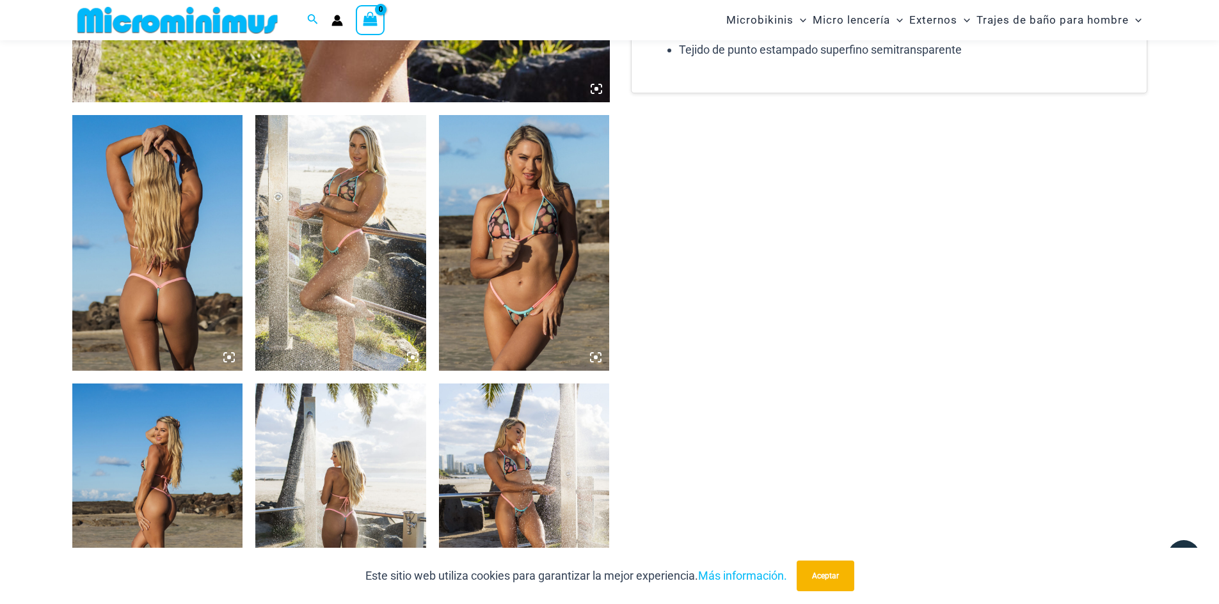
click at [226, 357] on icon at bounding box center [229, 358] width 12 height 12
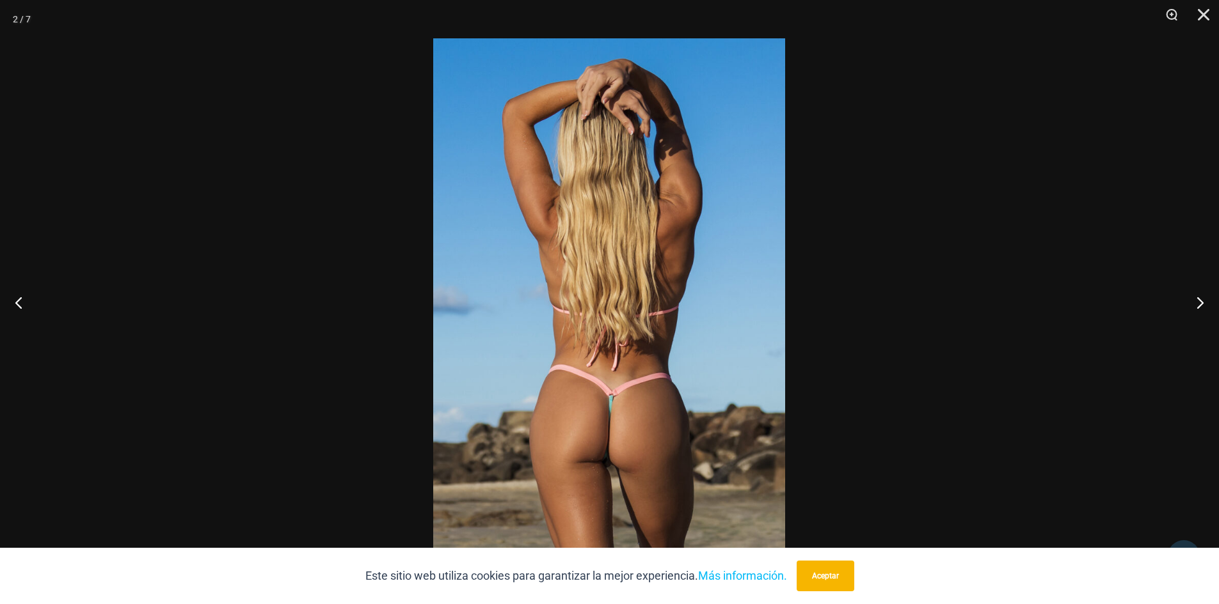
click at [647, 437] on img at bounding box center [609, 302] width 352 height 528
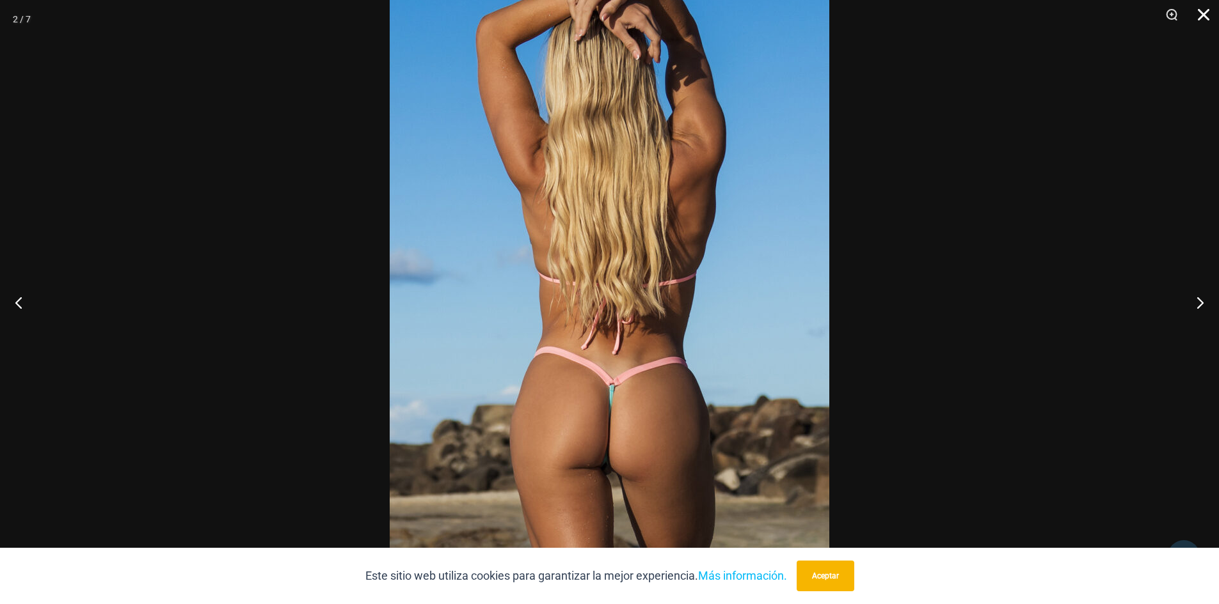
click at [1211, 16] on button "Cerca" at bounding box center [1199, 19] width 32 height 38
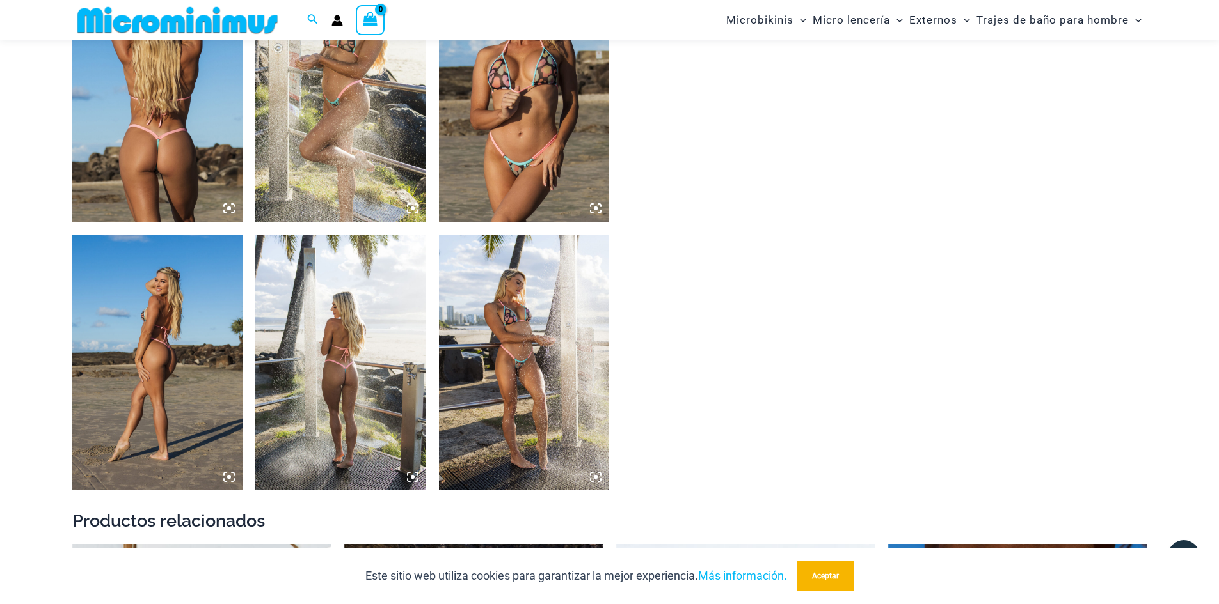
scroll to position [1140, 0]
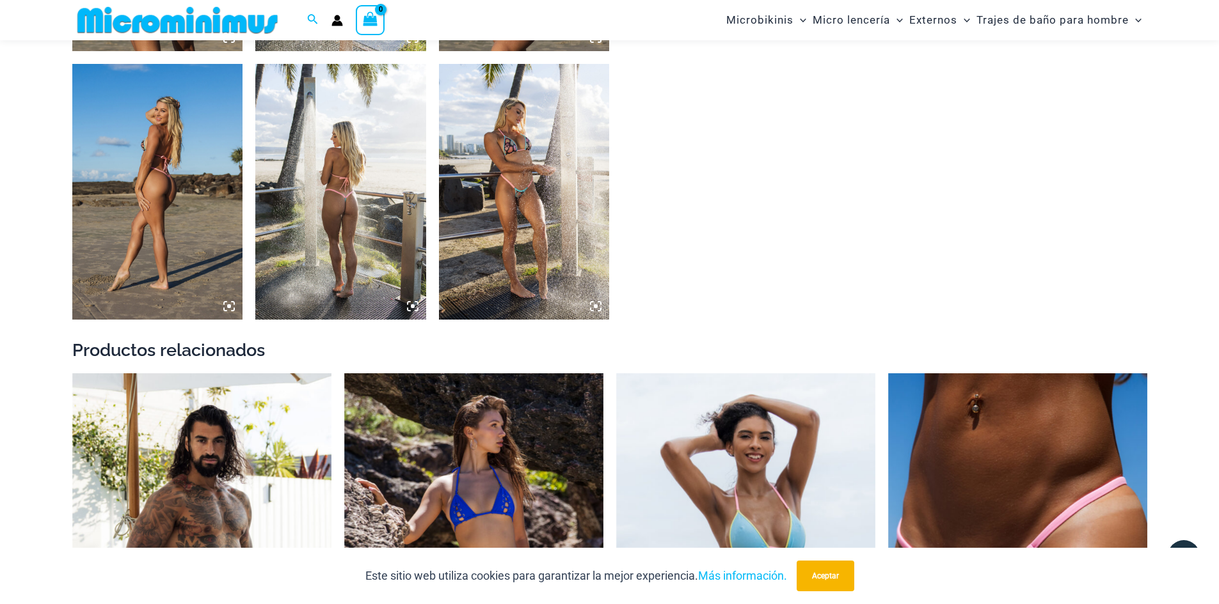
click at [411, 307] on icon at bounding box center [413, 306] width 4 height 4
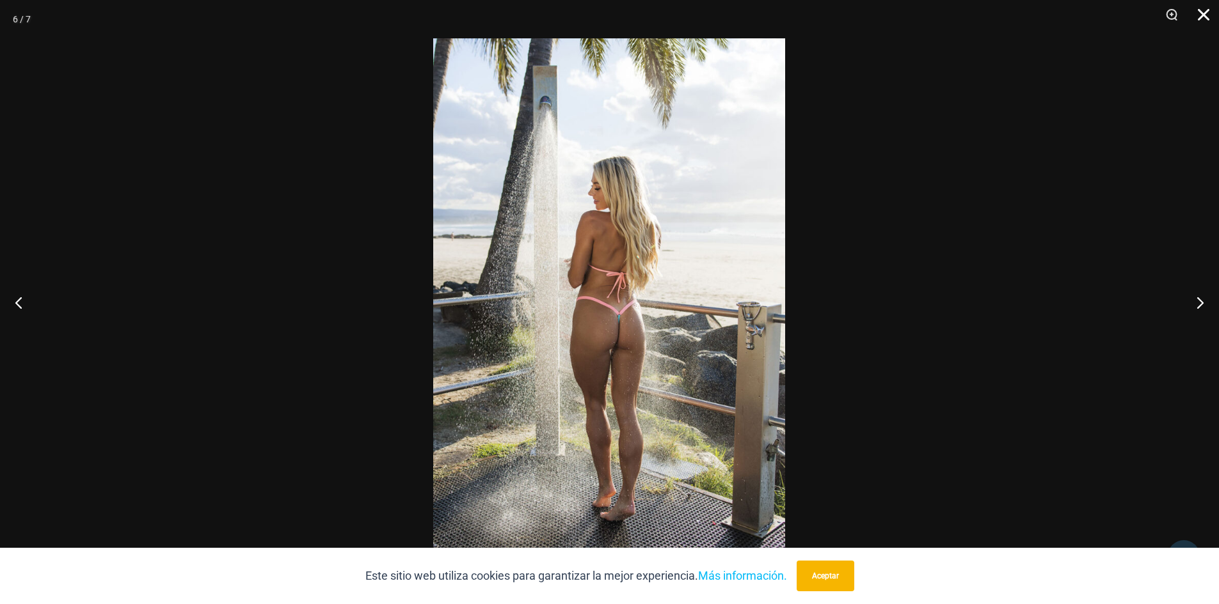
click at [1203, 17] on button "Cerca" at bounding box center [1199, 19] width 32 height 38
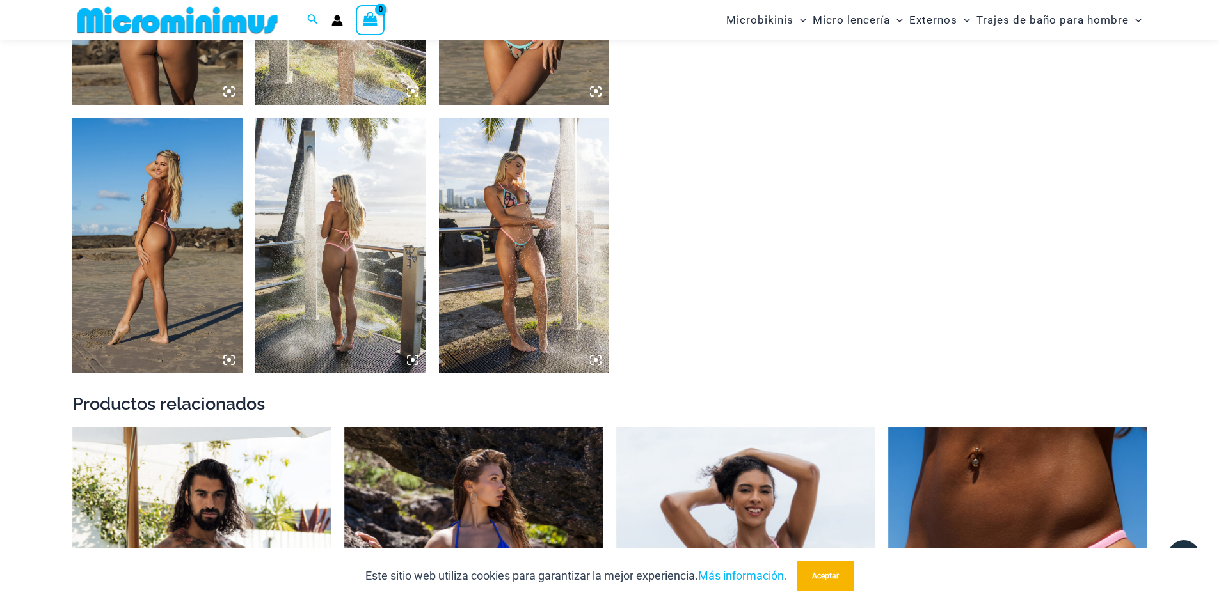
scroll to position [1076, 0]
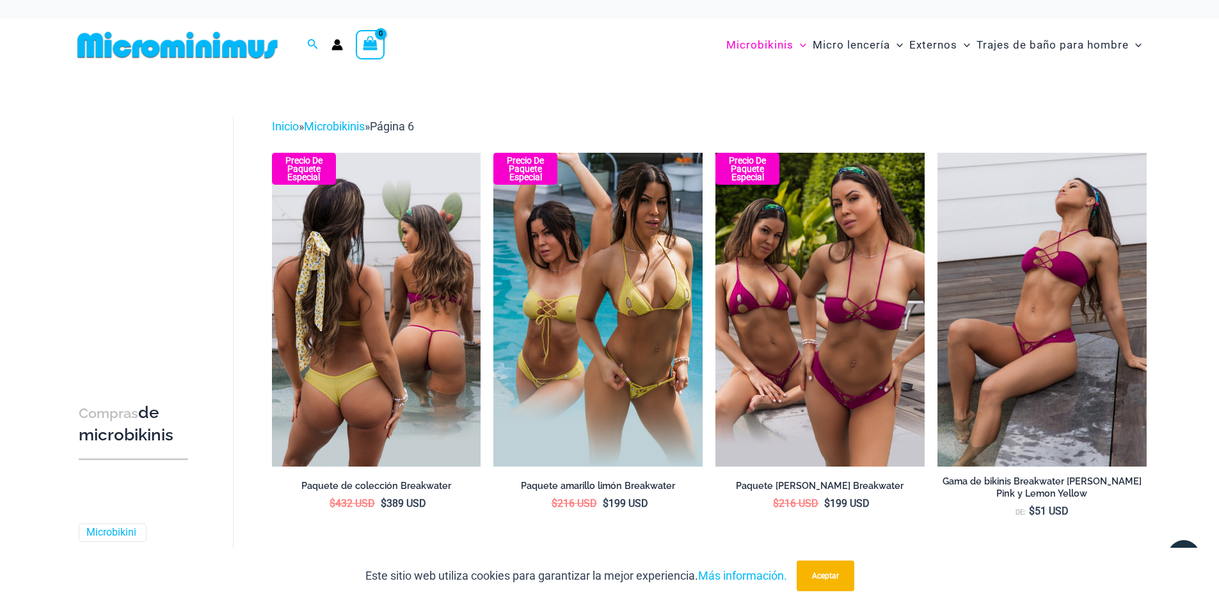
click at [432, 350] on img at bounding box center [376, 309] width 209 height 313
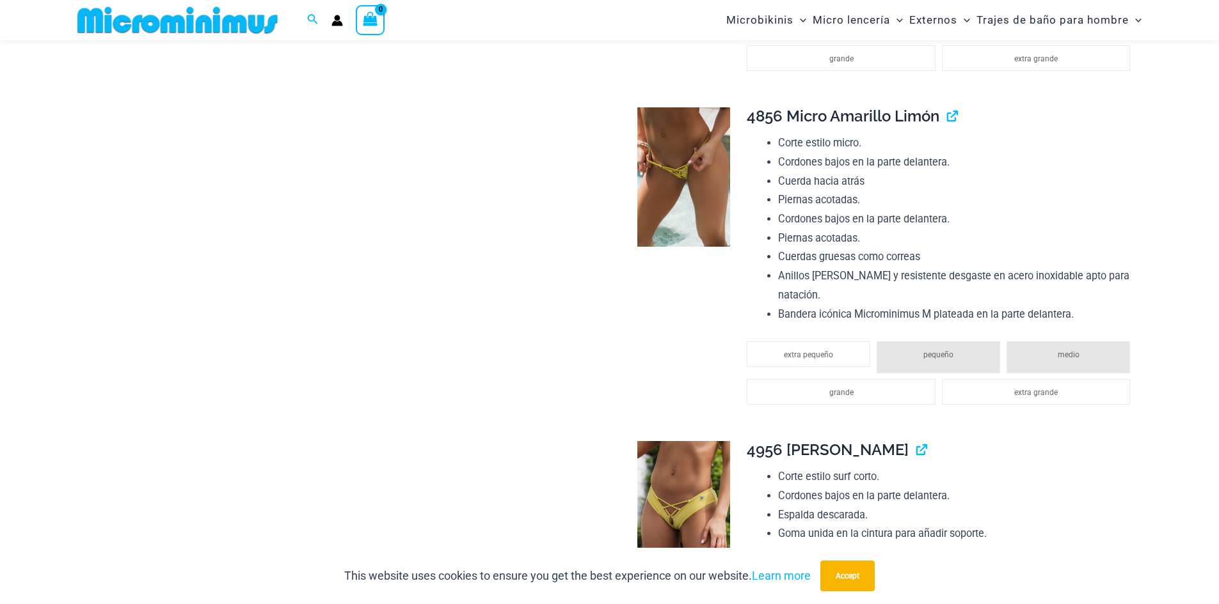
scroll to position [1332, 0]
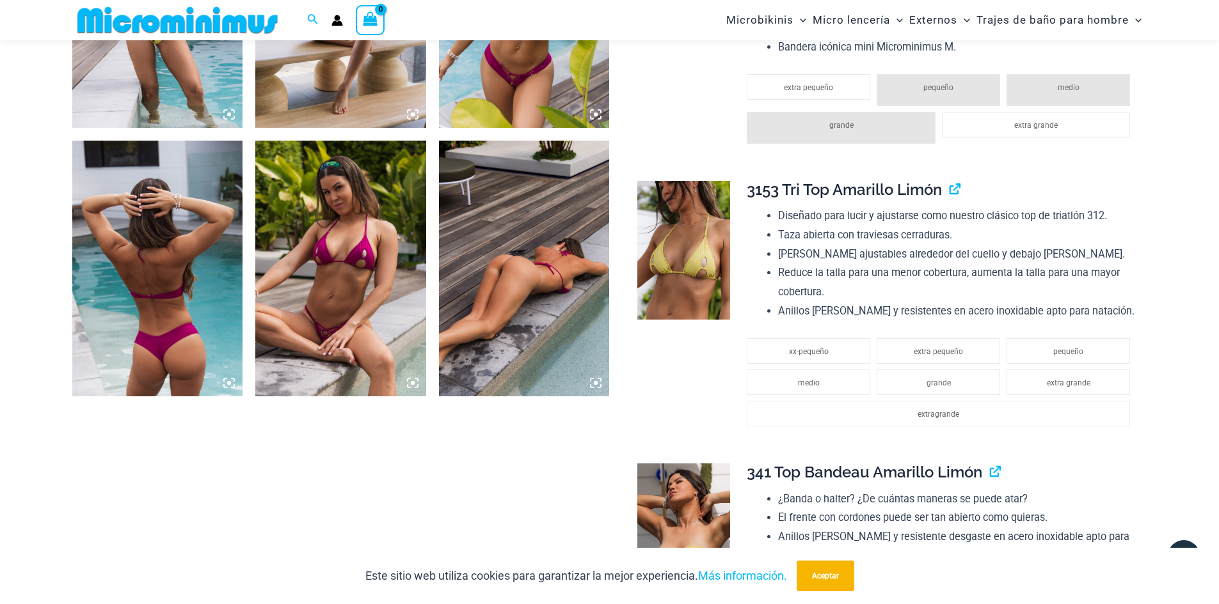
click at [595, 383] on icon at bounding box center [596, 383] width 4 height 4
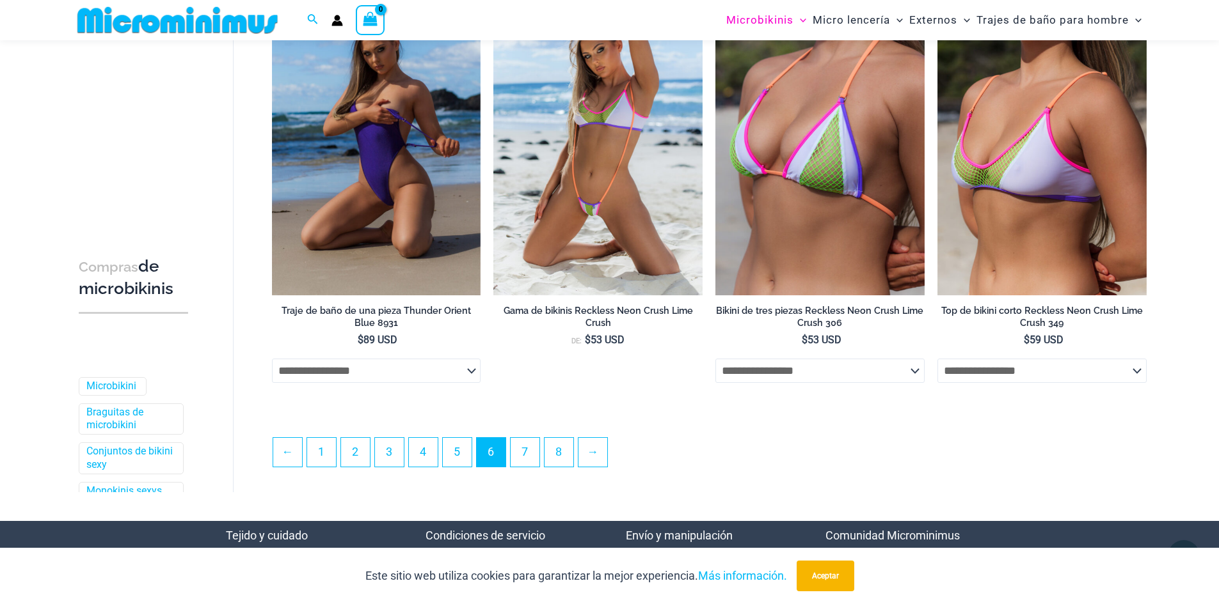
scroll to position [3360, 0]
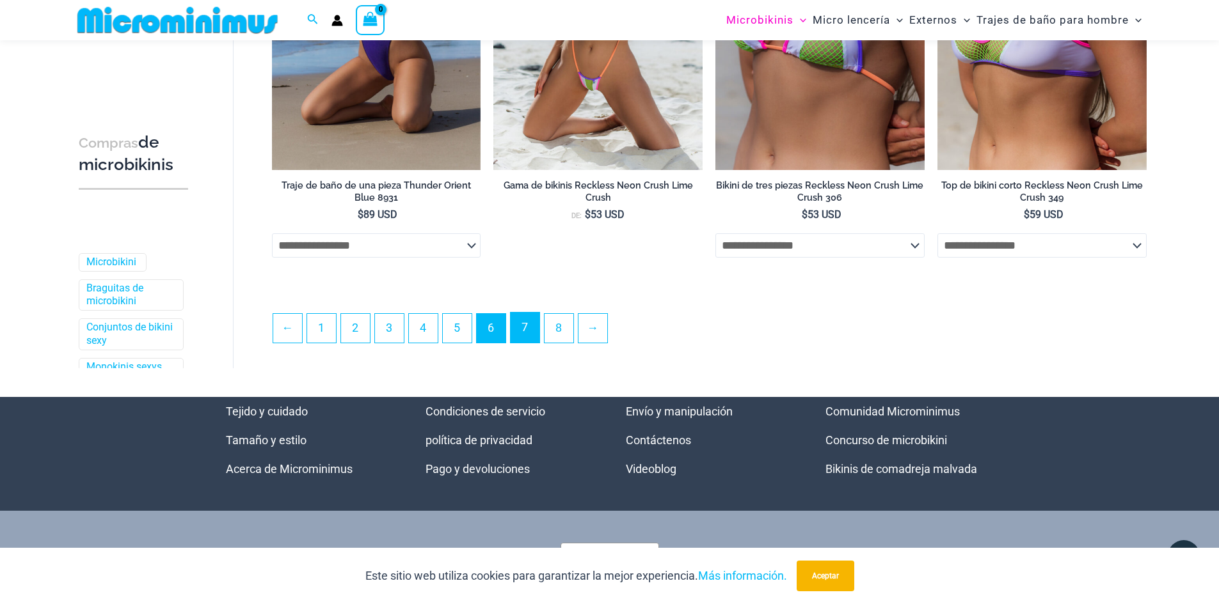
click at [528, 331] on font "7" at bounding box center [524, 326] width 6 height 13
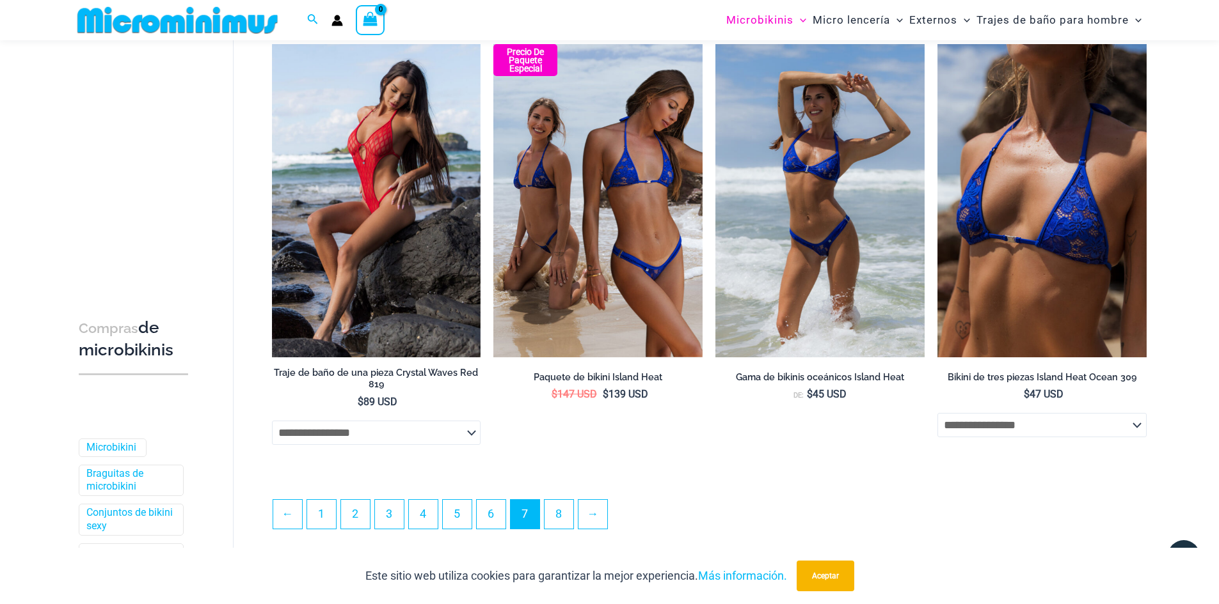
scroll to position [3324, 0]
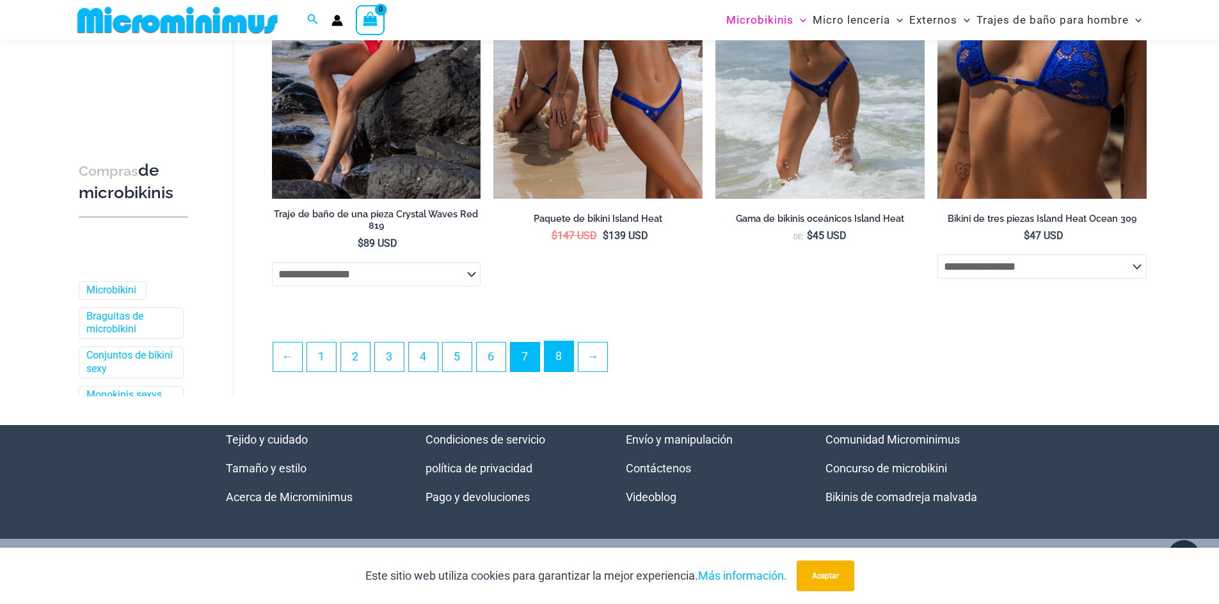
click at [565, 347] on link "8" at bounding box center [558, 357] width 29 height 30
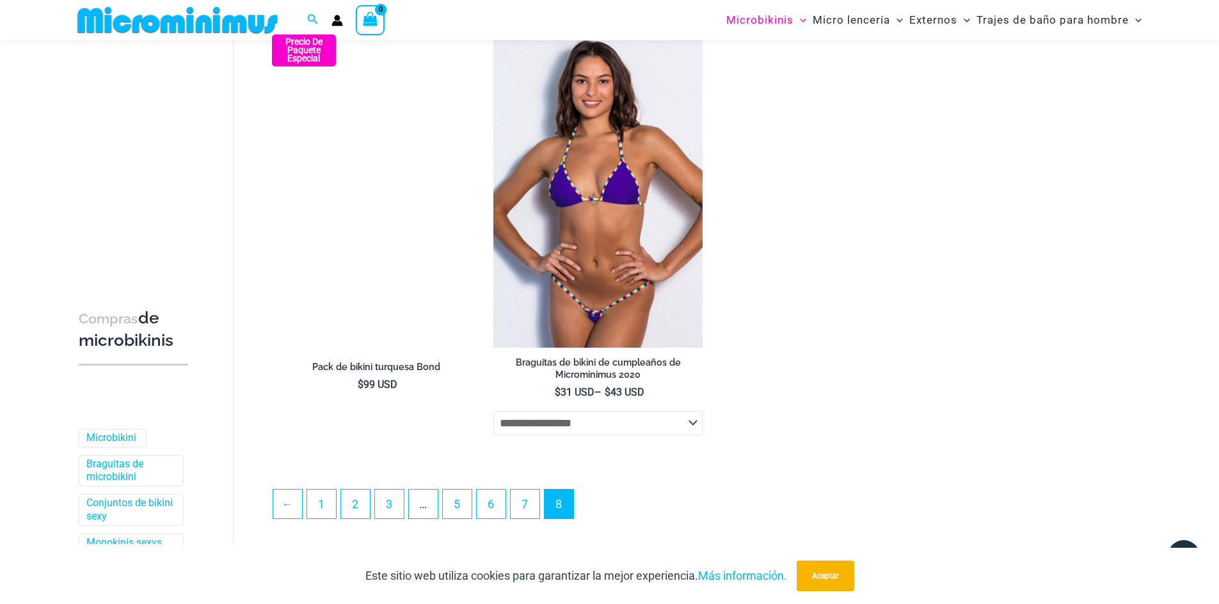
scroll to position [2547, 0]
